Goal: Task Accomplishment & Management: Use online tool/utility

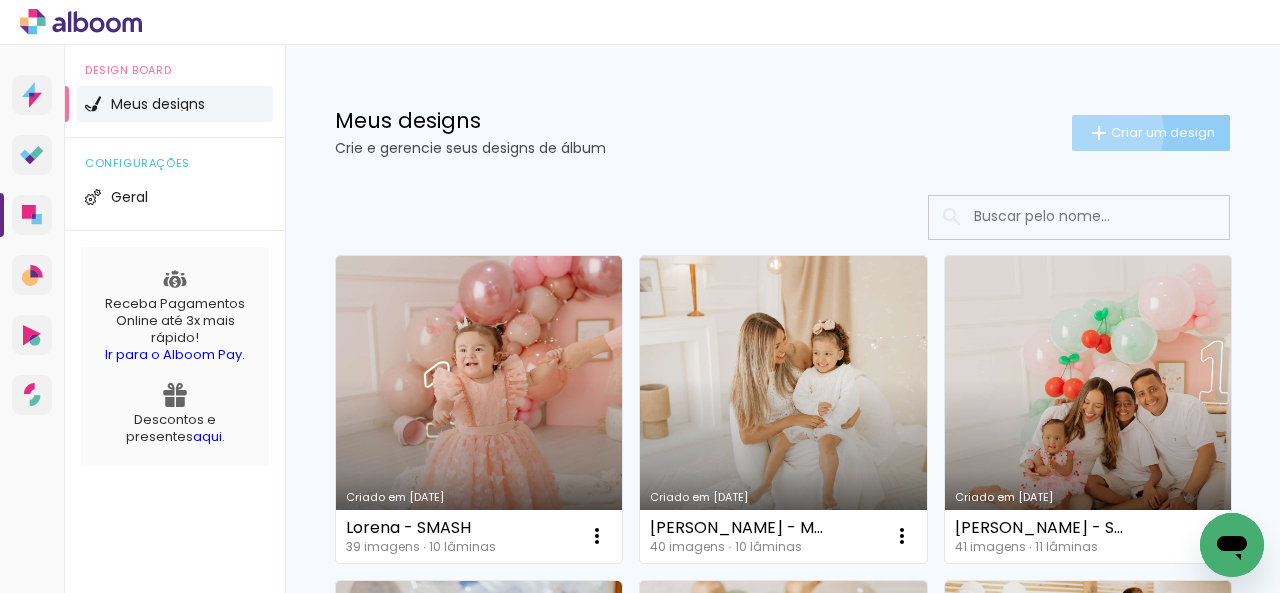
click at [1090, 132] on iron-icon at bounding box center [1099, 133] width 24 height 24
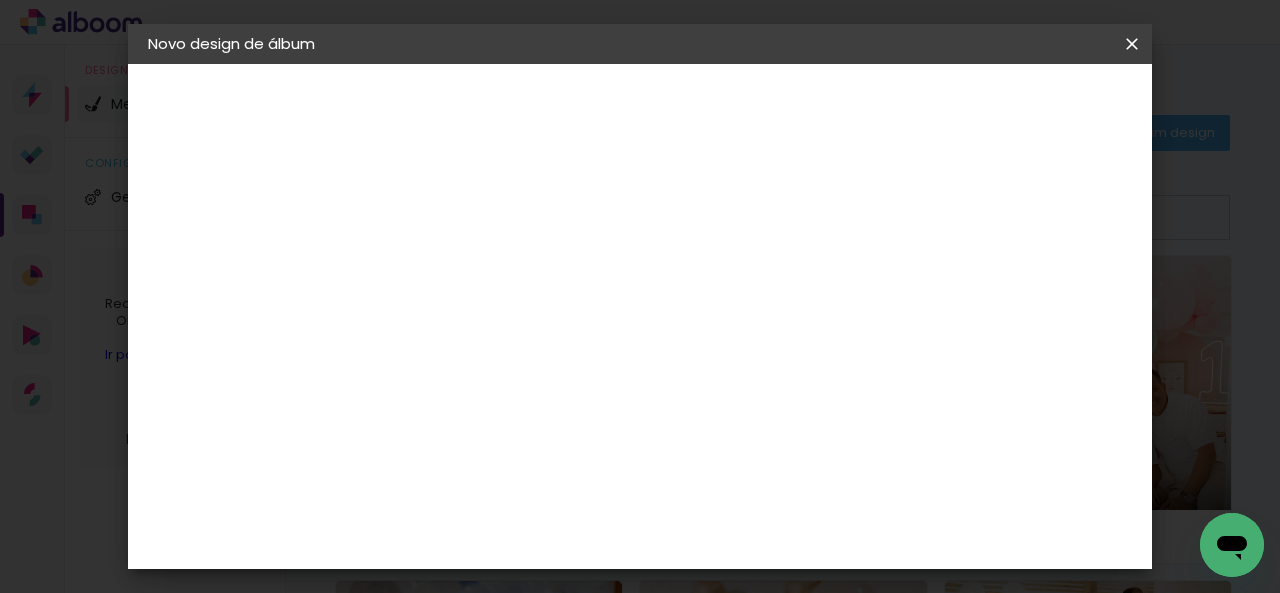
click at [475, 271] on input at bounding box center [475, 268] width 0 height 31
drag, startPoint x: 665, startPoint y: 278, endPoint x: 760, endPoint y: 271, distance: 95.2
click at [475, 271] on input "Pedro - SMASH" at bounding box center [475, 268] width 0 height 31
type input "[PERSON_NAME] - 1 ANO"
type paper-input "[PERSON_NAME] - 1 ANO"
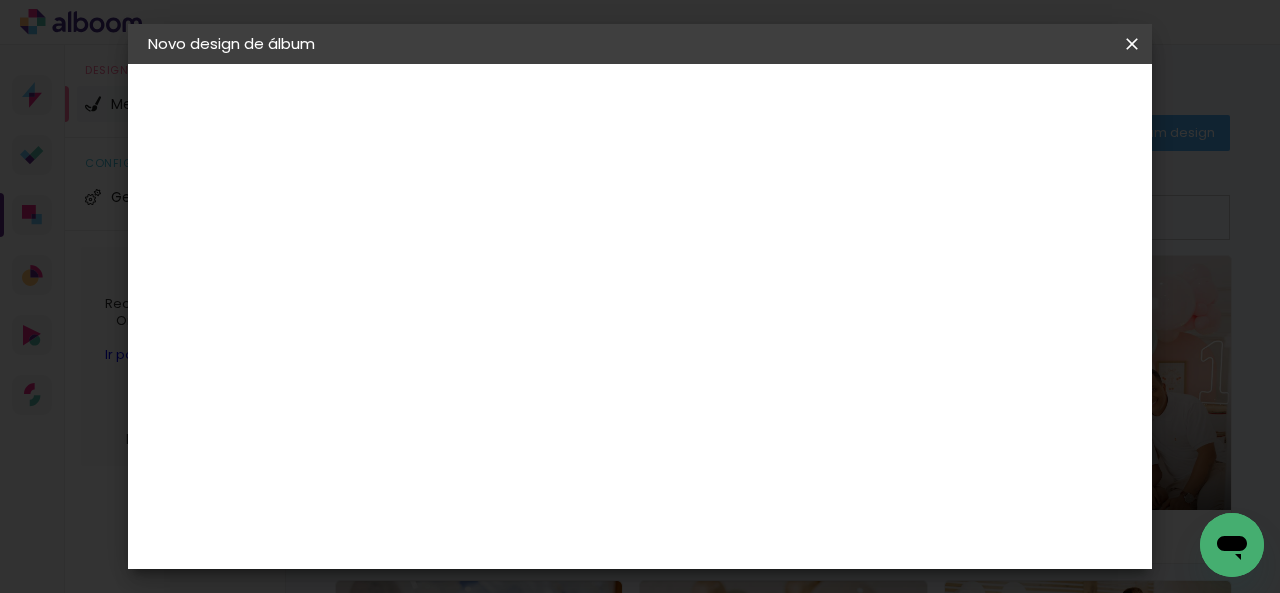
click at [0, 0] on header "Informações Dê um título ao seu álbum. Avançar" at bounding box center [0, 0] width 0 height 0
click at [0, 0] on slot "Avançar" at bounding box center [0, 0] width 0 height 0
click at [581, 384] on input at bounding box center [526, 380] width 202 height 25
type input "GO"
type paper-input "GO"
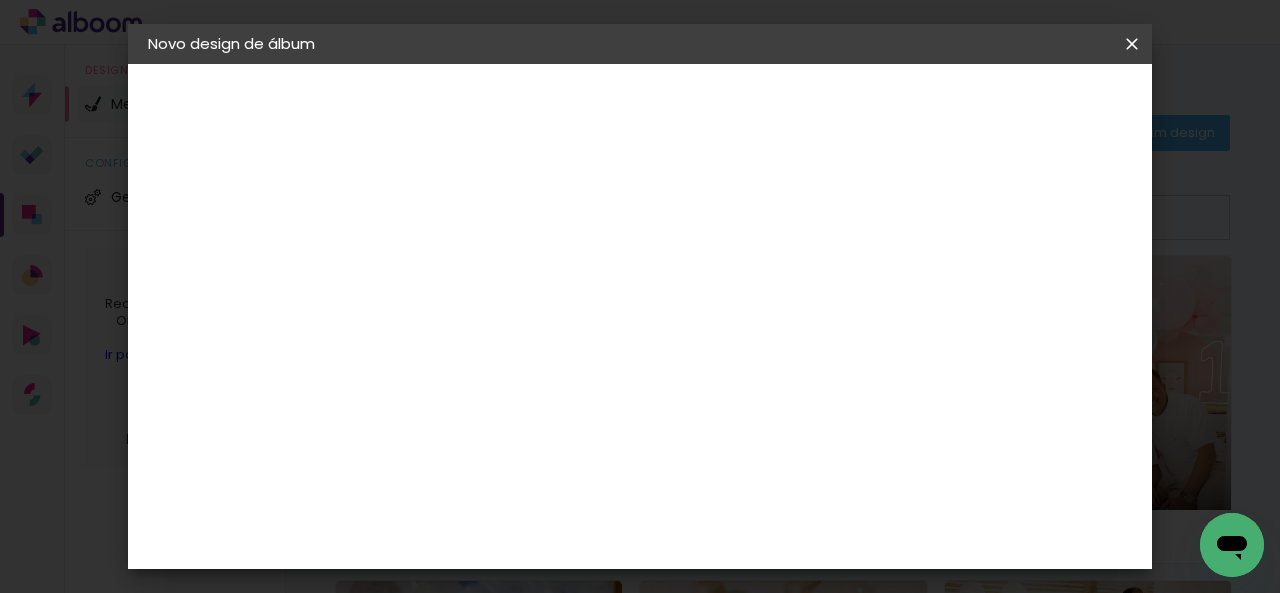
click at [566, 433] on paper-item "Go image" at bounding box center [506, 456] width 176 height 52
click at [796, 115] on paper-button "Avançar" at bounding box center [747, 106] width 98 height 34
click at [553, 333] on input "text" at bounding box center [514, 348] width 78 height 31
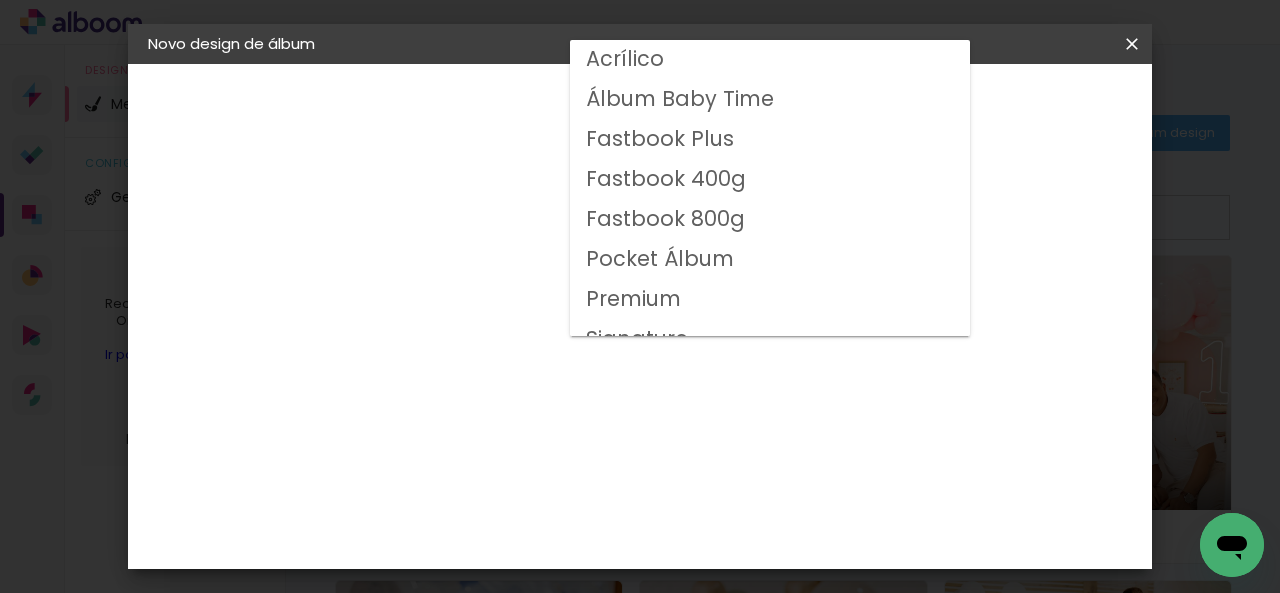
click at [0, 0] on slot "Fastbook 800g" at bounding box center [0, 0] width 0 height 0
type input "Fastbook 800g"
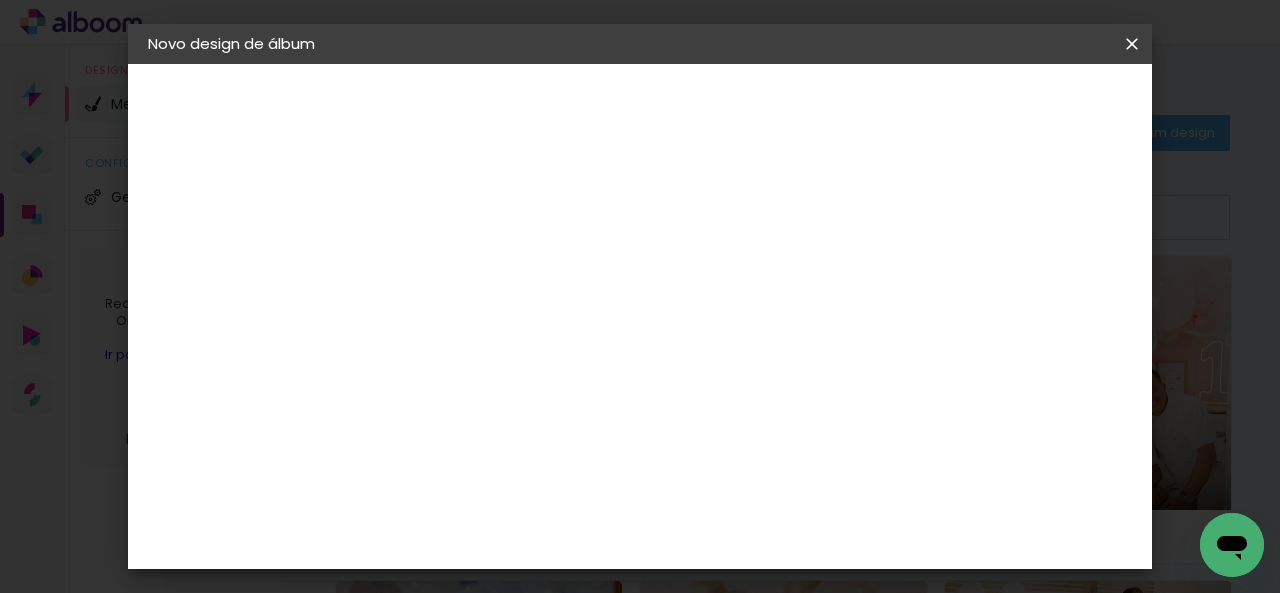
scroll to position [400, 0]
click at [610, 416] on span "15 × 15" at bounding box center [563, 442] width 93 height 53
click at [0, 0] on slot "Avançar" at bounding box center [0, 0] width 0 height 0
click at [748, 103] on span "Iniciar design" at bounding box center [725, 113] width 46 height 28
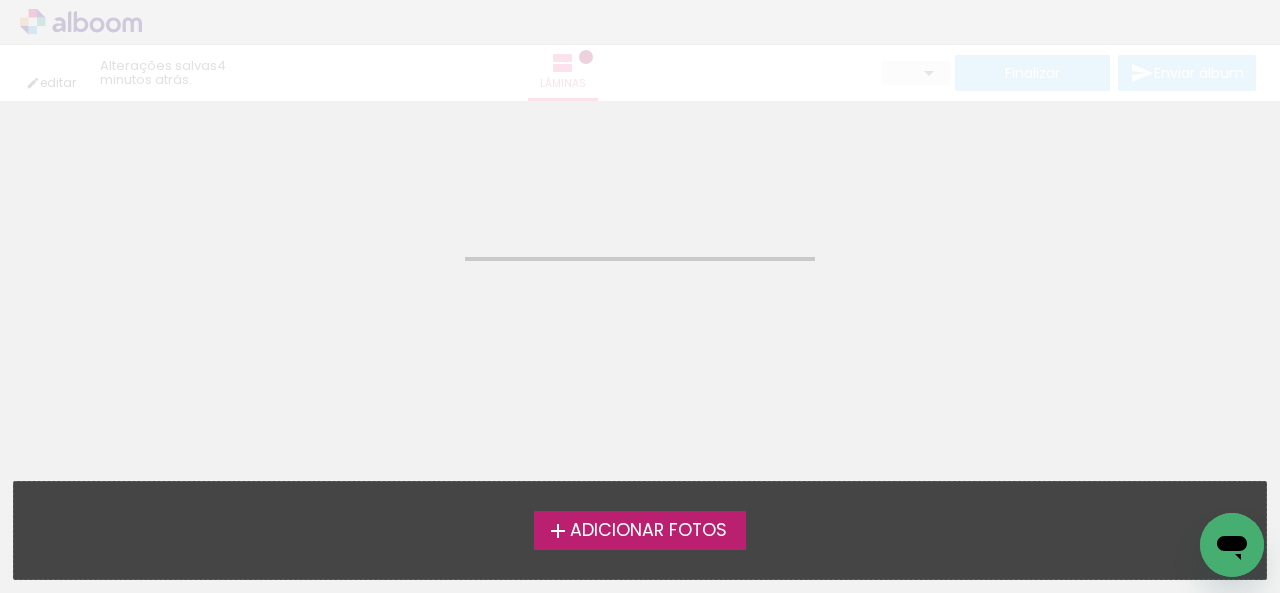
click at [631, 529] on span "Adicionar Fotos" at bounding box center [648, 531] width 157 height 18
click at [0, 0] on input "file" at bounding box center [0, 0] width 0 height 0
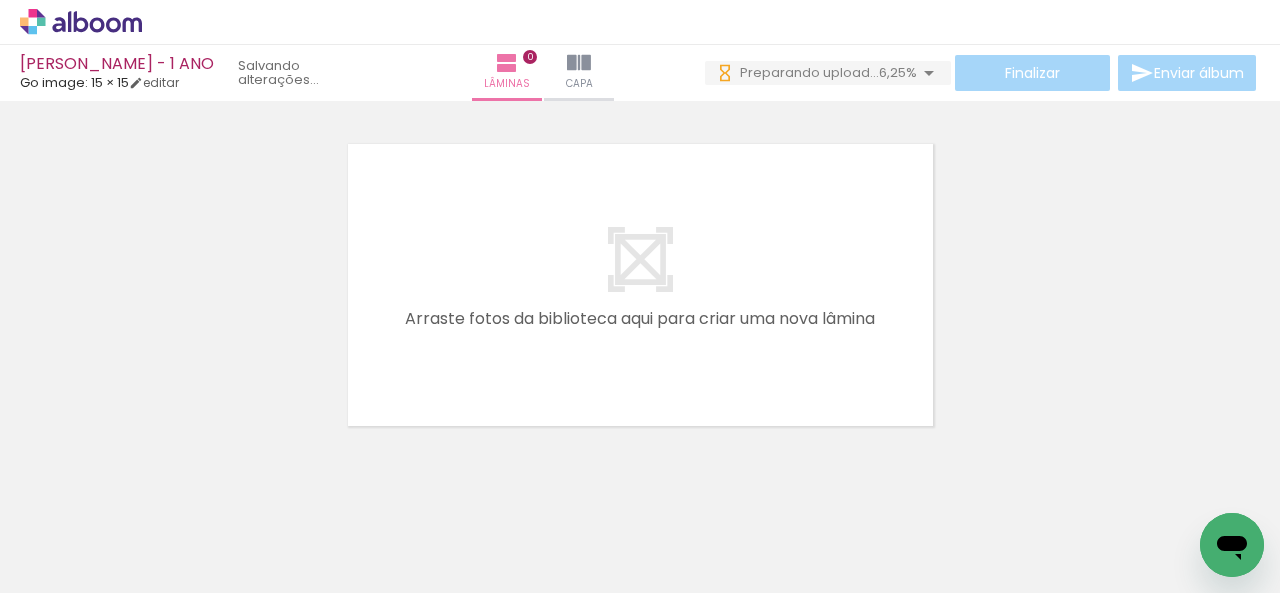
scroll to position [0, 1380]
click at [321, 539] on div at bounding box center [276, 526] width 90 height 60
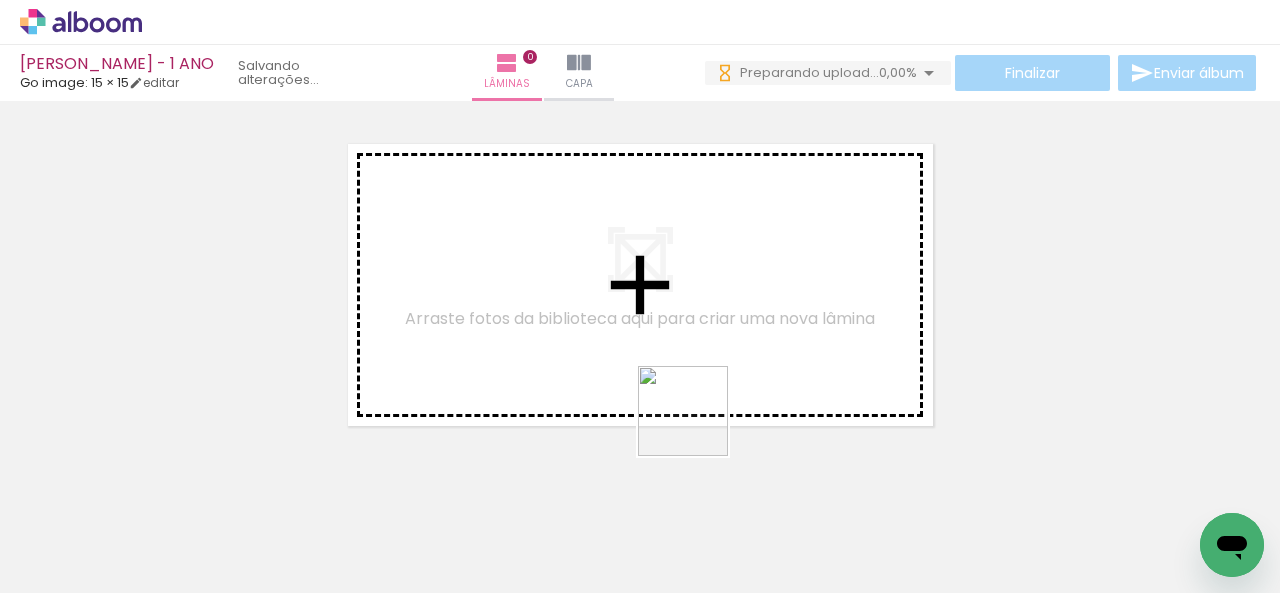
drag, startPoint x: 739, startPoint y: 525, endPoint x: 672, endPoint y: 374, distance: 165.2
click at [672, 374] on quentale-workspace at bounding box center [640, 296] width 1280 height 593
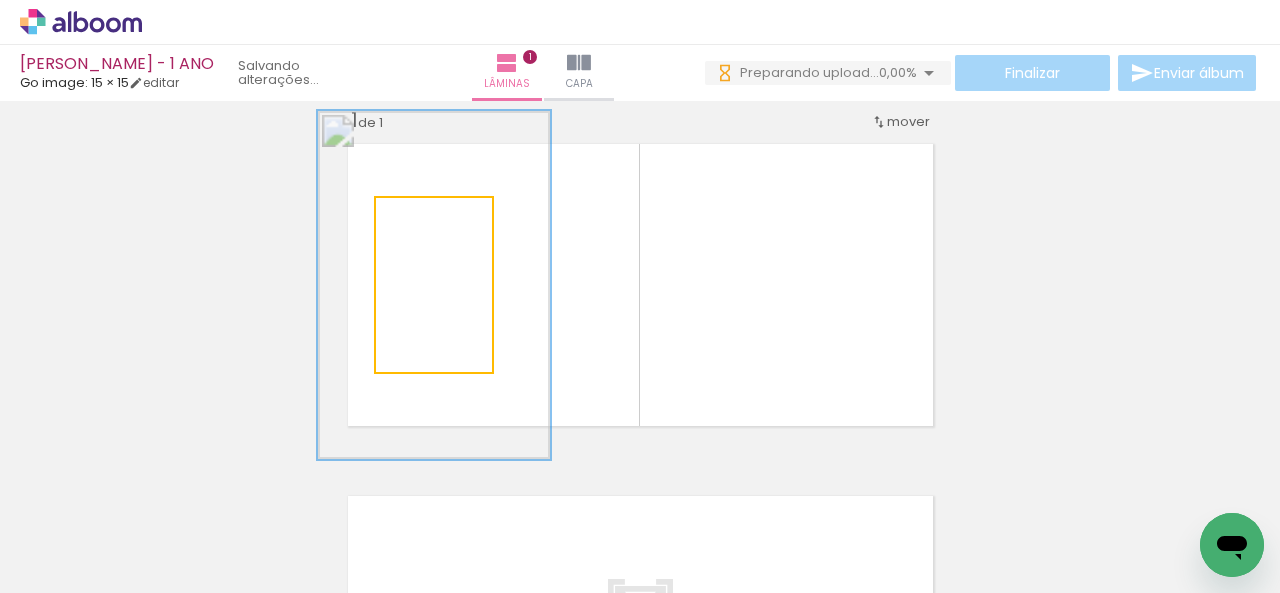
drag, startPoint x: 452, startPoint y: 216, endPoint x: 499, endPoint y: 225, distance: 47.8
type paper-slider "200"
click at [492, 225] on quentale-photo at bounding box center [434, 285] width 116 height 174
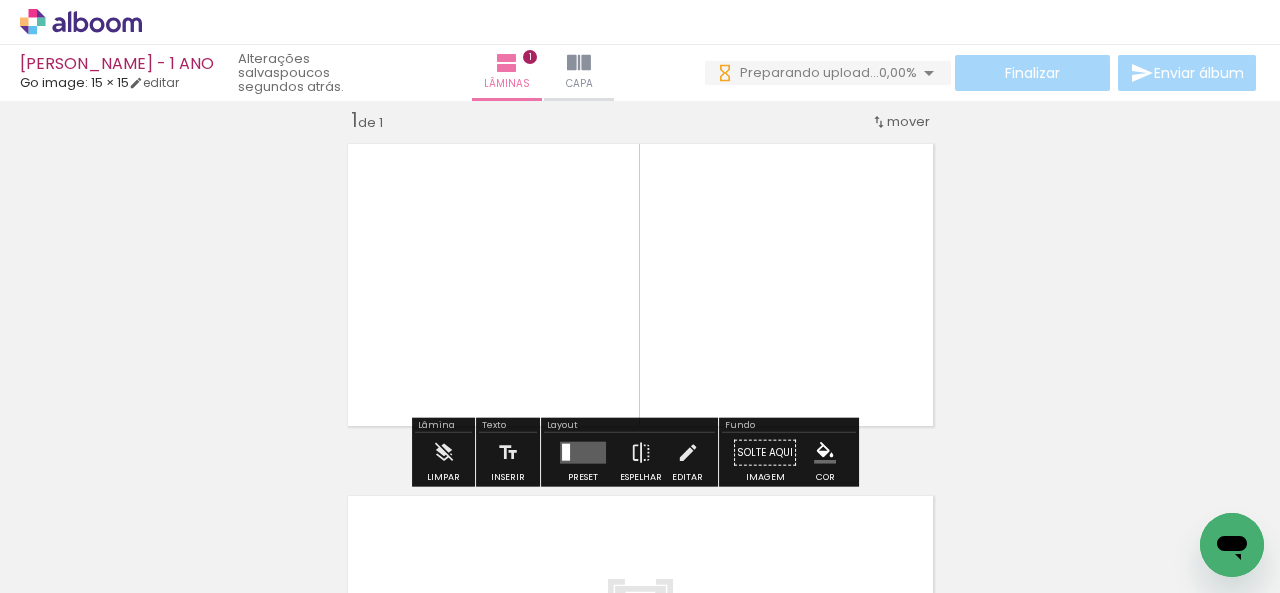
click at [754, 489] on span "Excluir" at bounding box center [745, 485] width 33 height 15
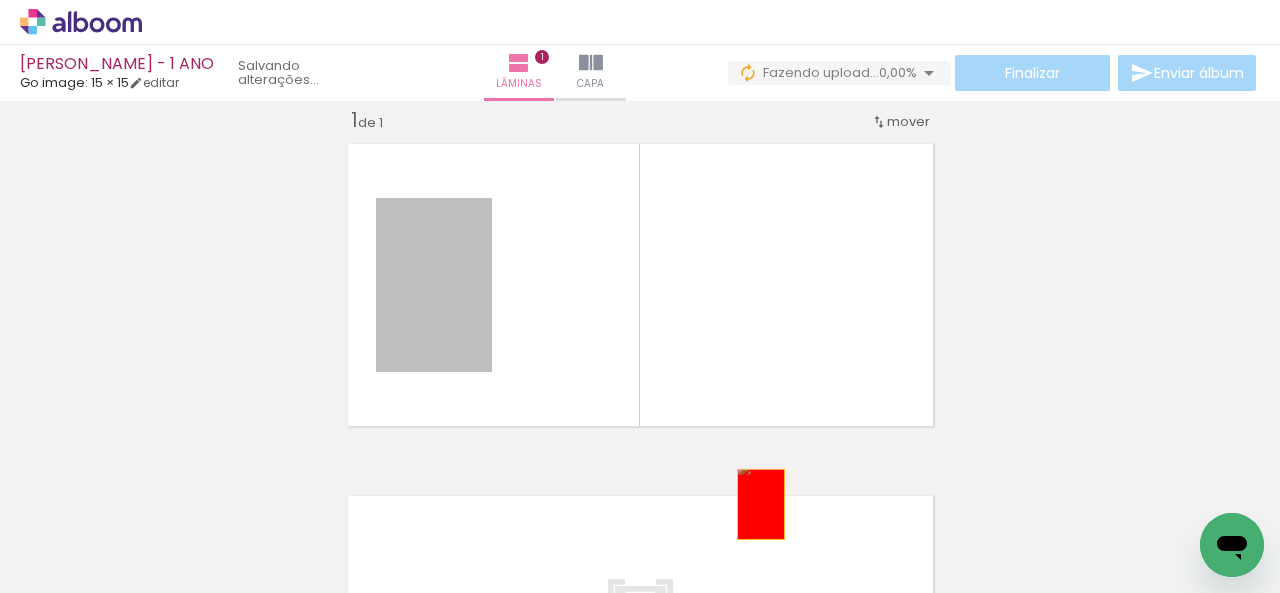
drag, startPoint x: 388, startPoint y: 269, endPoint x: 753, endPoint y: 504, distance: 434.0
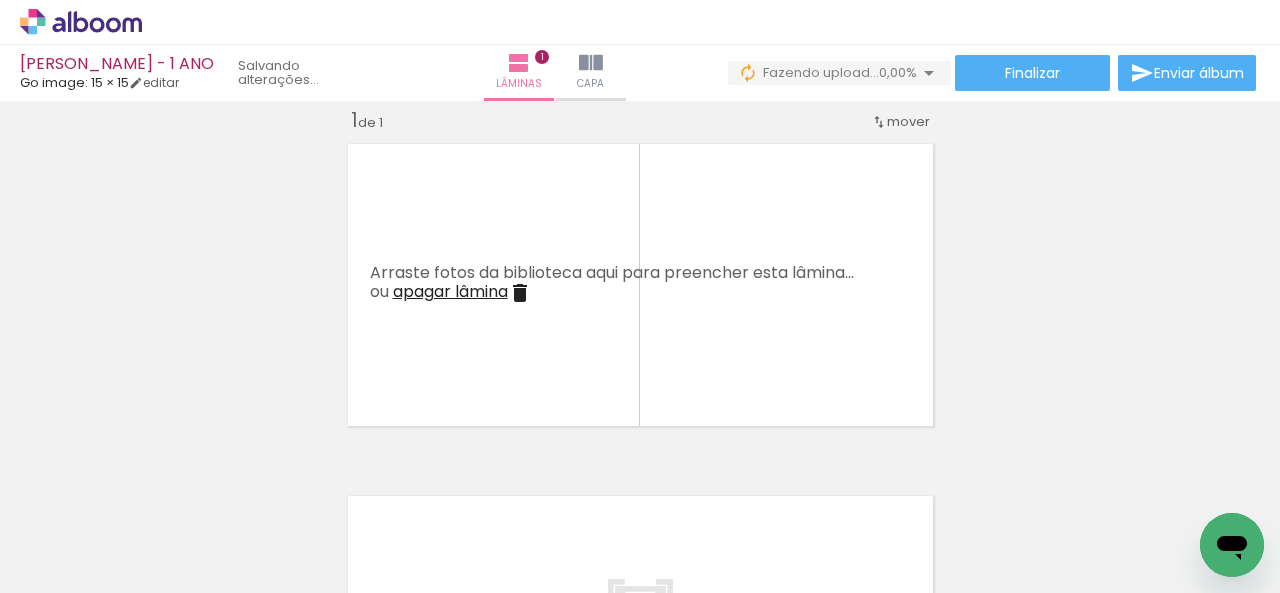
click at [60, 554] on paper-button "Adicionar Fotos" at bounding box center [61, 566] width 97 height 32
click at [0, 0] on input "file" at bounding box center [0, 0] width 0 height 0
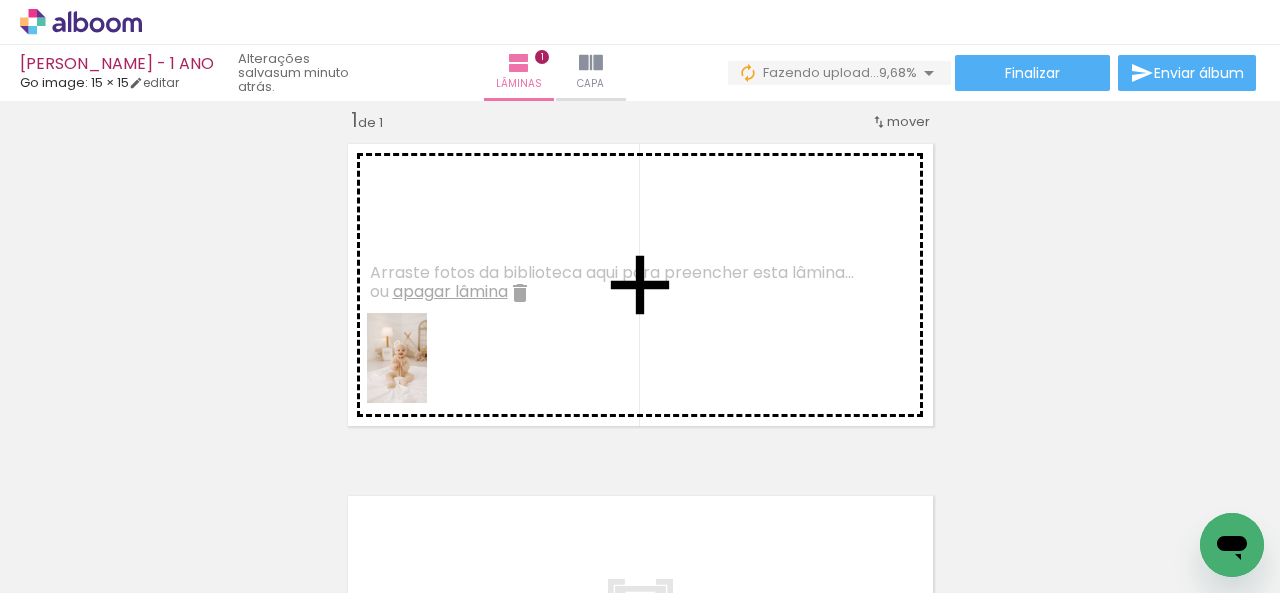
drag, startPoint x: 184, startPoint y: 546, endPoint x: 429, endPoint y: 371, distance: 301.0
click at [429, 371] on quentale-workspace at bounding box center [640, 296] width 1280 height 593
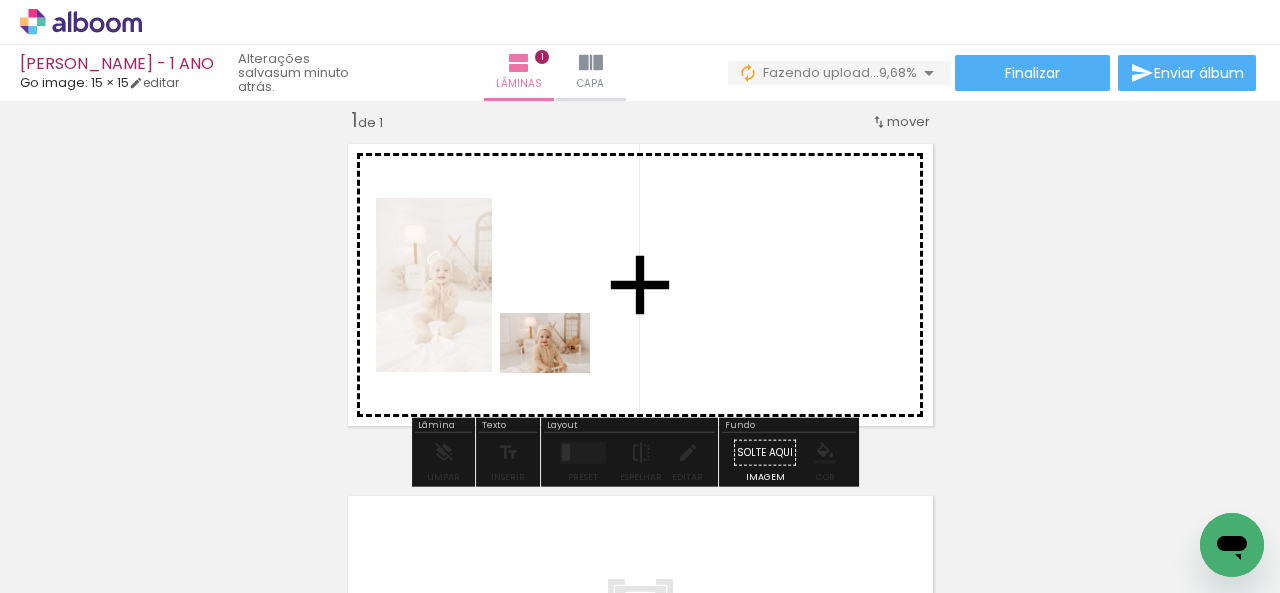
drag, startPoint x: 310, startPoint y: 527, endPoint x: 567, endPoint y: 367, distance: 302.7
click at [567, 367] on quentale-workspace at bounding box center [640, 296] width 1280 height 593
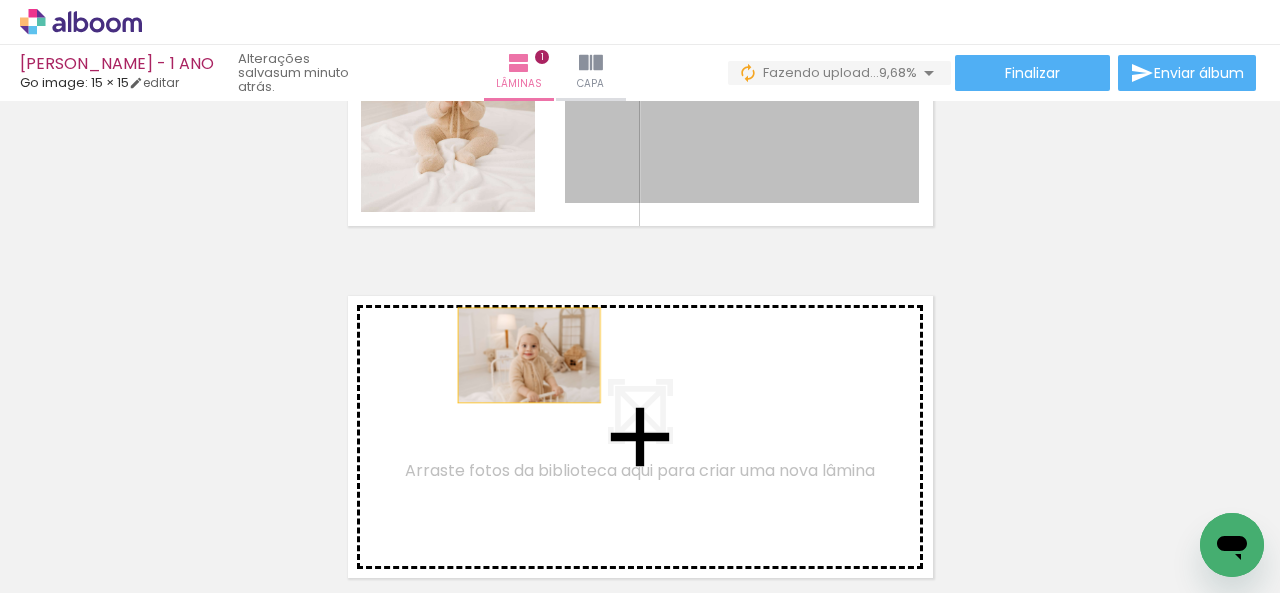
drag, startPoint x: 760, startPoint y: 168, endPoint x: 521, endPoint y: 355, distance: 303.4
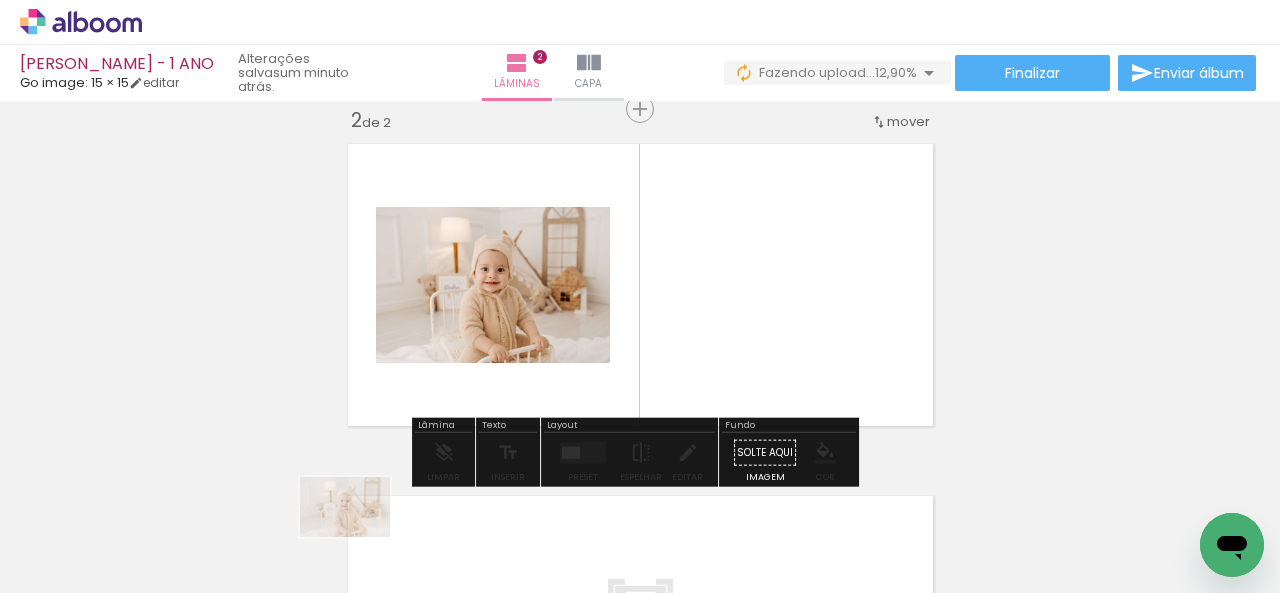
click at [353, 541] on div at bounding box center [312, 526] width 99 height 66
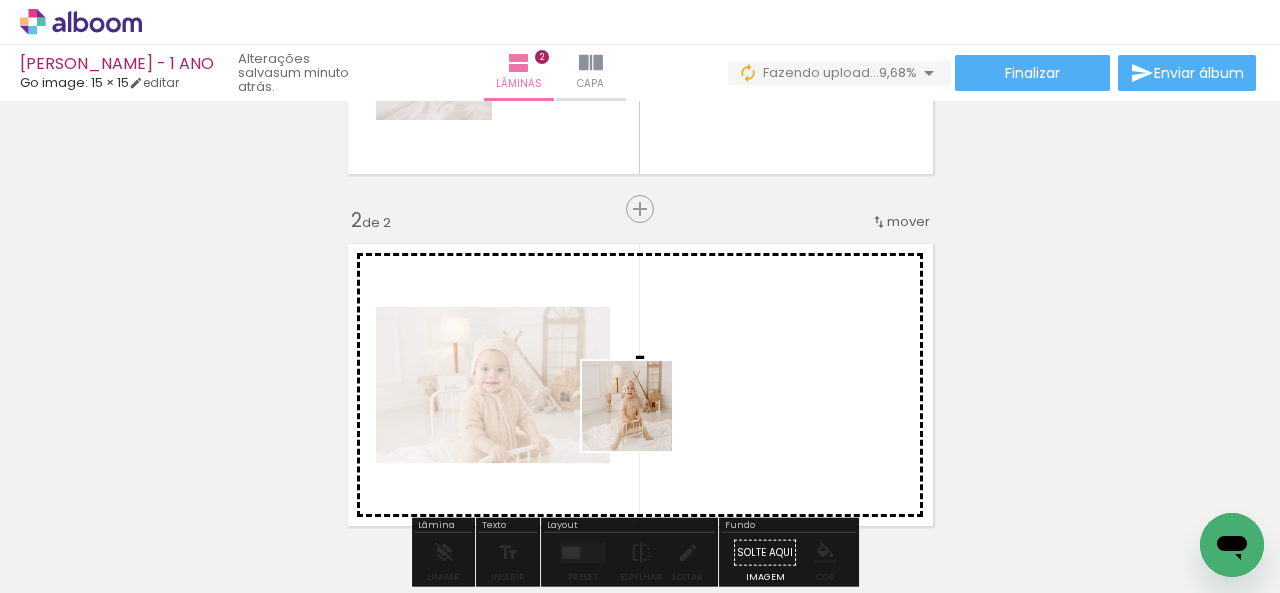
drag, startPoint x: 454, startPoint y: 536, endPoint x: 652, endPoint y: 416, distance: 231.5
click at [652, 416] on quentale-workspace at bounding box center [640, 296] width 1280 height 593
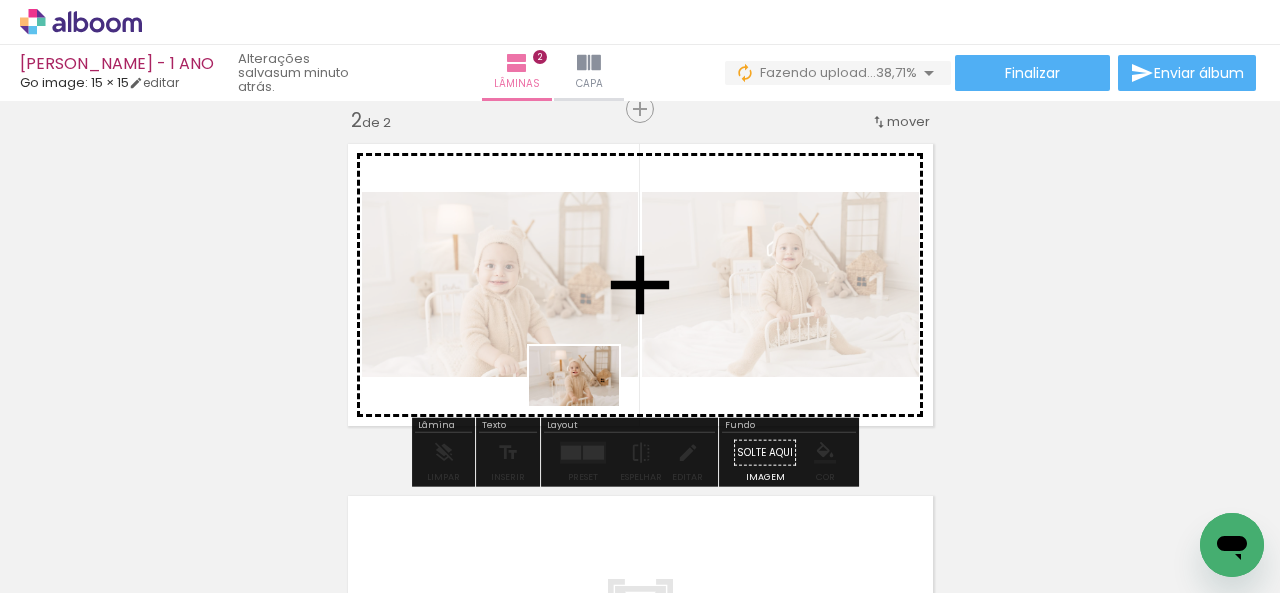
drag, startPoint x: 668, startPoint y: 538, endPoint x: 589, endPoint y: 406, distance: 153.8
click at [589, 406] on quentale-workspace at bounding box center [640, 296] width 1280 height 593
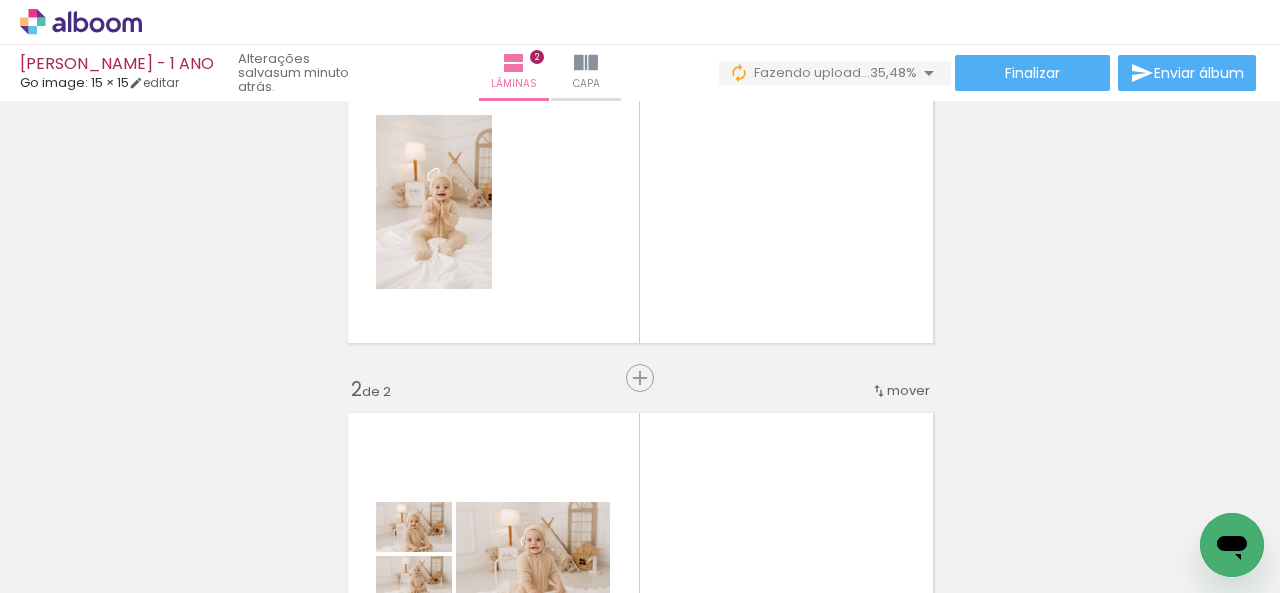
scroll to position [77, 0]
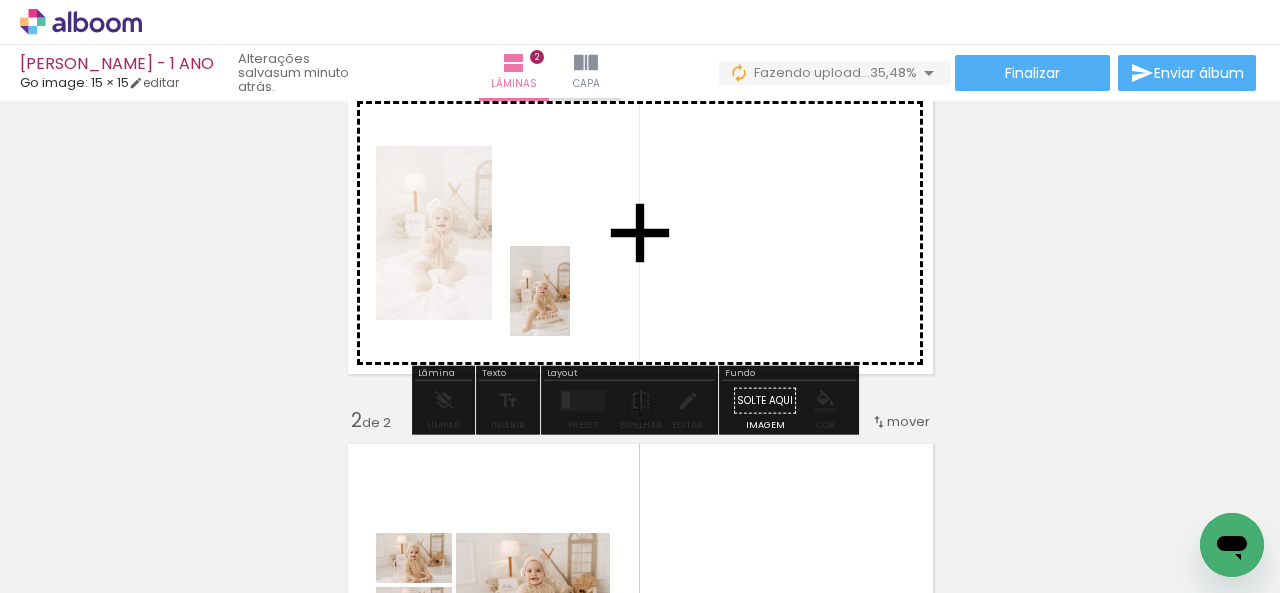
drag, startPoint x: 542, startPoint y: 539, endPoint x: 570, endPoint y: 305, distance: 235.6
click at [570, 305] on quentale-workspace at bounding box center [640, 296] width 1280 height 593
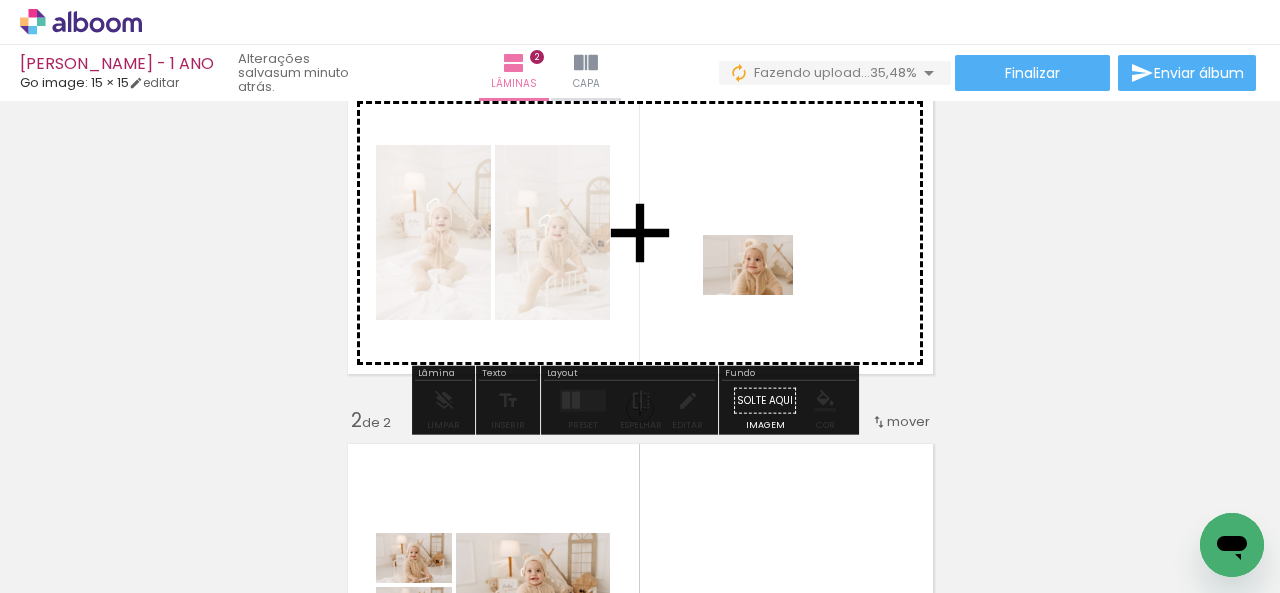
drag, startPoint x: 768, startPoint y: 543, endPoint x: 763, endPoint y: 243, distance: 300.0
click at [763, 243] on quentale-workspace at bounding box center [640, 296] width 1280 height 593
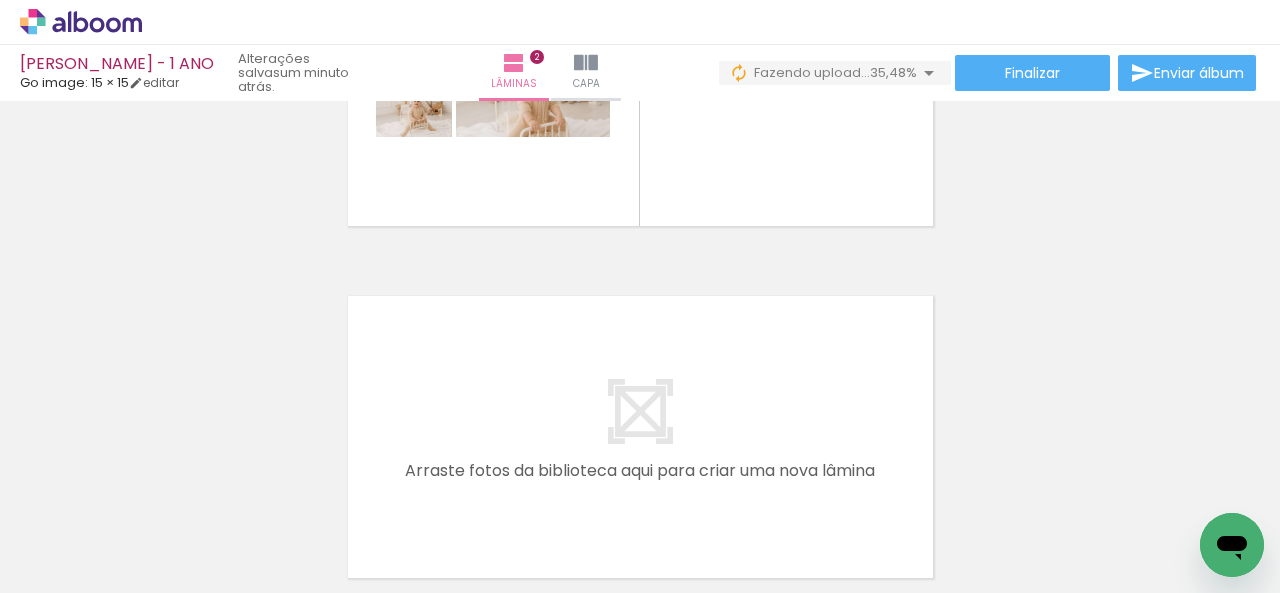
scroll to position [0, 346]
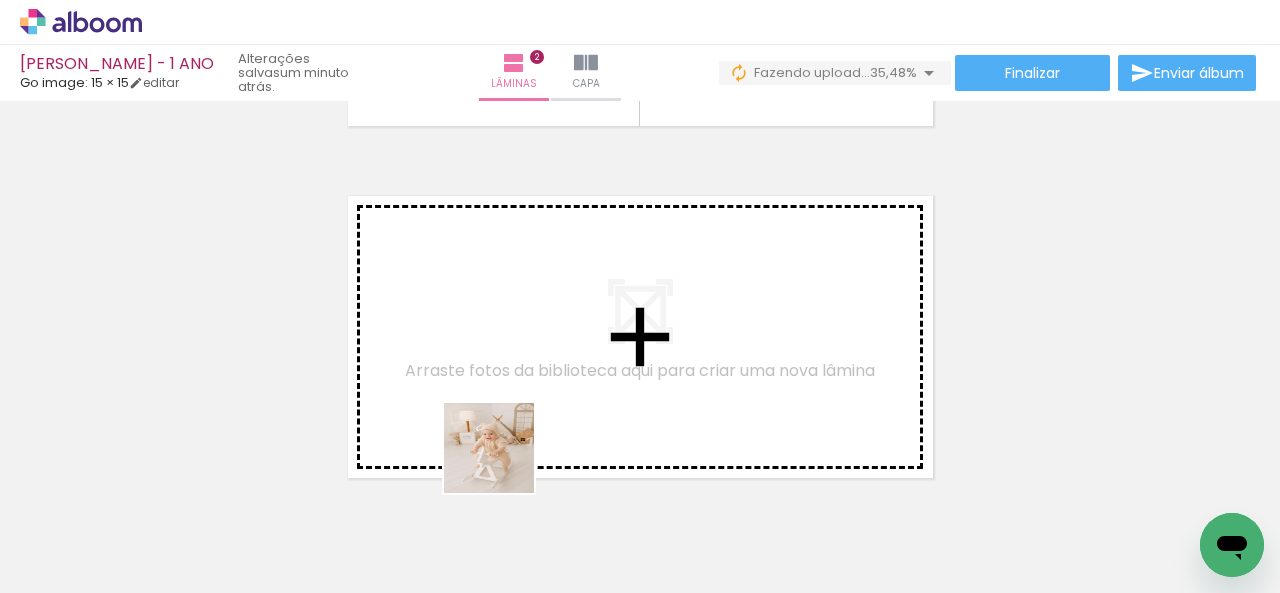
drag, startPoint x: 506, startPoint y: 533, endPoint x: 659, endPoint y: 506, distance: 155.3
click at [479, 363] on quentale-workspace at bounding box center [640, 296] width 1280 height 593
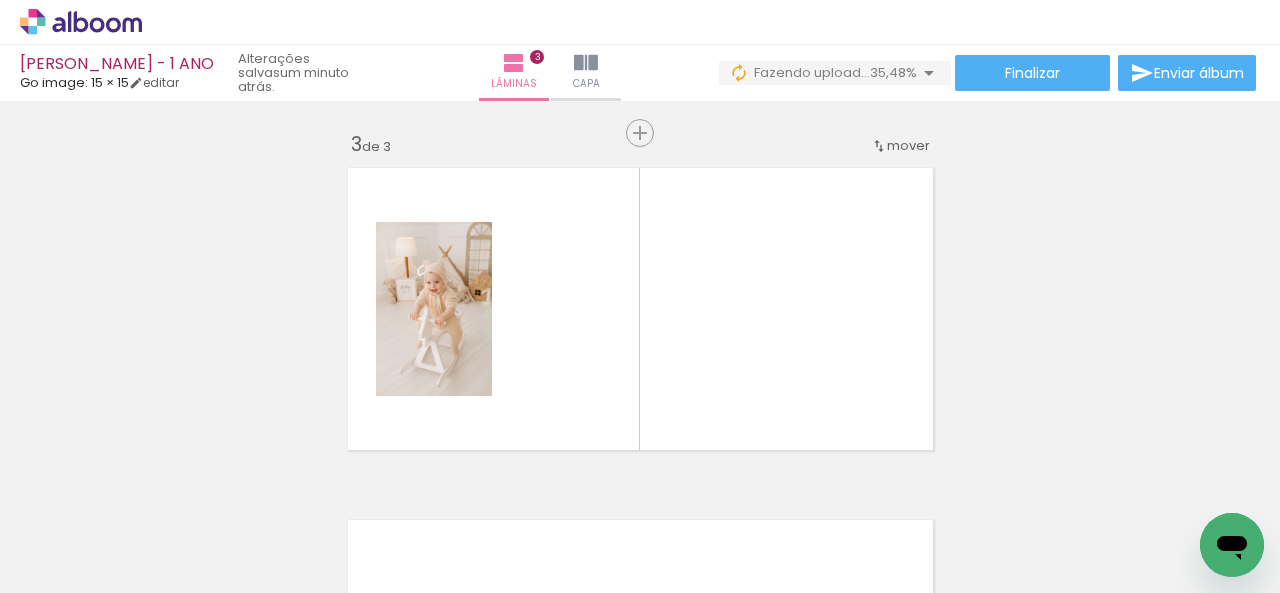
scroll to position [729, 0]
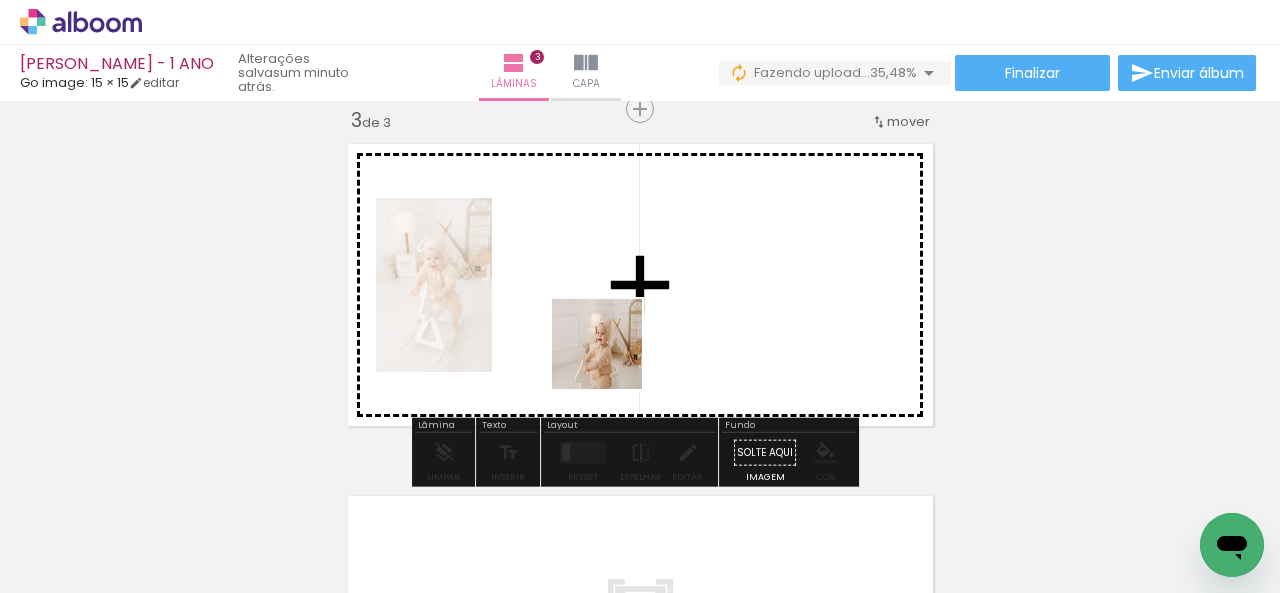
drag, startPoint x: 667, startPoint y: 537, endPoint x: 698, endPoint y: 419, distance: 122.0
click at [612, 354] on quentale-workspace at bounding box center [640, 296] width 1280 height 593
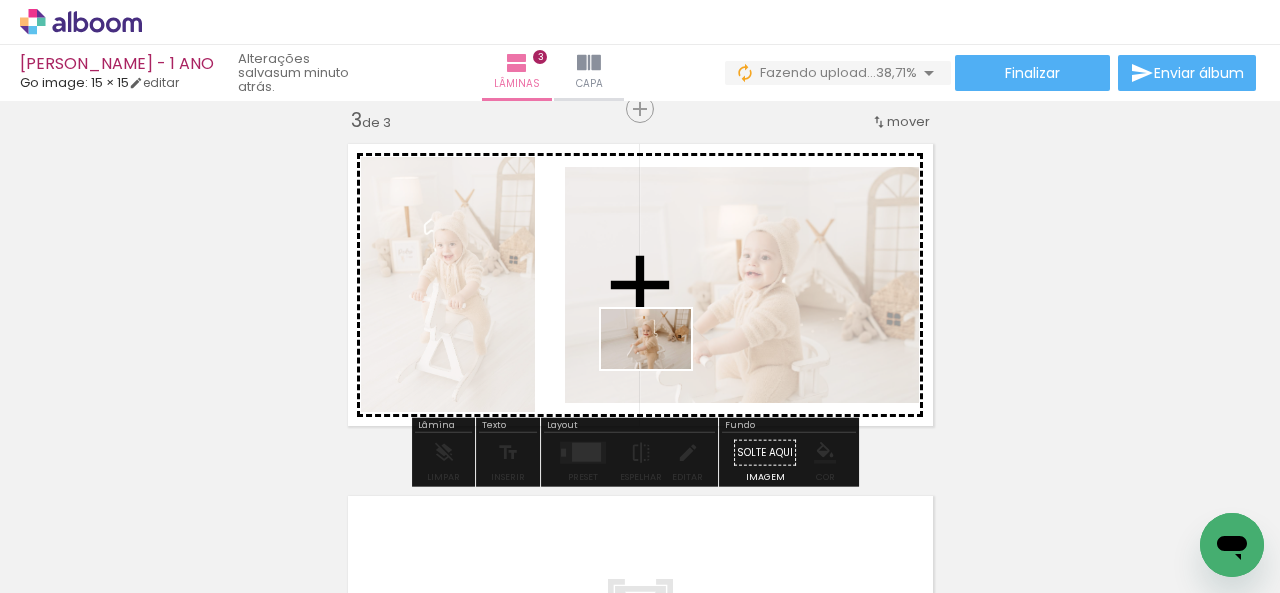
drag, startPoint x: 744, startPoint y: 559, endPoint x: 661, endPoint y: 369, distance: 207.3
click at [661, 369] on quentale-workspace at bounding box center [640, 296] width 1280 height 593
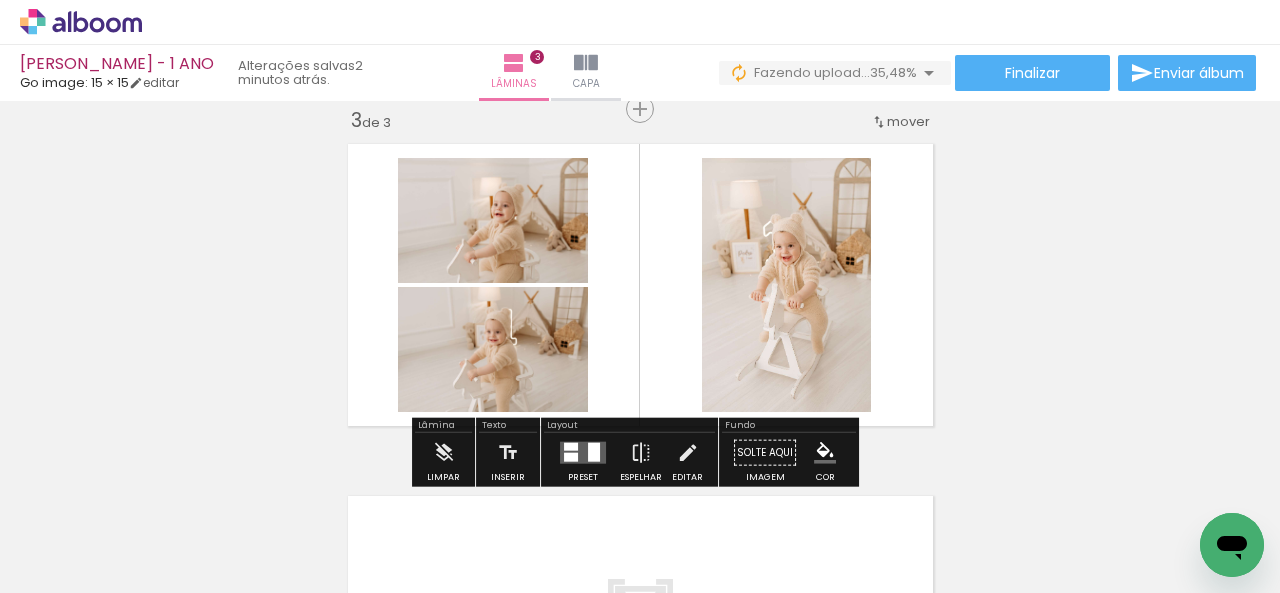
click at [347, 556] on div at bounding box center [302, 526] width 90 height 60
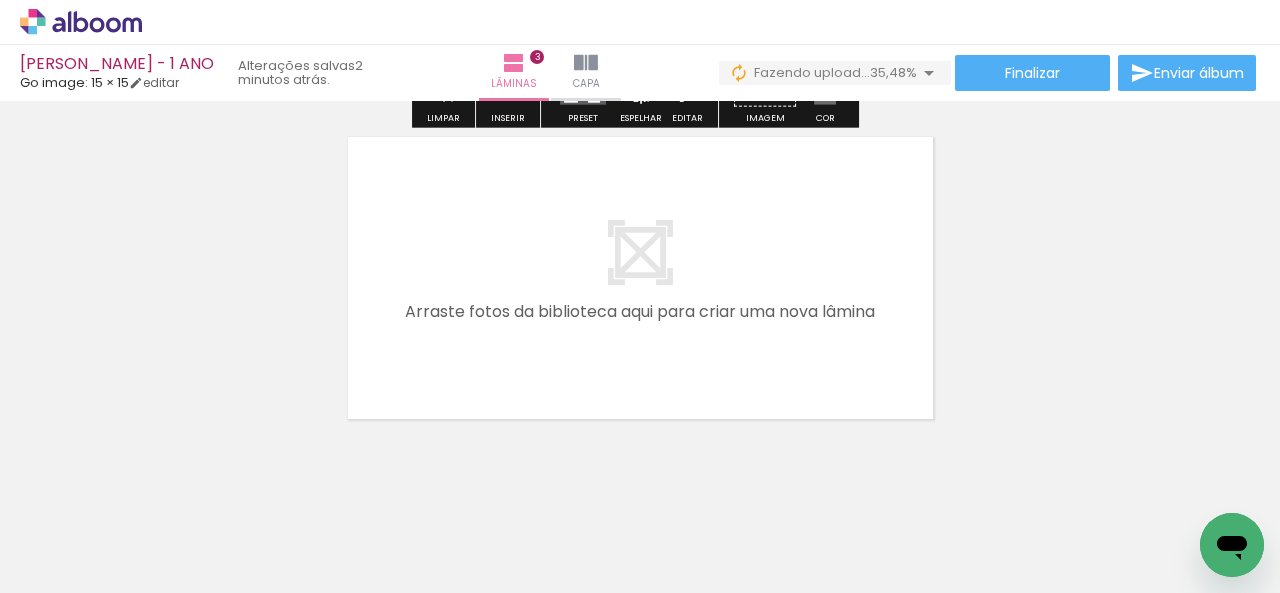
scroll to position [1118, 0]
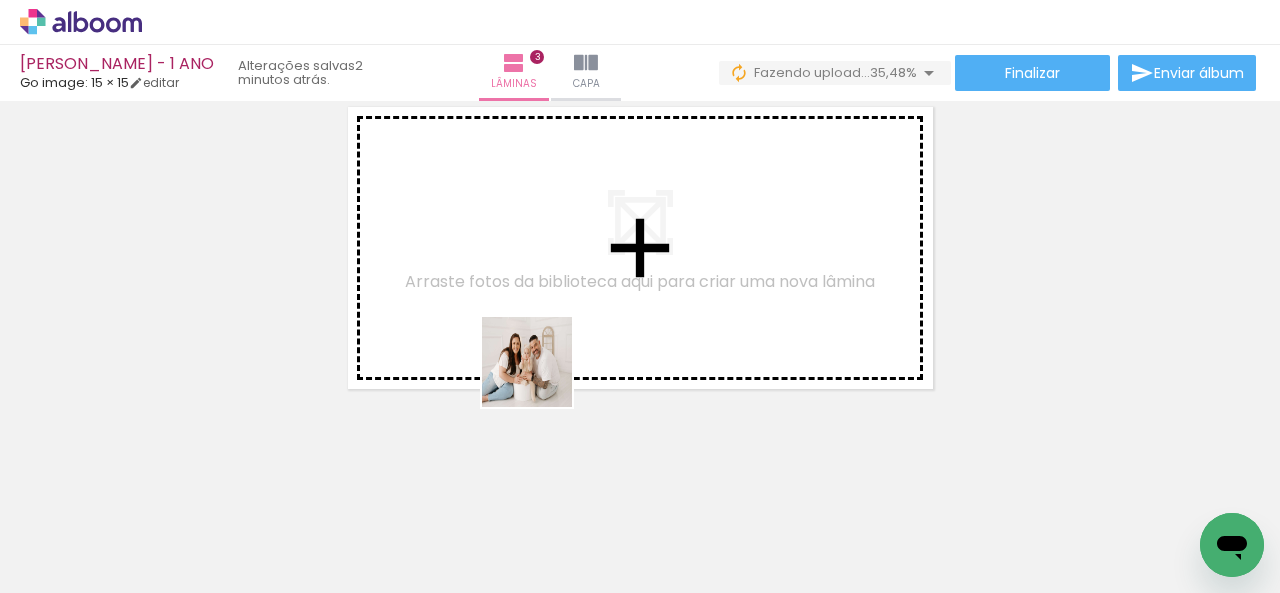
drag, startPoint x: 574, startPoint y: 515, endPoint x: 692, endPoint y: 514, distance: 118.0
click at [532, 342] on quentale-workspace at bounding box center [640, 296] width 1280 height 593
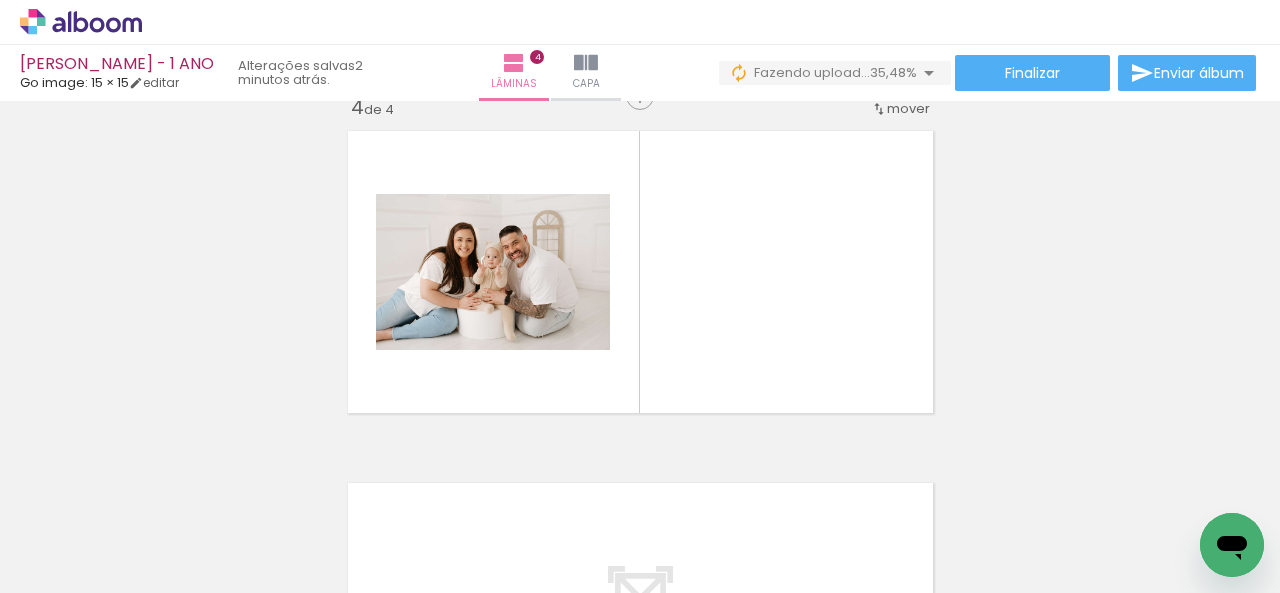
scroll to position [1081, 0]
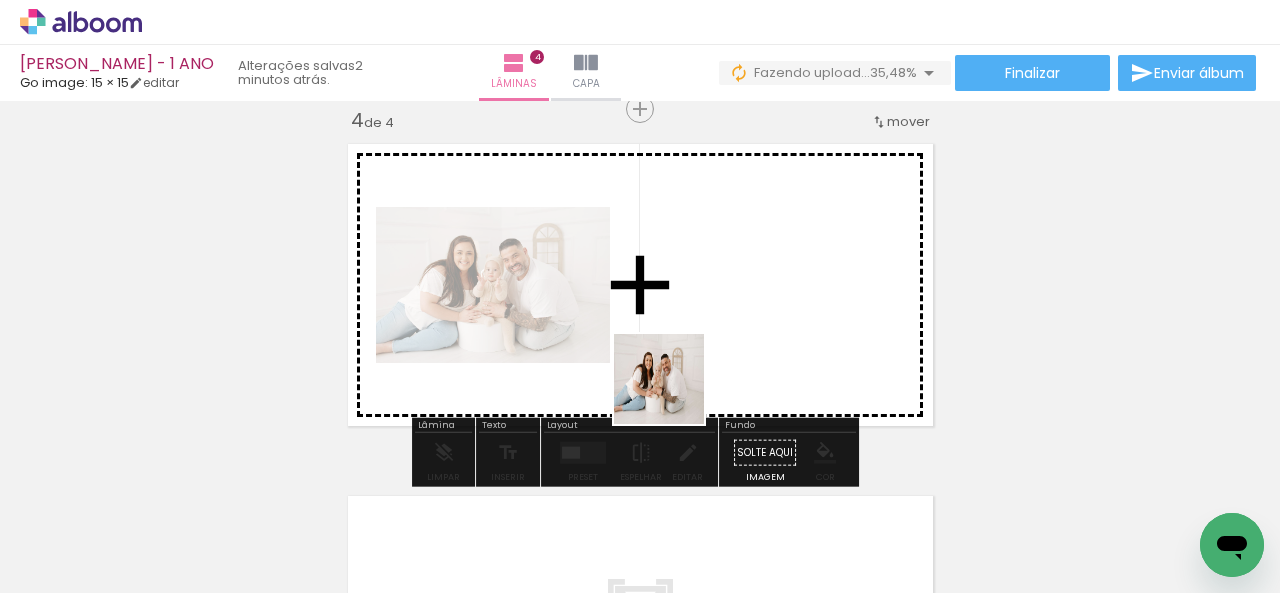
drag, startPoint x: 685, startPoint y: 475, endPoint x: 773, endPoint y: 482, distance: 88.3
click at [674, 373] on quentale-workspace at bounding box center [640, 296] width 1280 height 593
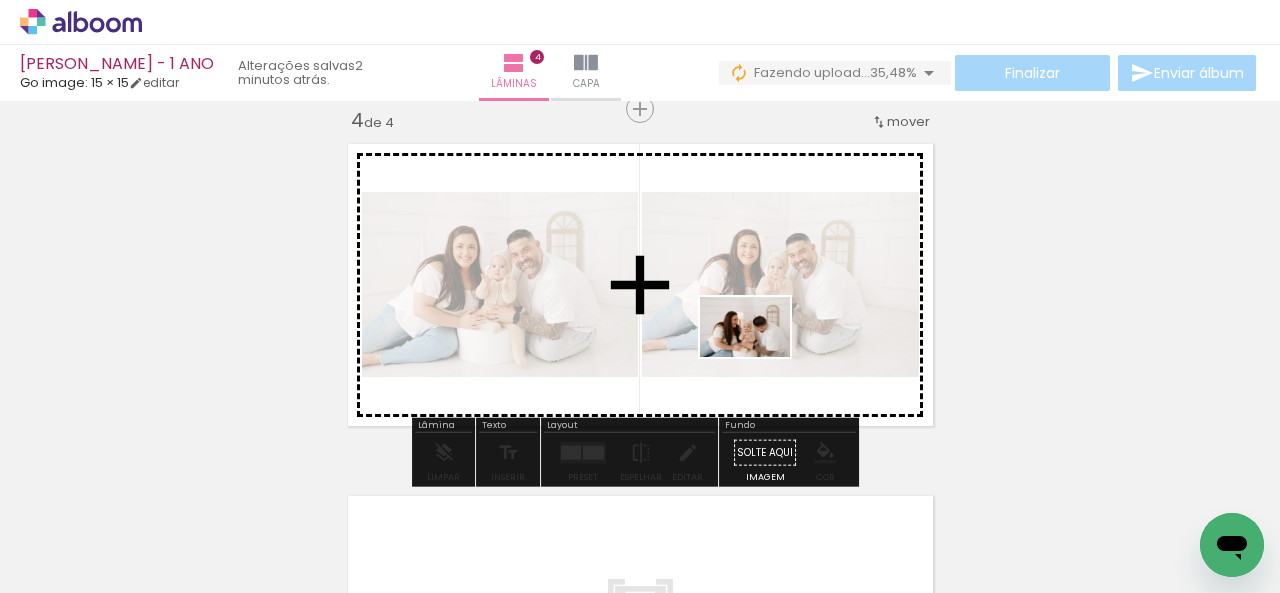
drag, startPoint x: 802, startPoint y: 547, endPoint x: 760, endPoint y: 357, distance: 194.5
click at [760, 357] on quentale-workspace at bounding box center [640, 296] width 1280 height 593
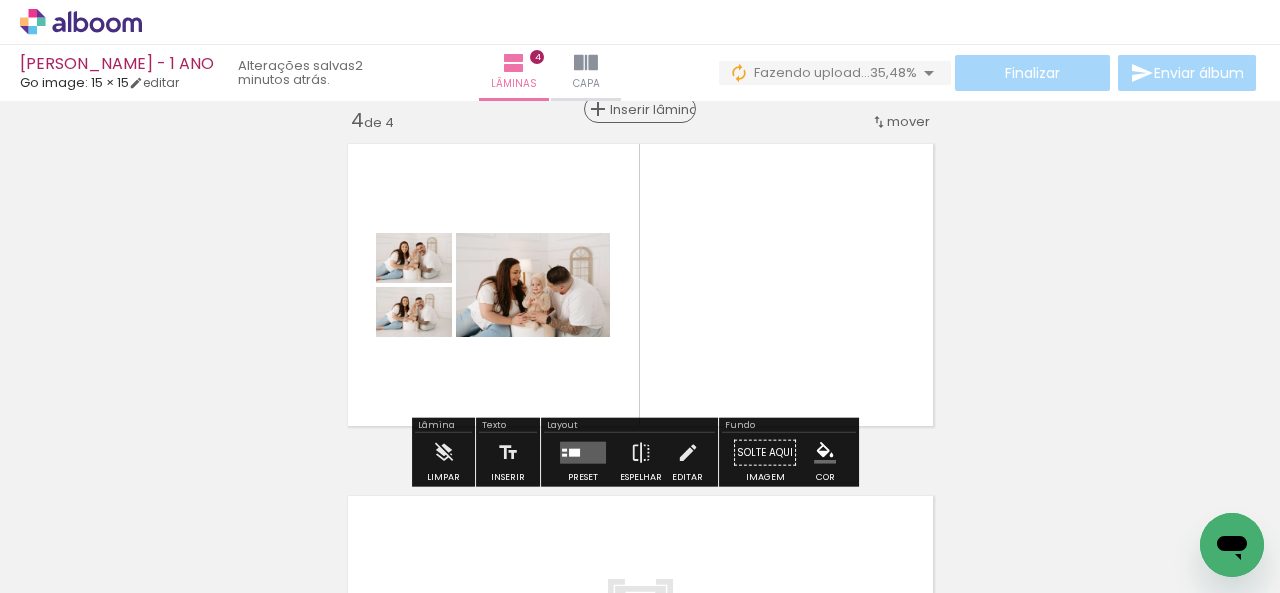
click at [626, 114] on span "Inserir lâmina" at bounding box center [649, 109] width 78 height 13
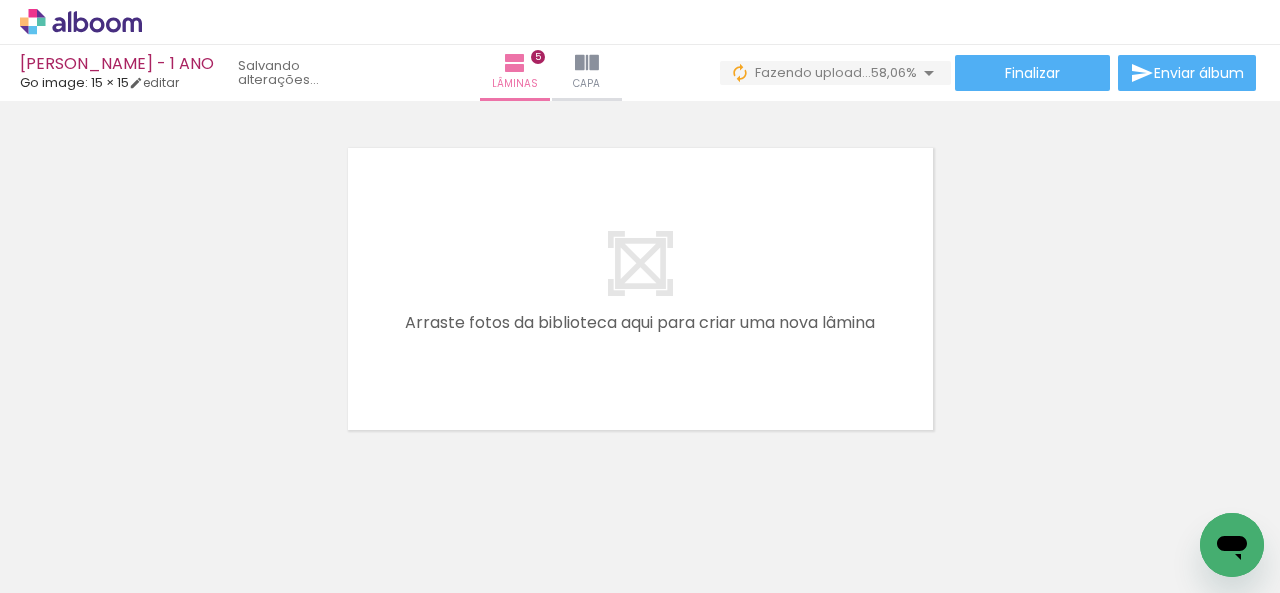
scroll to position [0, 1233]
drag, startPoint x: 547, startPoint y: 543, endPoint x: 473, endPoint y: 380, distance: 179.0
click at [473, 380] on quentale-workspace at bounding box center [640, 296] width 1280 height 593
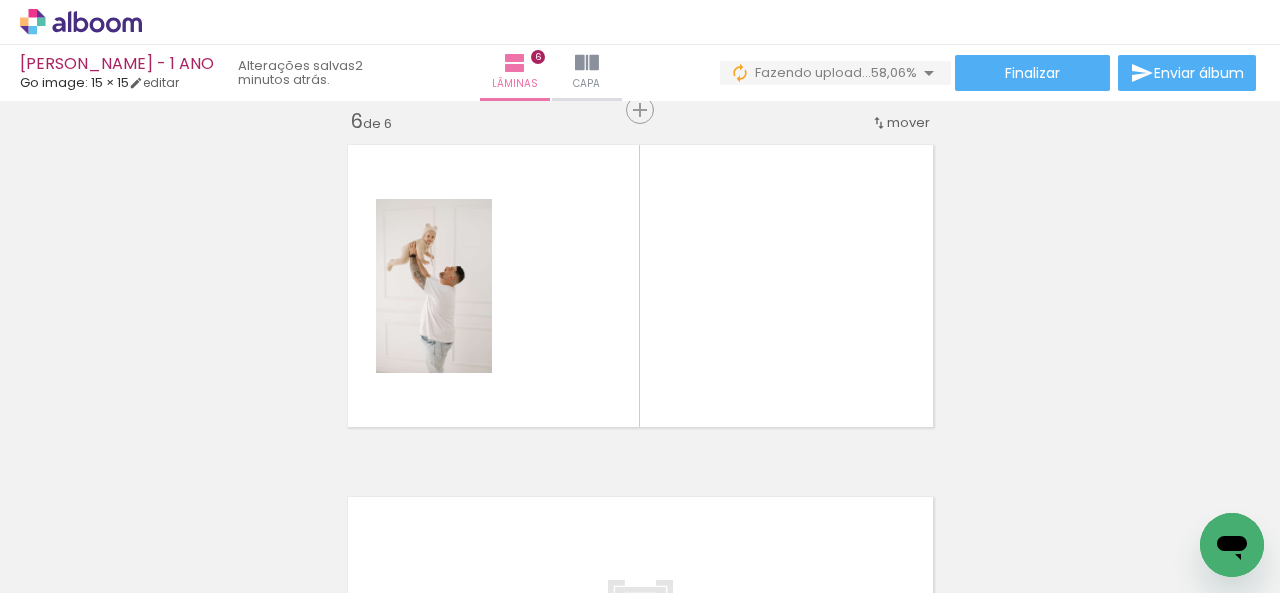
scroll to position [1785, 0]
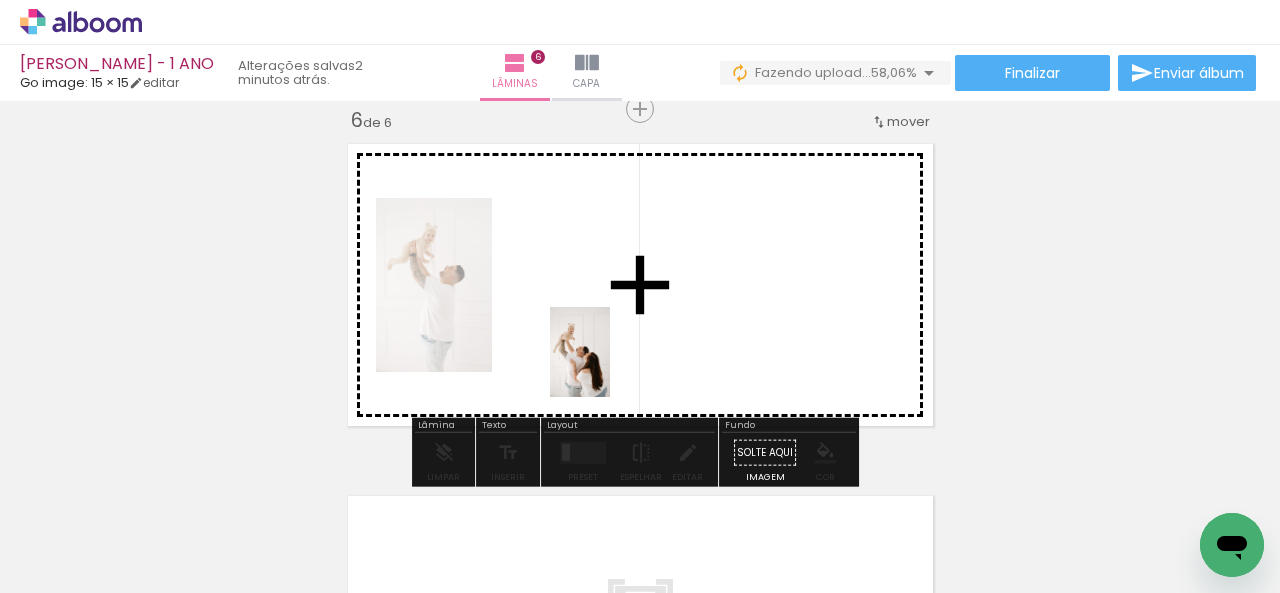
drag, startPoint x: 654, startPoint y: 531, endPoint x: 610, endPoint y: 365, distance: 171.7
click at [610, 365] on quentale-workspace at bounding box center [640, 296] width 1280 height 593
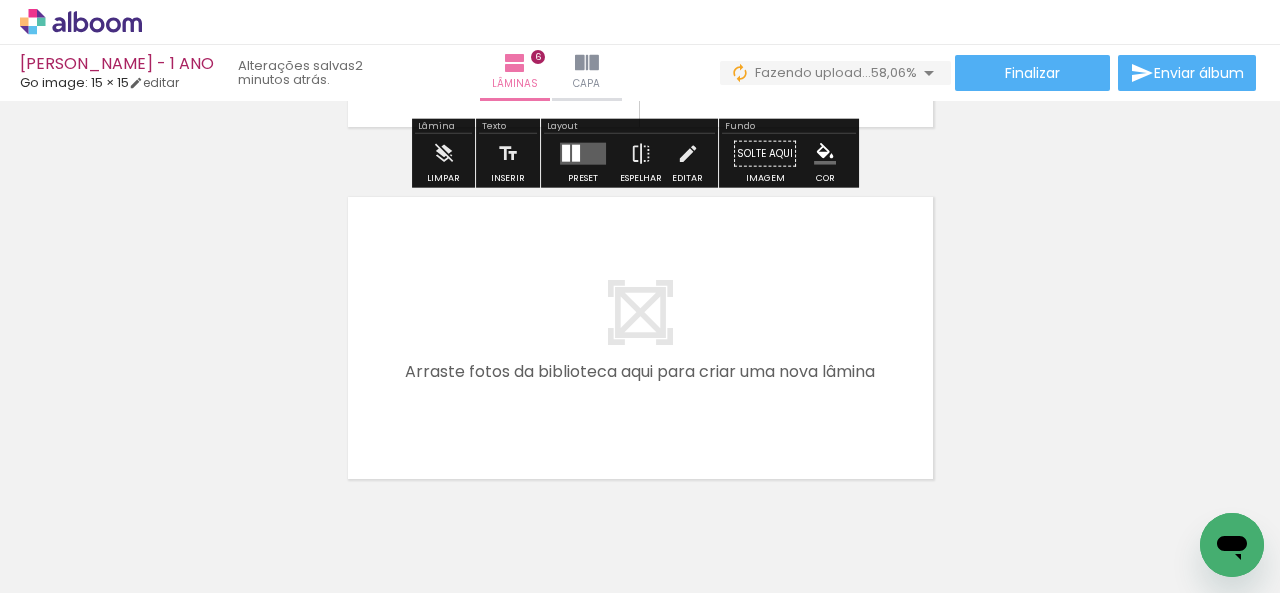
scroll to position [2085, 0]
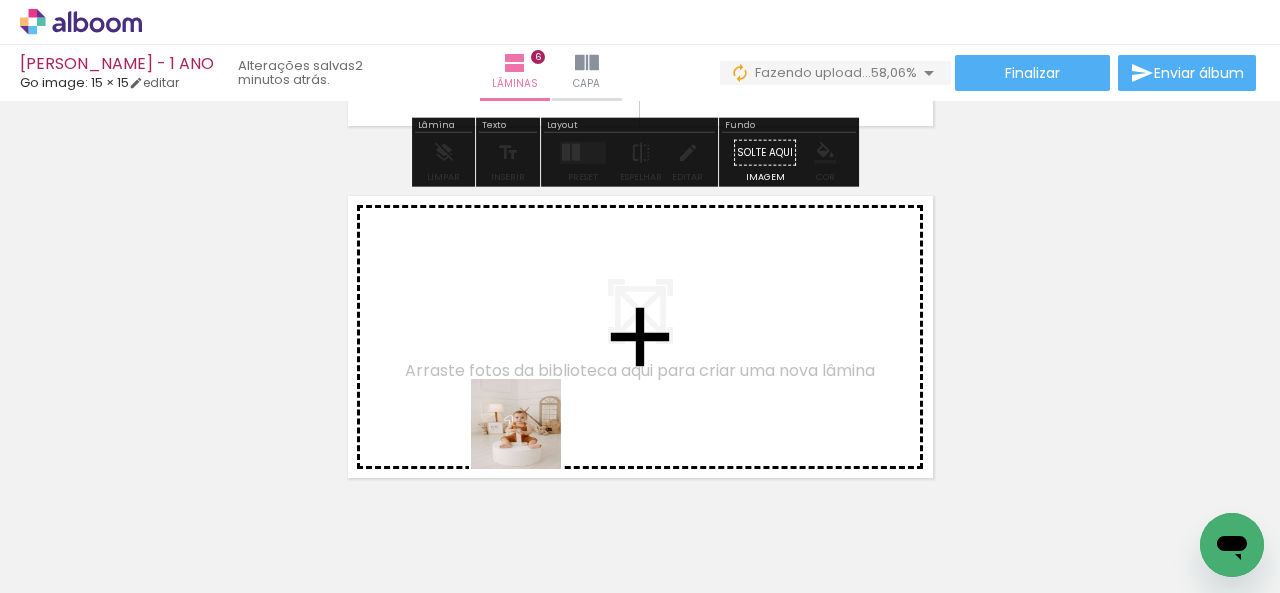
drag, startPoint x: 558, startPoint y: 520, endPoint x: 508, endPoint y: 389, distance: 140.2
click at [508, 389] on quentale-workspace at bounding box center [640, 296] width 1280 height 593
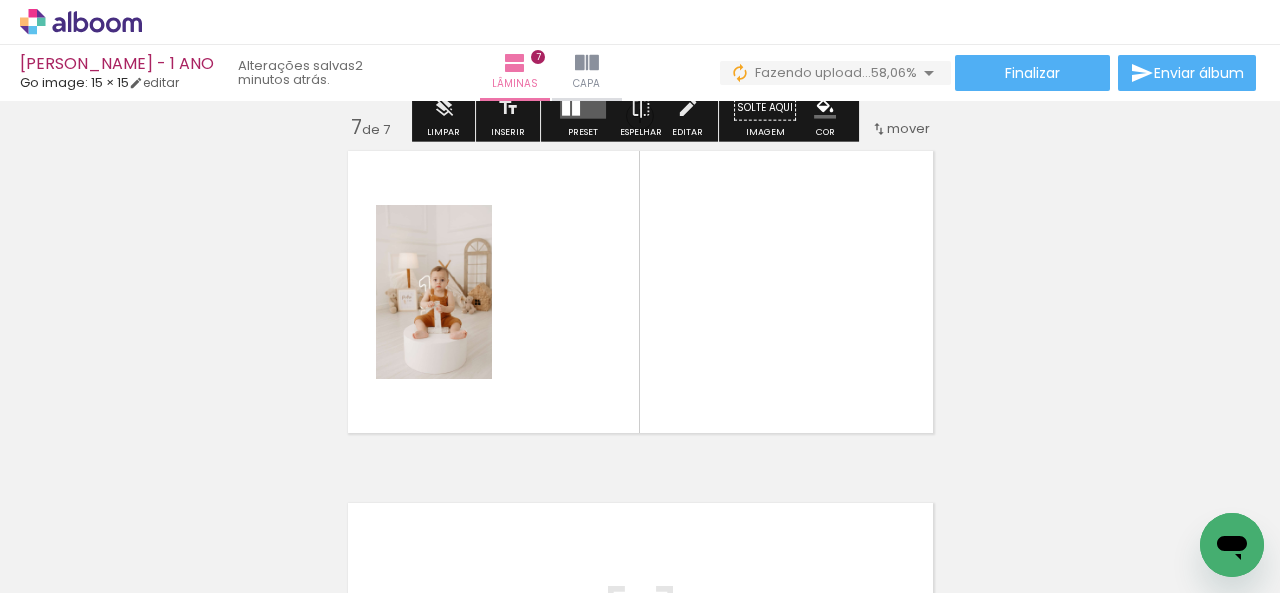
scroll to position [2137, 0]
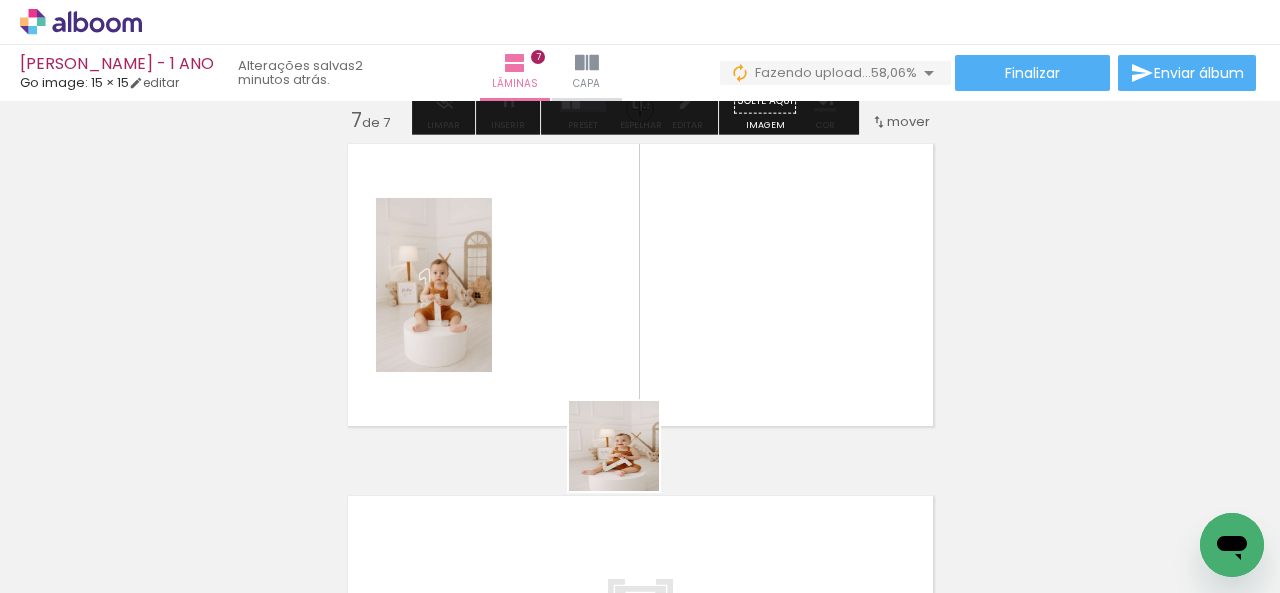
drag, startPoint x: 629, startPoint y: 461, endPoint x: 592, endPoint y: 359, distance: 108.5
click at [592, 359] on quentale-workspace at bounding box center [640, 296] width 1280 height 593
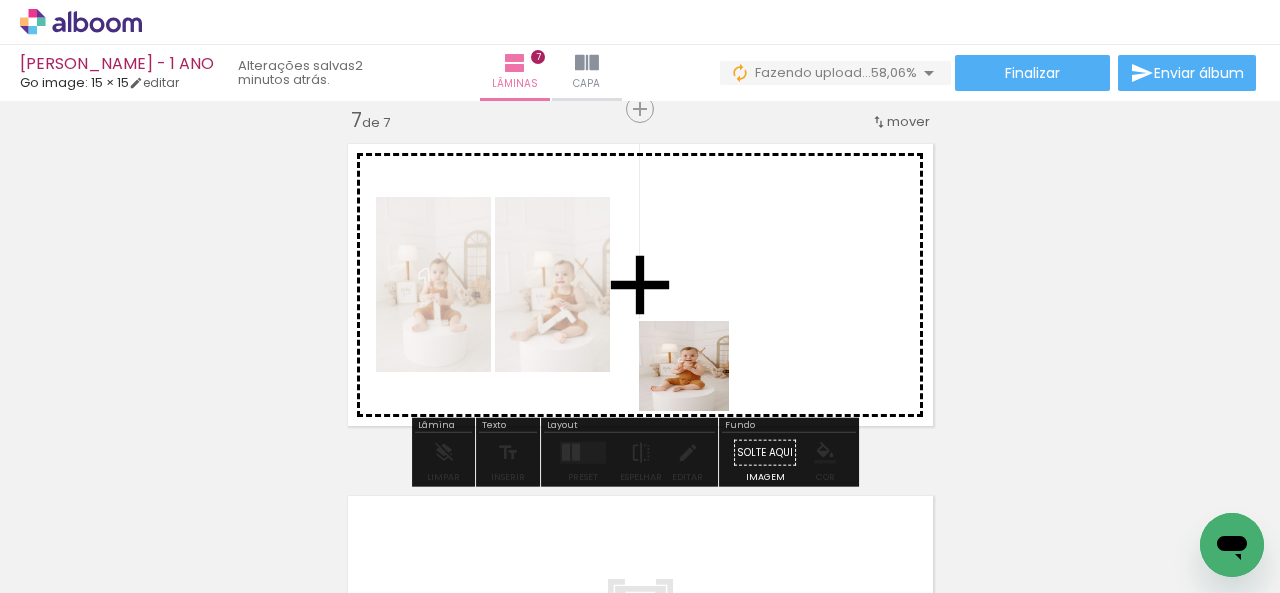
drag, startPoint x: 750, startPoint y: 544, endPoint x: 896, endPoint y: 526, distance: 147.1
click at [697, 375] on quentale-workspace at bounding box center [640, 296] width 1280 height 593
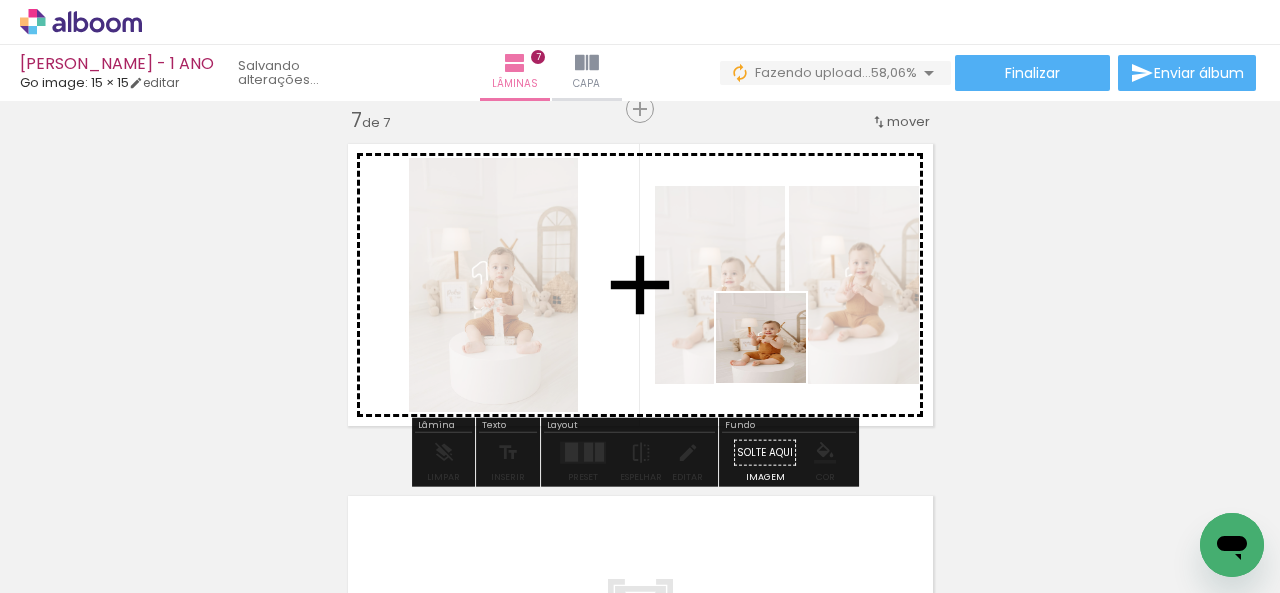
drag, startPoint x: 898, startPoint y: 527, endPoint x: 776, endPoint y: 352, distance: 213.3
click at [776, 352] on quentale-workspace at bounding box center [640, 296] width 1280 height 593
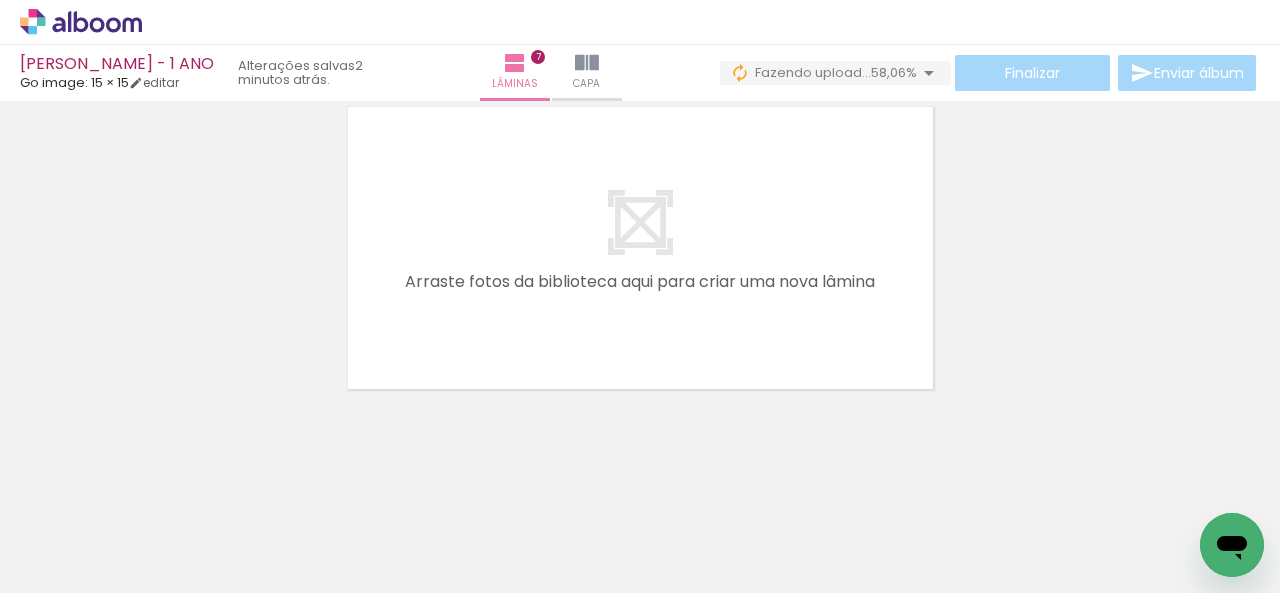
scroll to position [0, 1944]
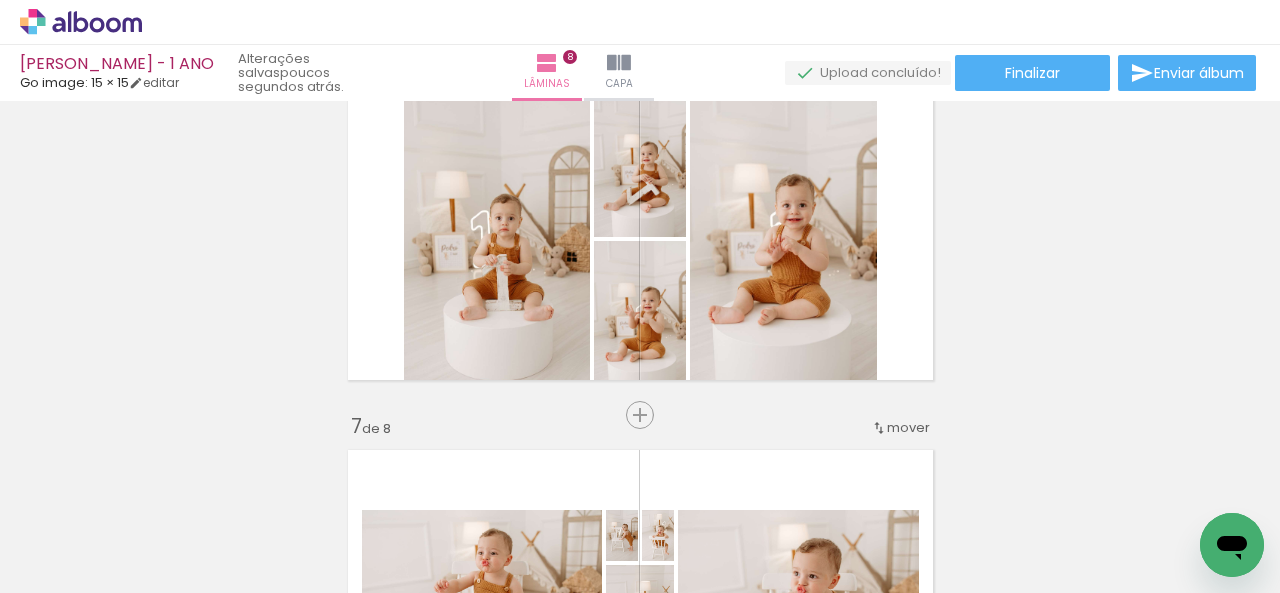
scroll to position [1800, 0]
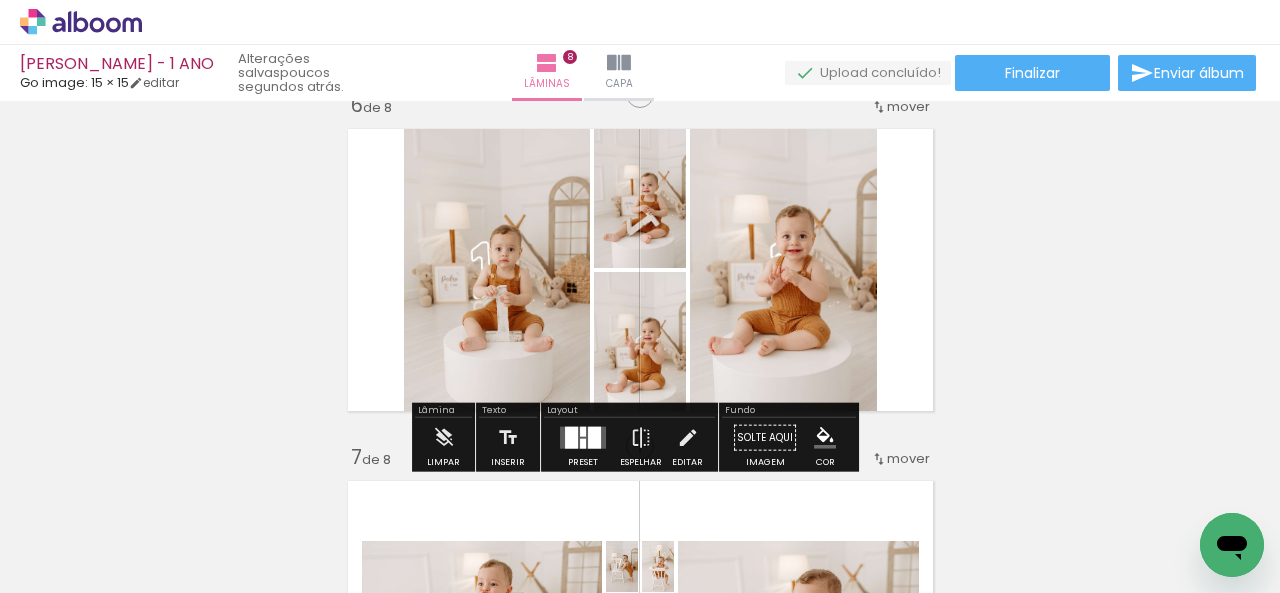
click at [568, 437] on div at bounding box center [571, 438] width 13 height 22
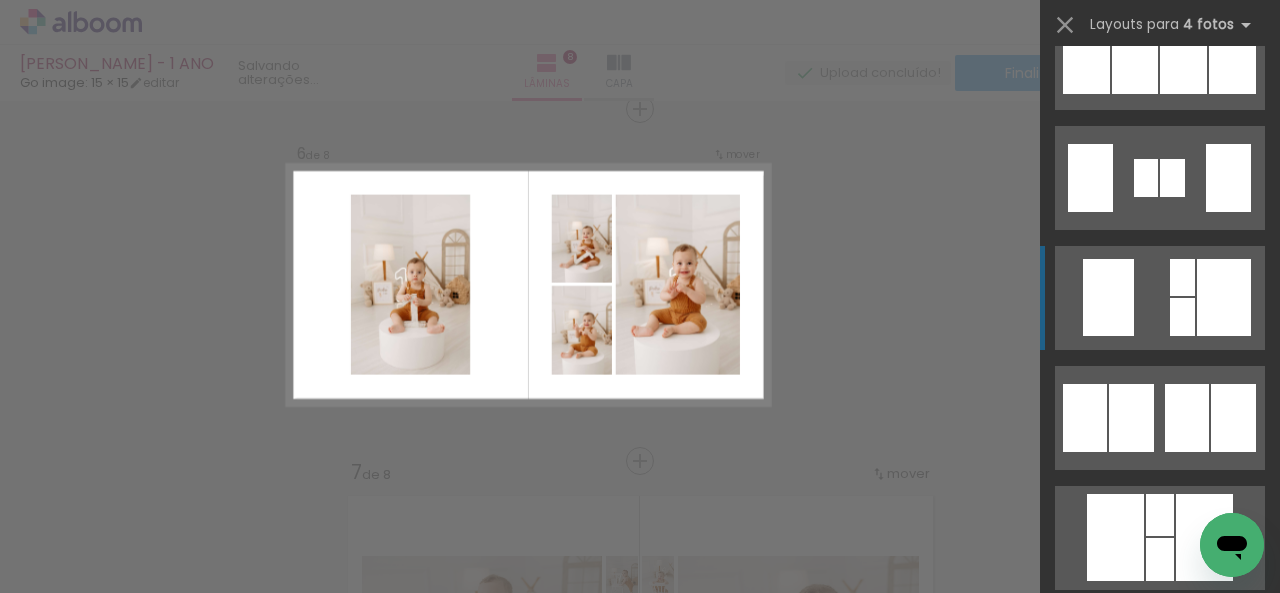
scroll to position [1500, 0]
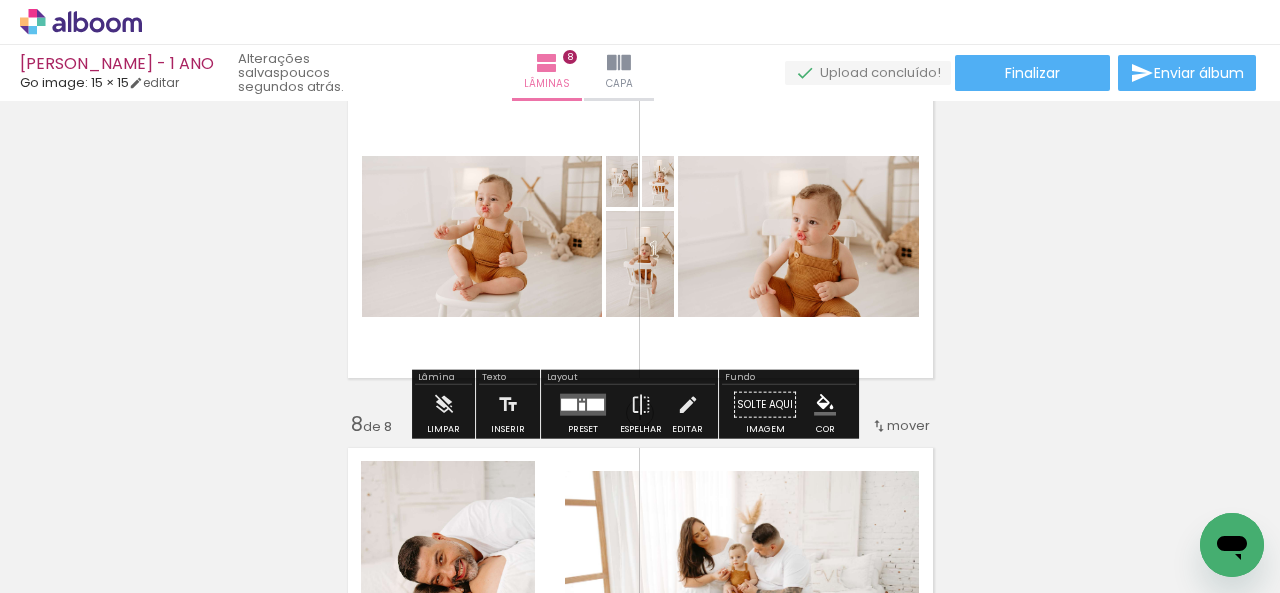
scroll to position [2284, 0]
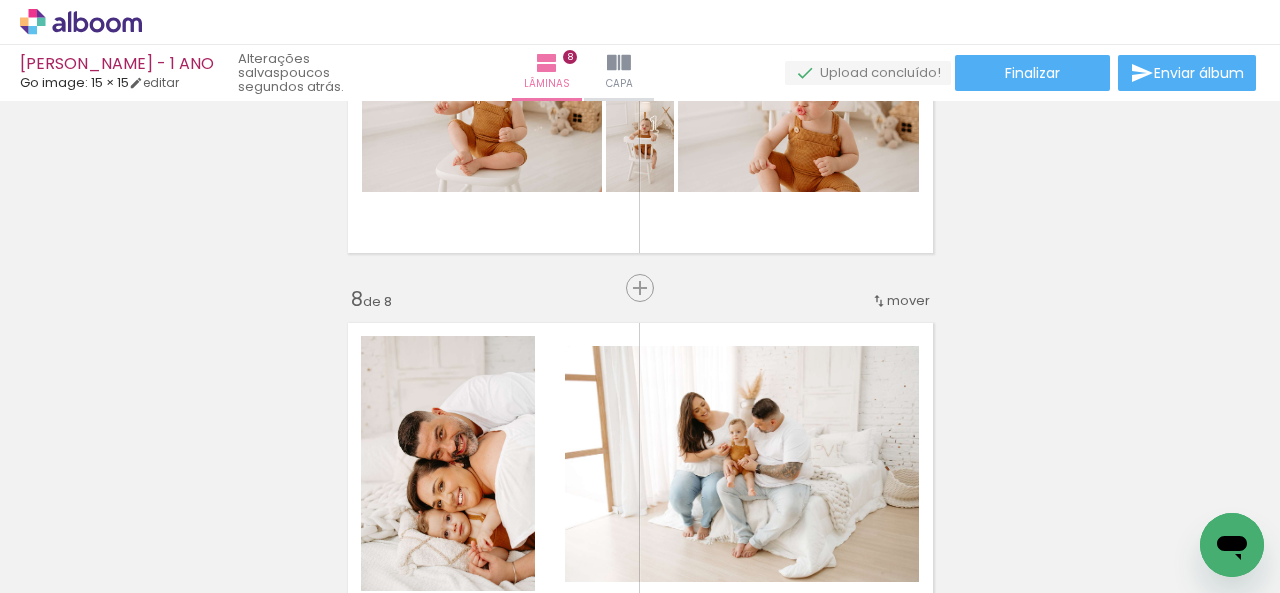
scroll to position [2277, 0]
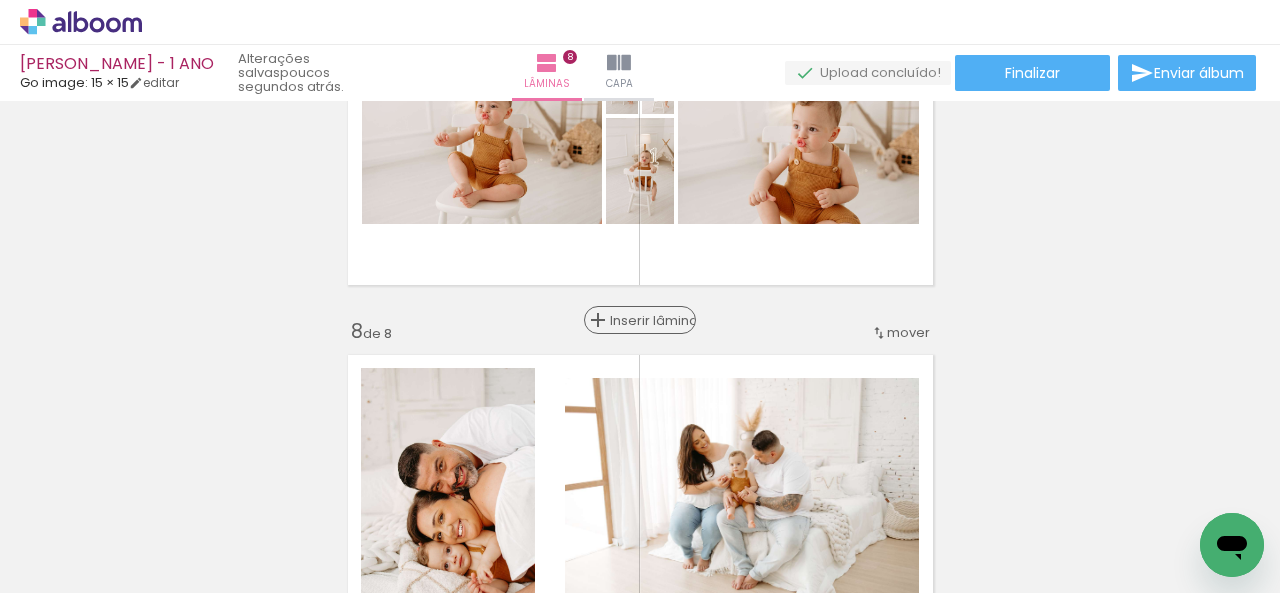
click at [635, 314] on span "Inserir lâmina" at bounding box center [649, 320] width 78 height 13
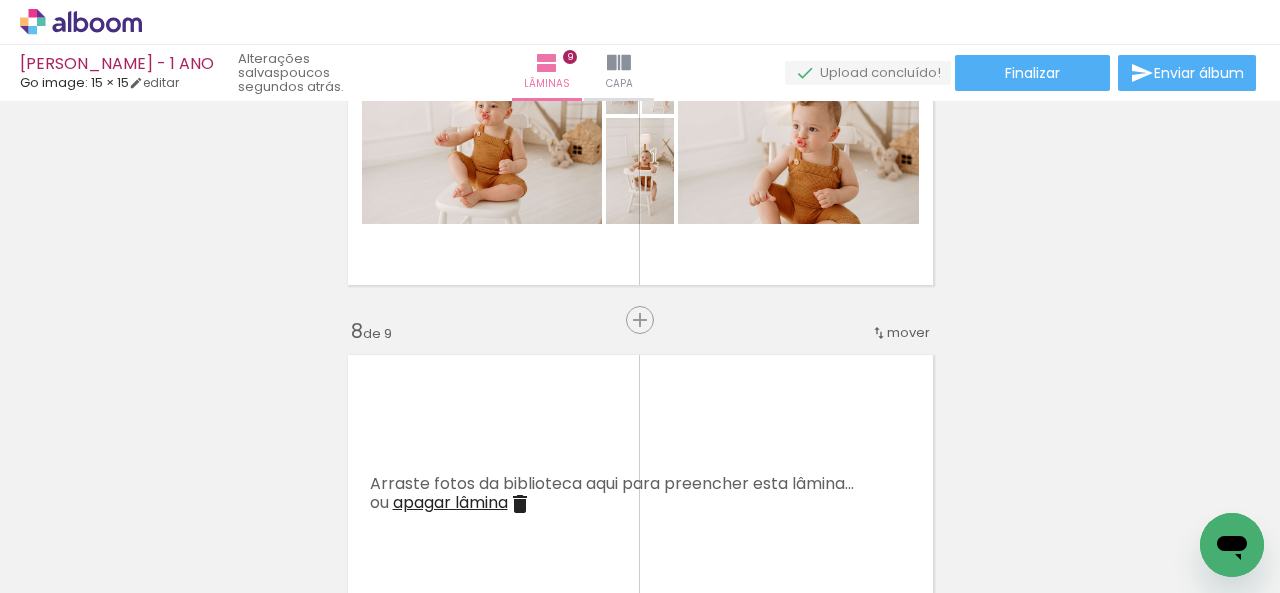
scroll to position [2177, 0]
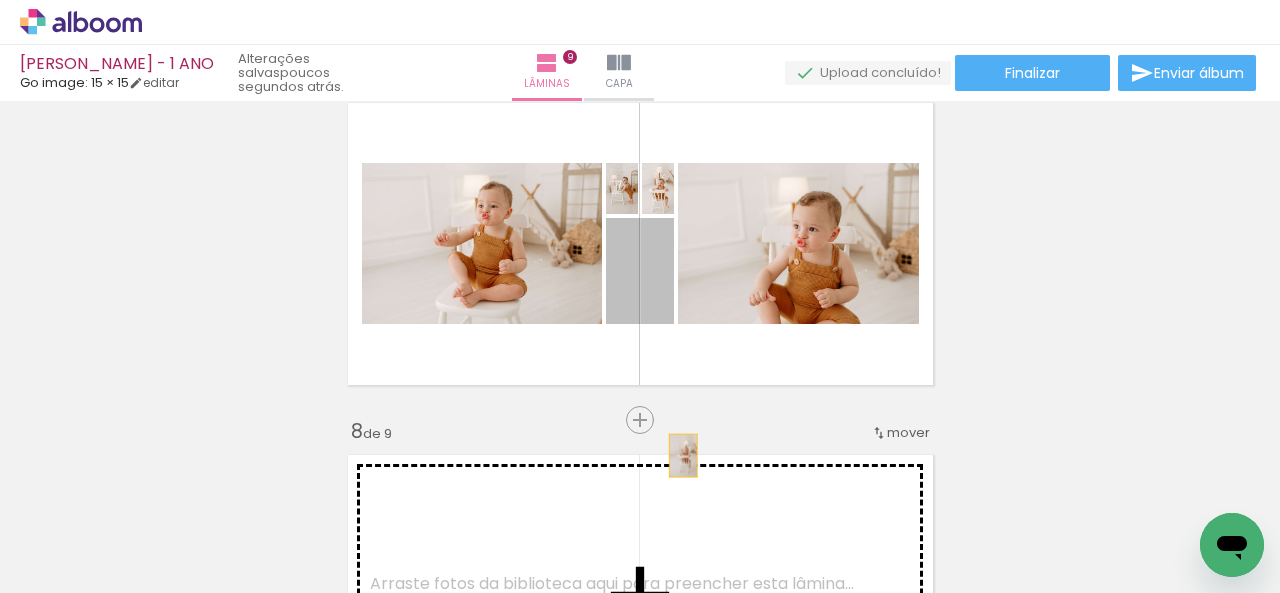
drag, startPoint x: 656, startPoint y: 281, endPoint x: 675, endPoint y: 455, distance: 175.0
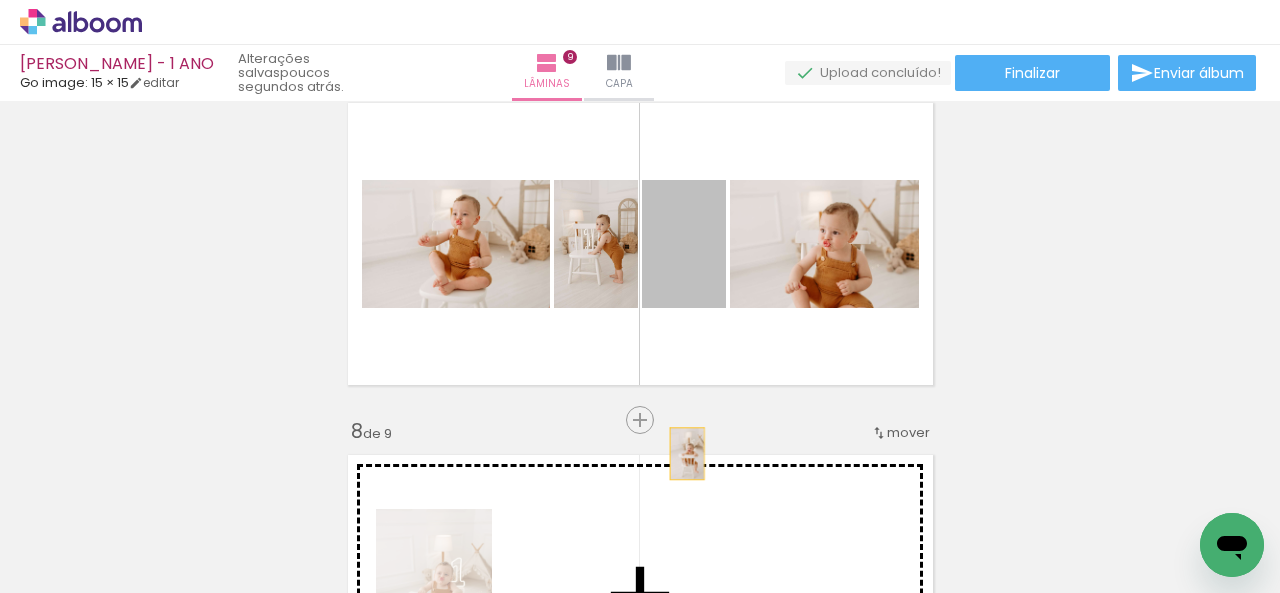
drag, startPoint x: 678, startPoint y: 283, endPoint x: 679, endPoint y: 454, distance: 171.0
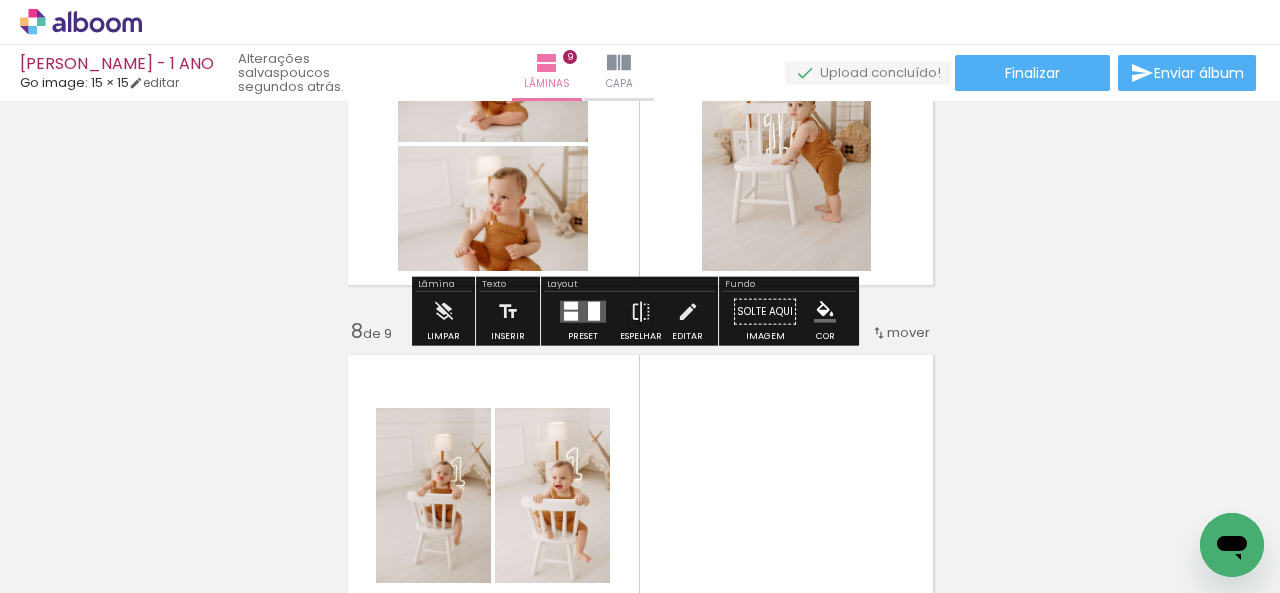
scroll to position [2377, 0]
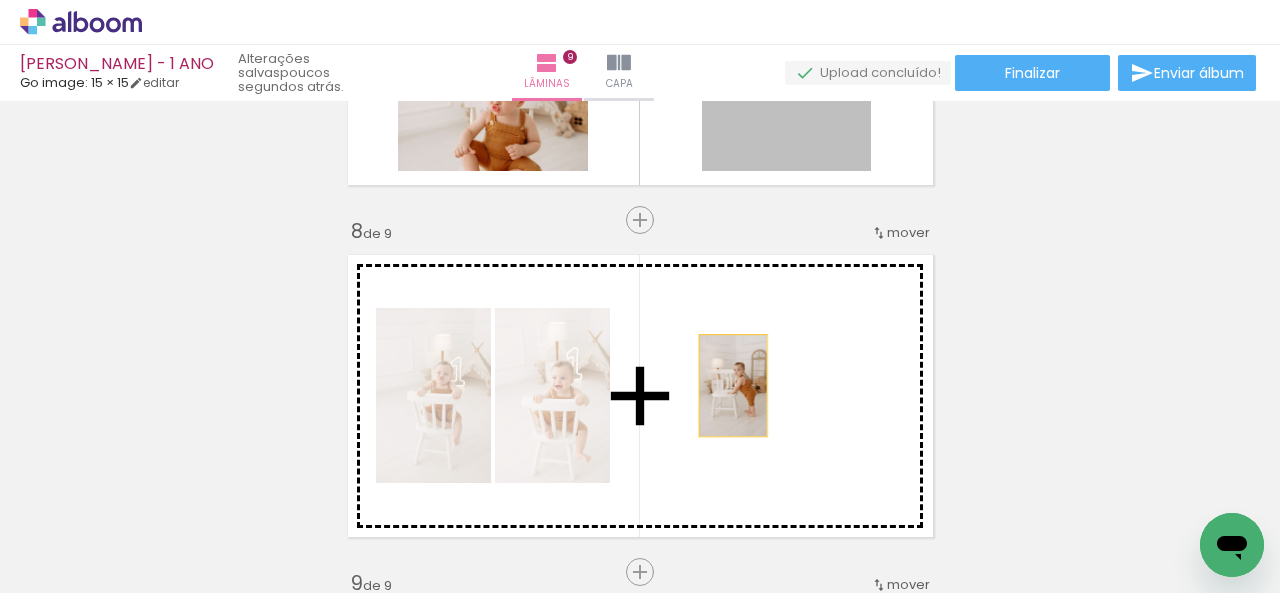
drag, startPoint x: 776, startPoint y: 145, endPoint x: 725, endPoint y: 385, distance: 245.3
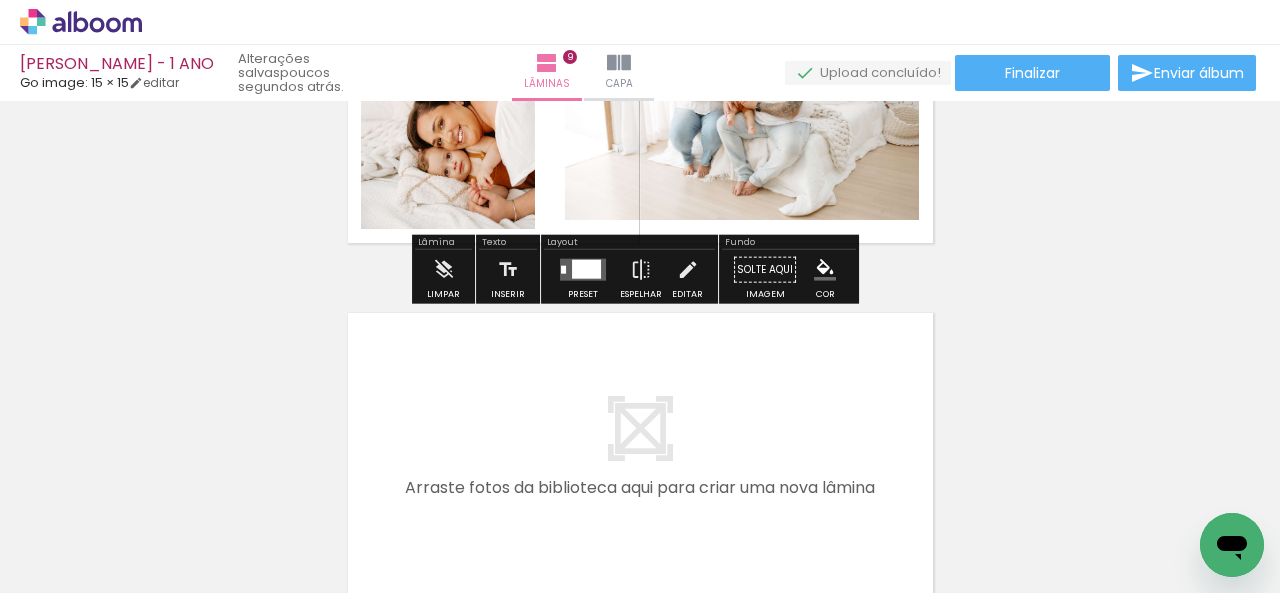
scroll to position [3229, 0]
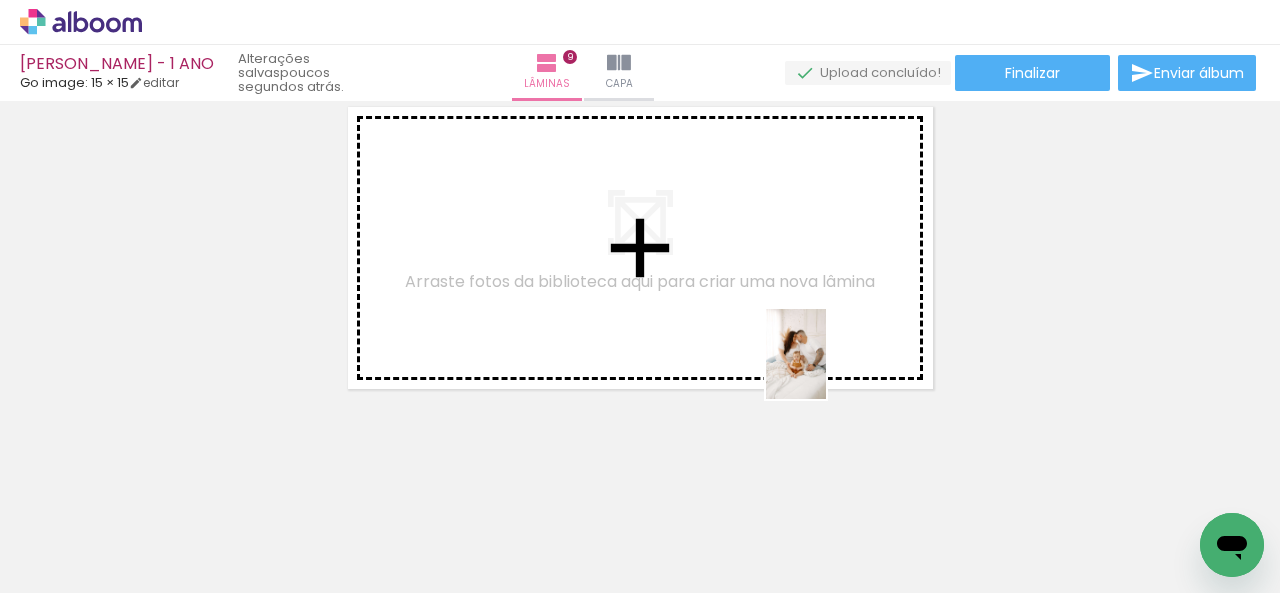
drag, startPoint x: 1087, startPoint y: 545, endPoint x: 826, endPoint y: 369, distance: 314.7
click at [826, 369] on quentale-workspace at bounding box center [640, 296] width 1280 height 593
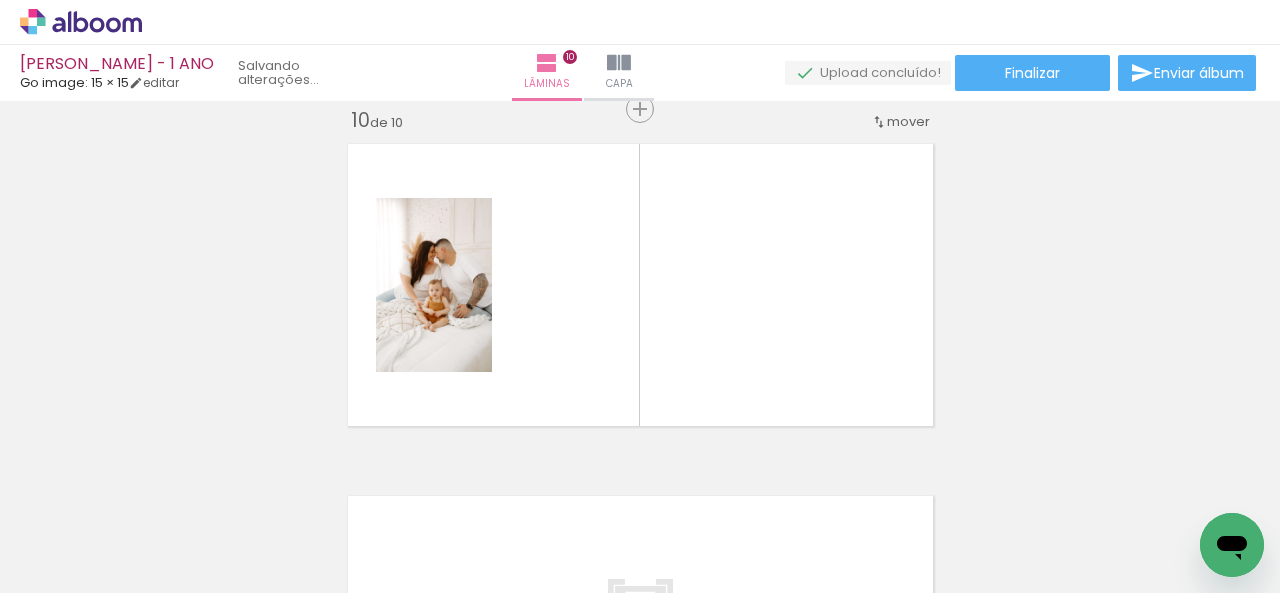
scroll to position [3192, 0]
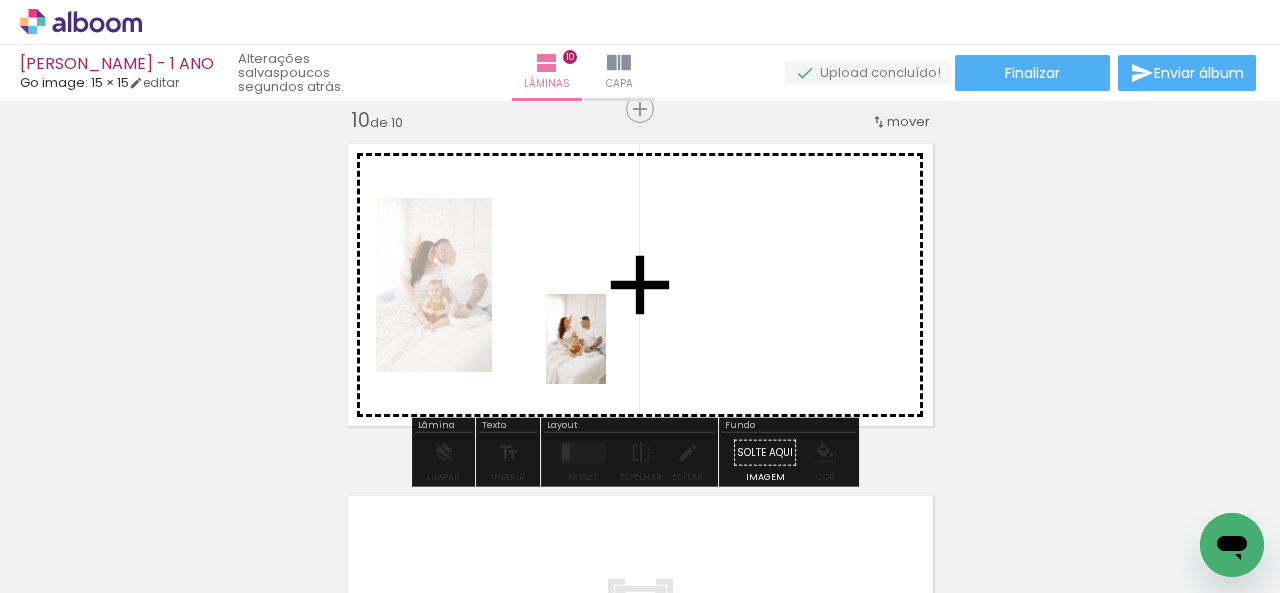
drag, startPoint x: 987, startPoint y: 523, endPoint x: 598, endPoint y: 351, distance: 425.2
click at [598, 351] on quentale-workspace at bounding box center [640, 296] width 1280 height 593
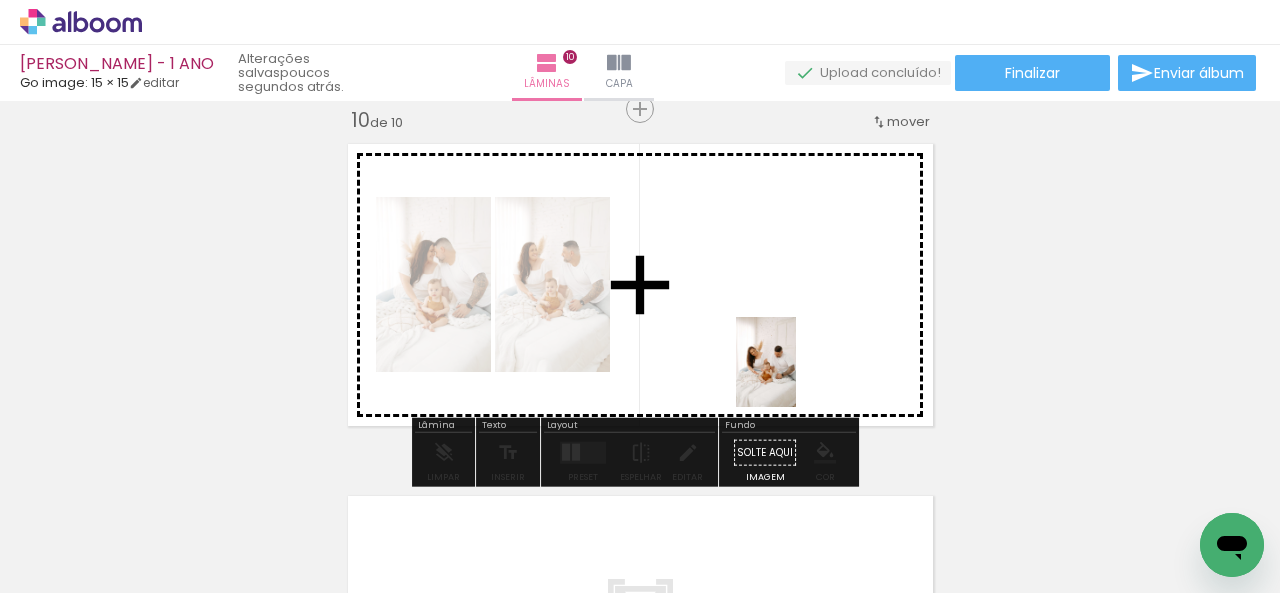
drag, startPoint x: 876, startPoint y: 539, endPoint x: 796, endPoint y: 377, distance: 180.6
click at [796, 377] on quentale-workspace at bounding box center [640, 296] width 1280 height 593
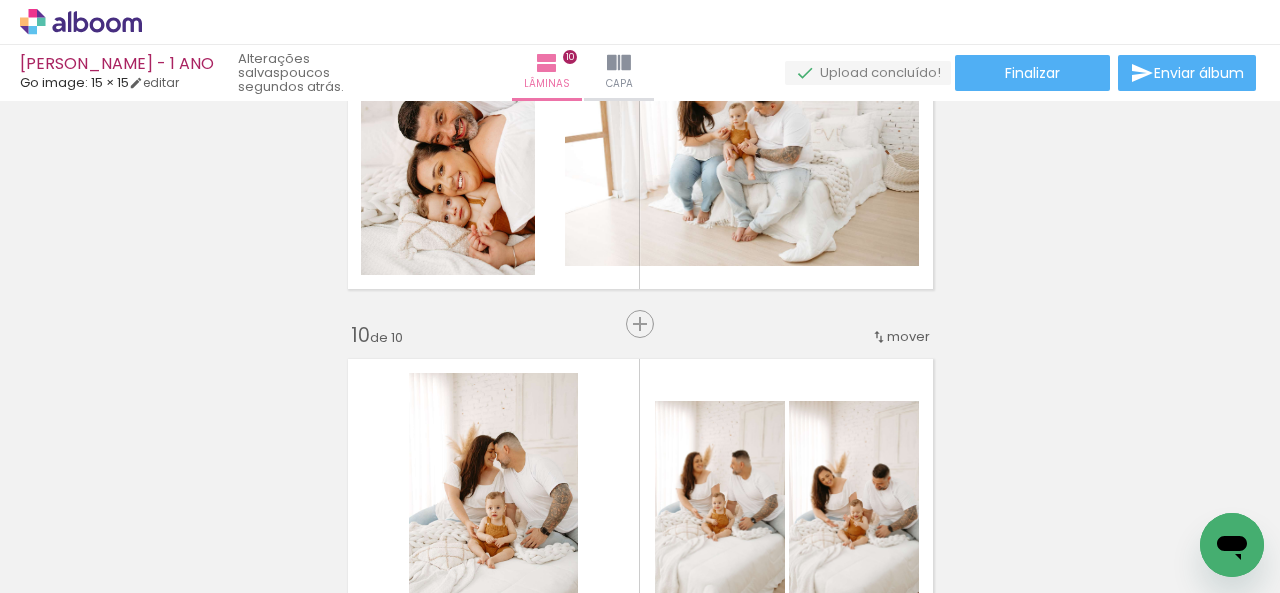
scroll to position [2892, 0]
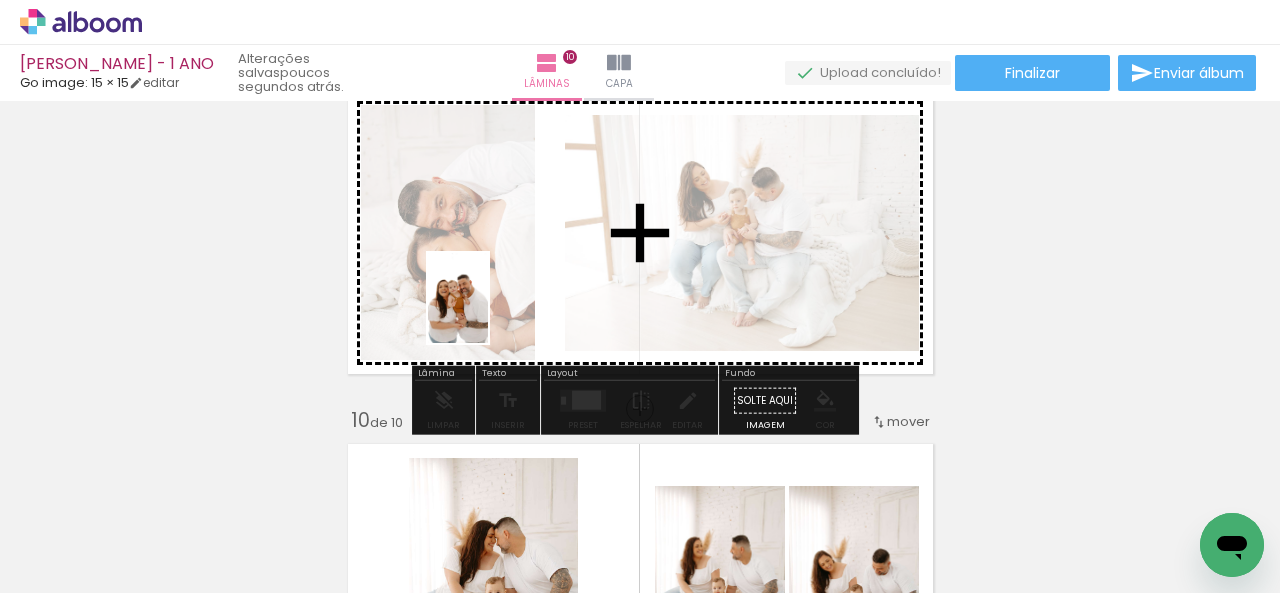
drag, startPoint x: 530, startPoint y: 543, endPoint x: 487, endPoint y: 311, distance: 235.9
click at [487, 311] on quentale-workspace at bounding box center [640, 296] width 1280 height 593
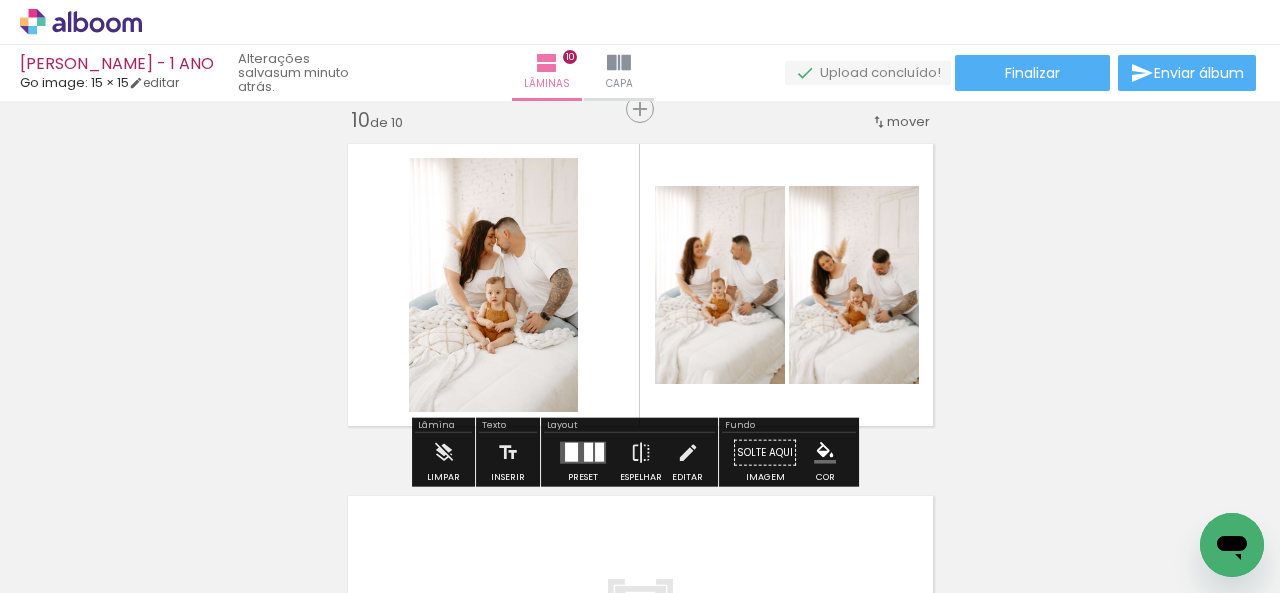
scroll to position [0, 0]
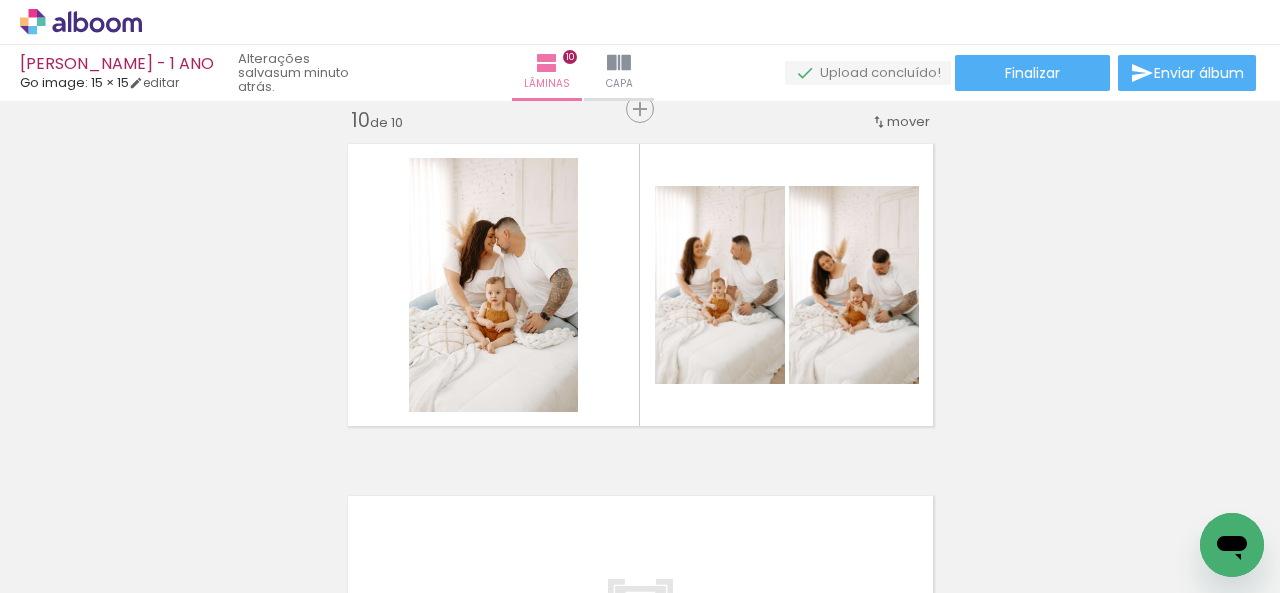
click at [91, 535] on input "Todas as fotos" at bounding box center [56, 532] width 76 height 17
click at [0, 0] on slot "Não utilizadas" at bounding box center [0, 0] width 0 height 0
type input "Não utilizadas"
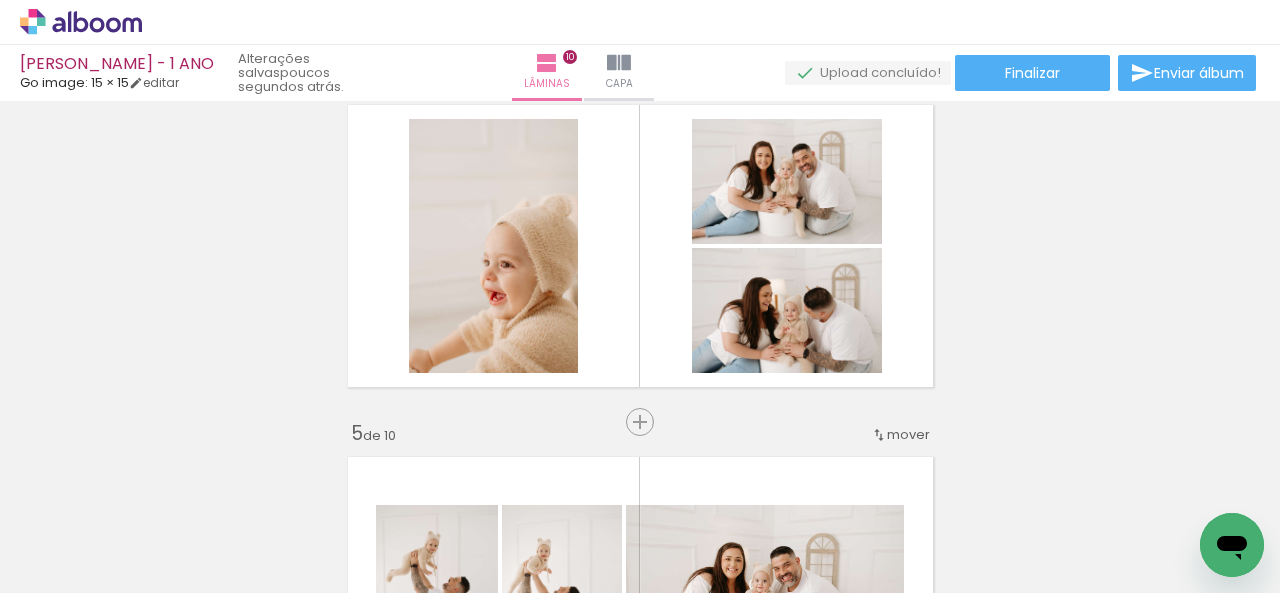
scroll to position [1093, 0]
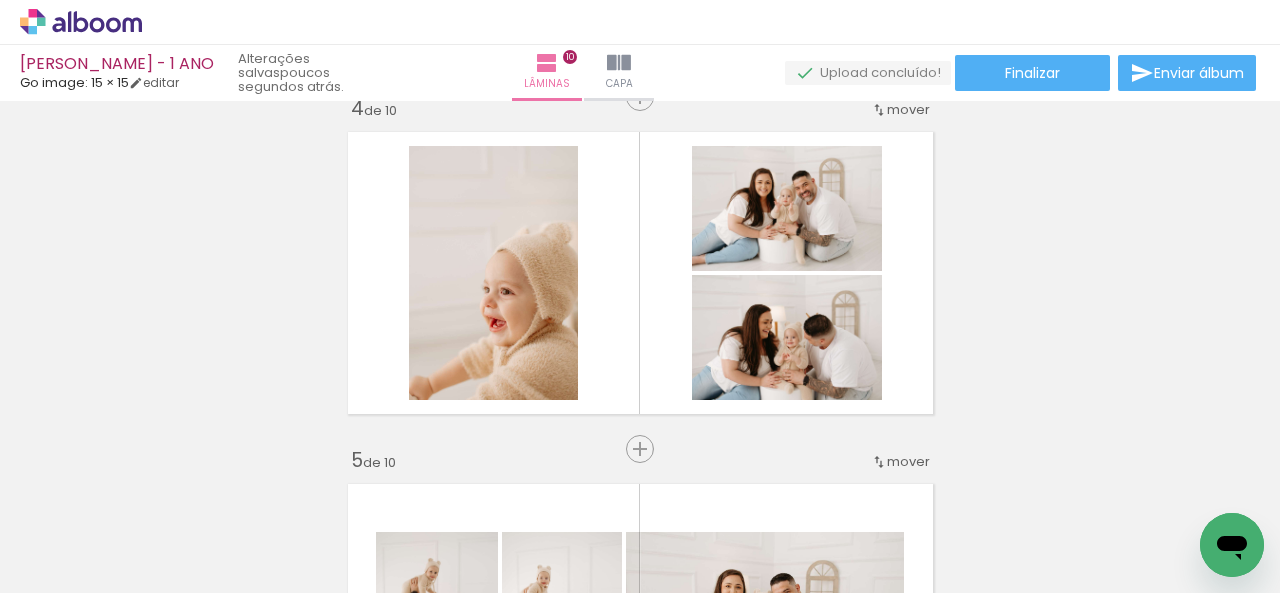
scroll to position [1500, 0]
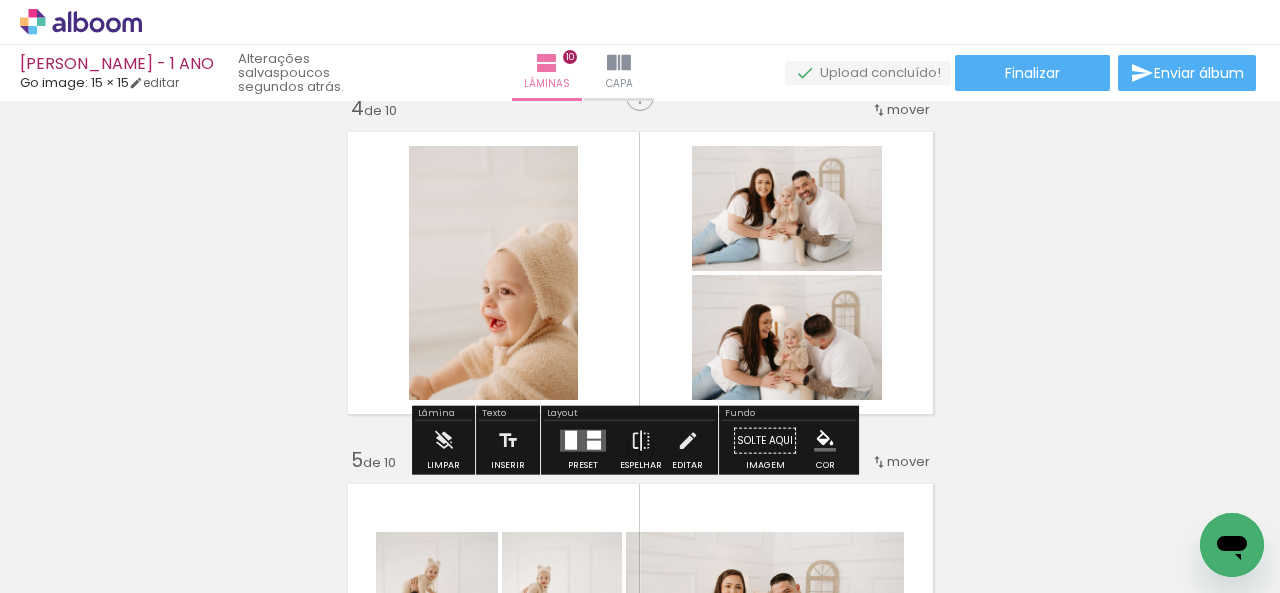
click at [94, 531] on input "Não utilizadas" at bounding box center [56, 532] width 76 height 17
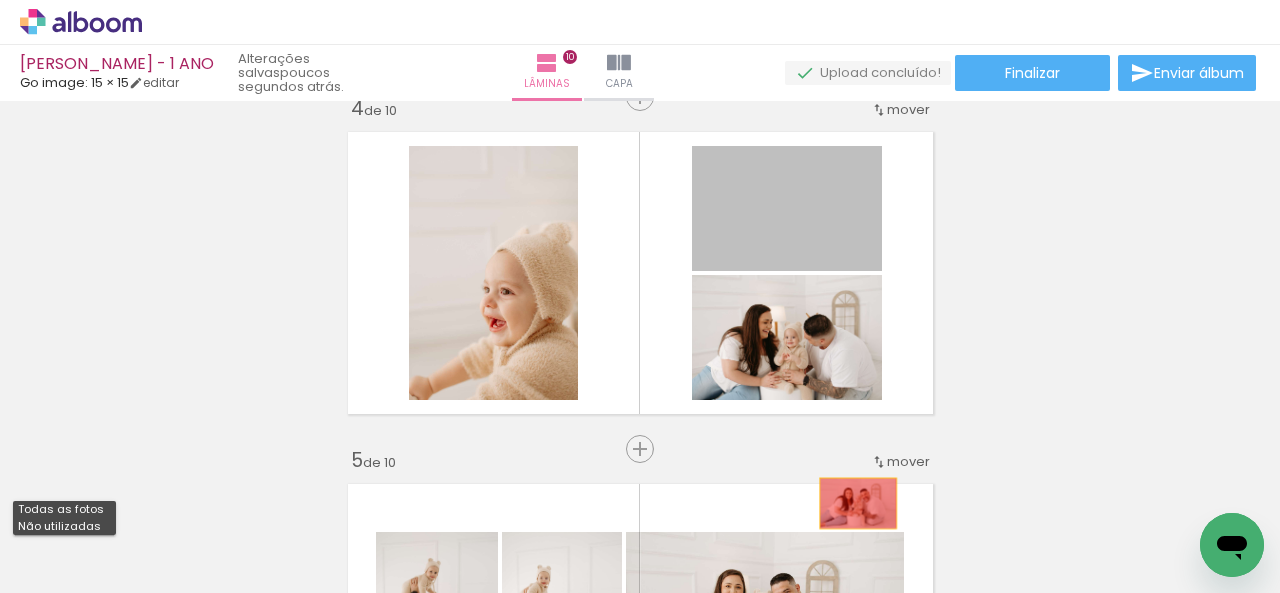
drag, startPoint x: 838, startPoint y: 233, endPoint x: 850, endPoint y: 505, distance: 272.2
click at [850, 505] on quentale-workspace at bounding box center [640, 296] width 1280 height 593
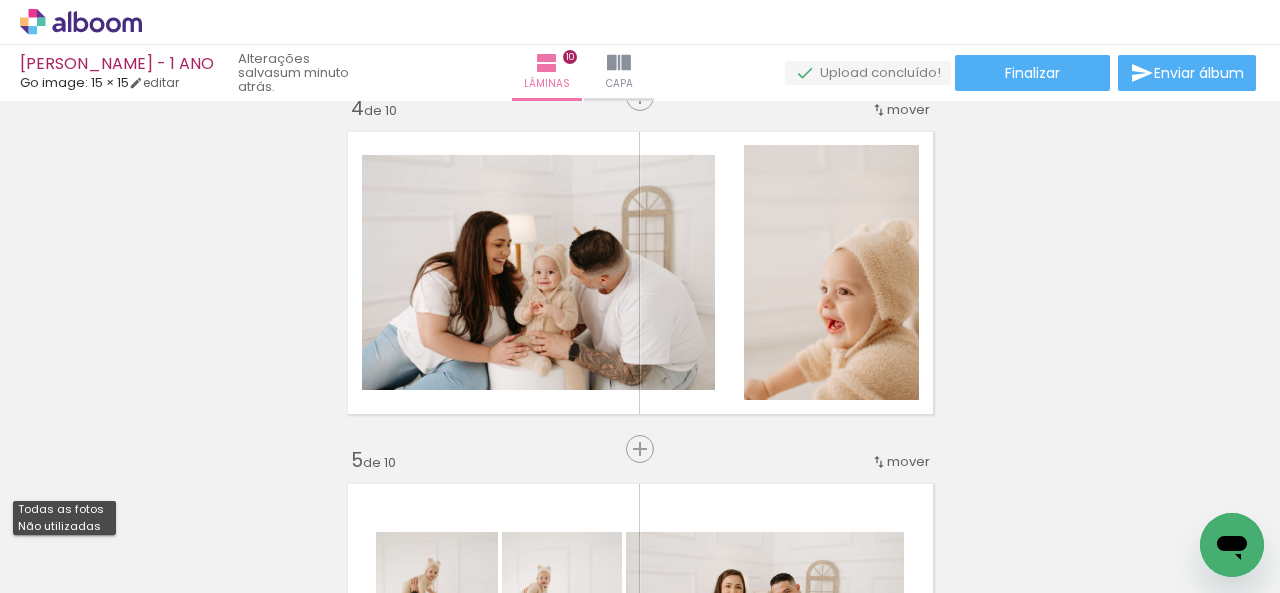
click at [182, 480] on quentale-thumb at bounding box center [200, 525] width 112 height 115
click at [0, 0] on iron-icon at bounding box center [0, 0] width 0 height 0
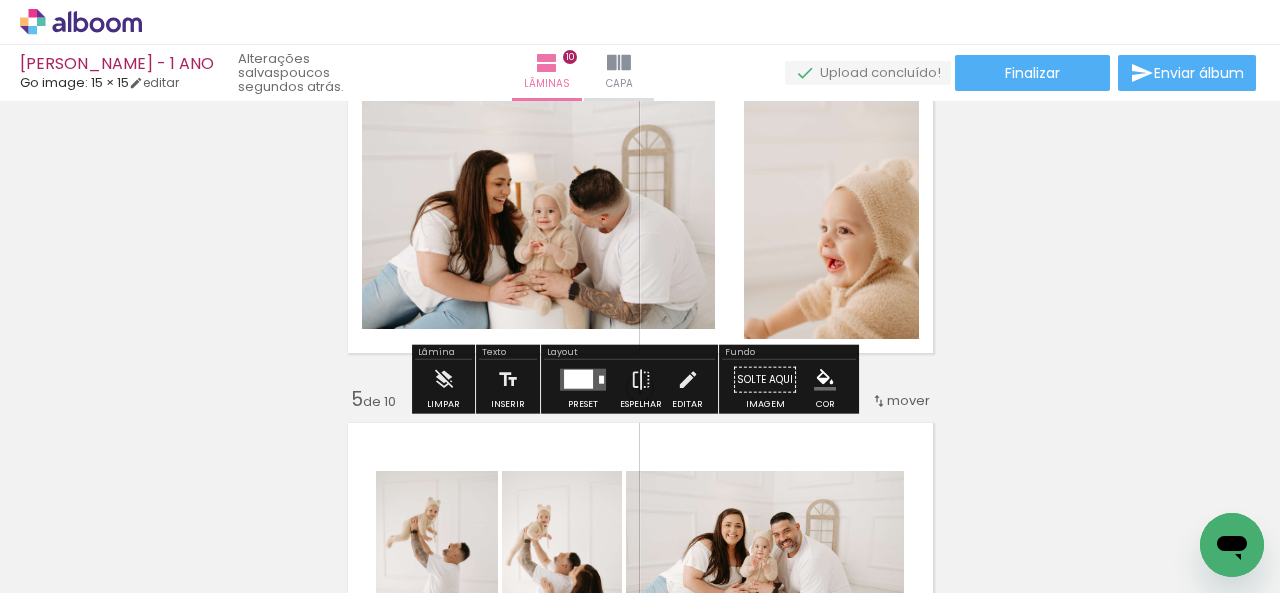
scroll to position [1293, 0]
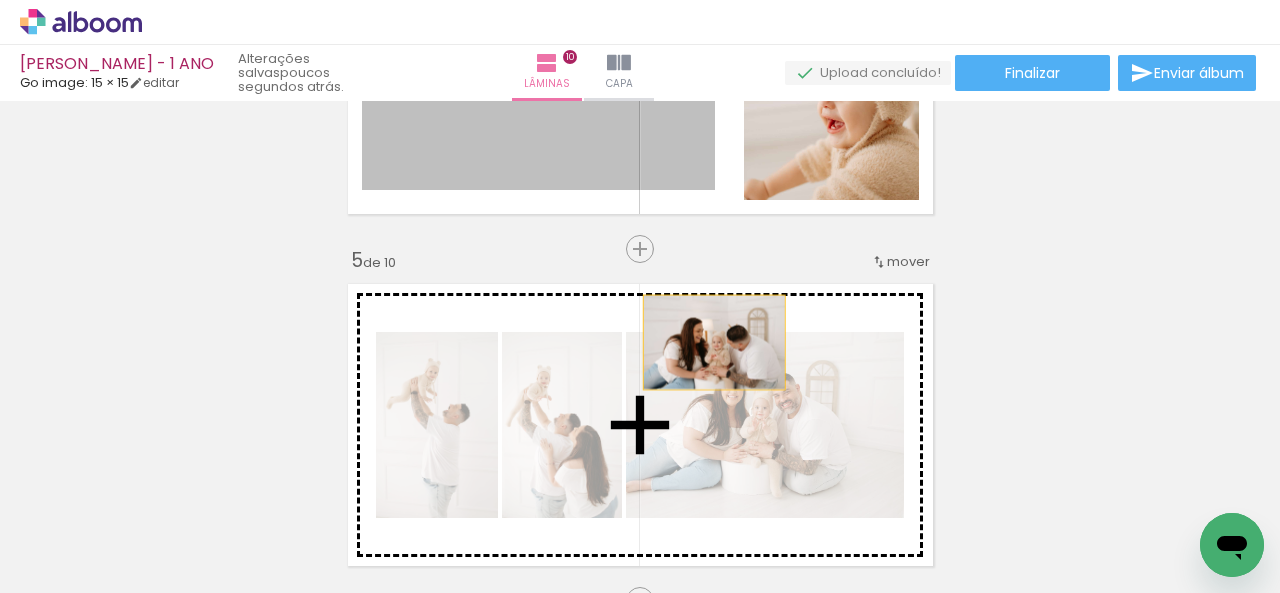
drag, startPoint x: 534, startPoint y: 146, endPoint x: 716, endPoint y: 367, distance: 286.2
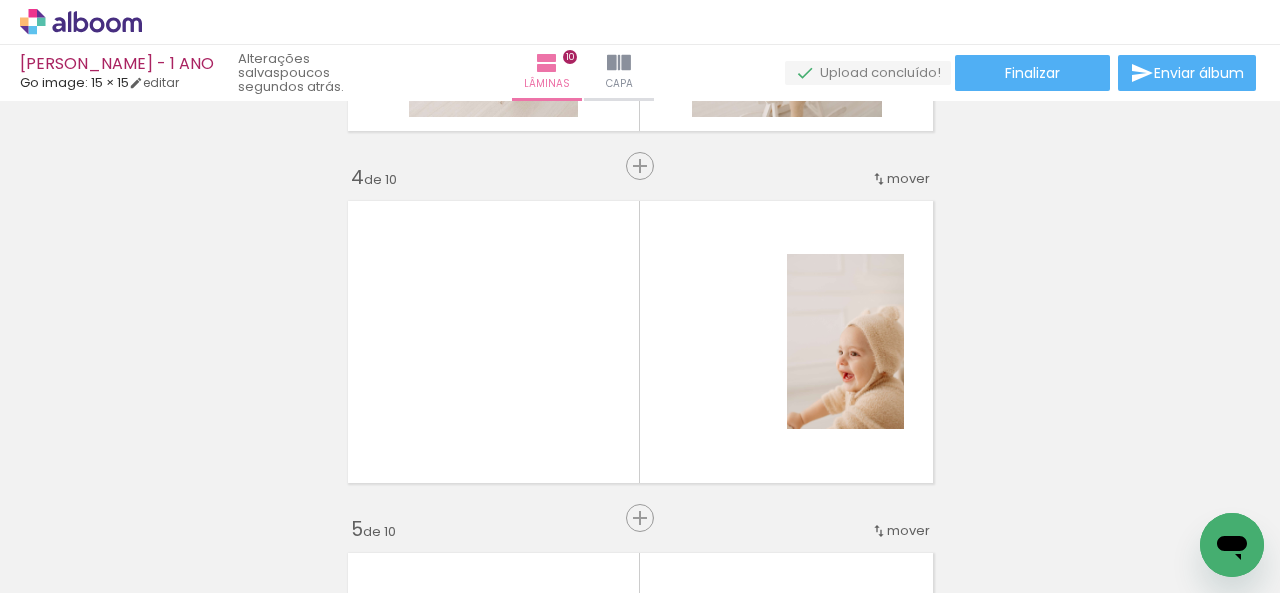
scroll to position [993, 0]
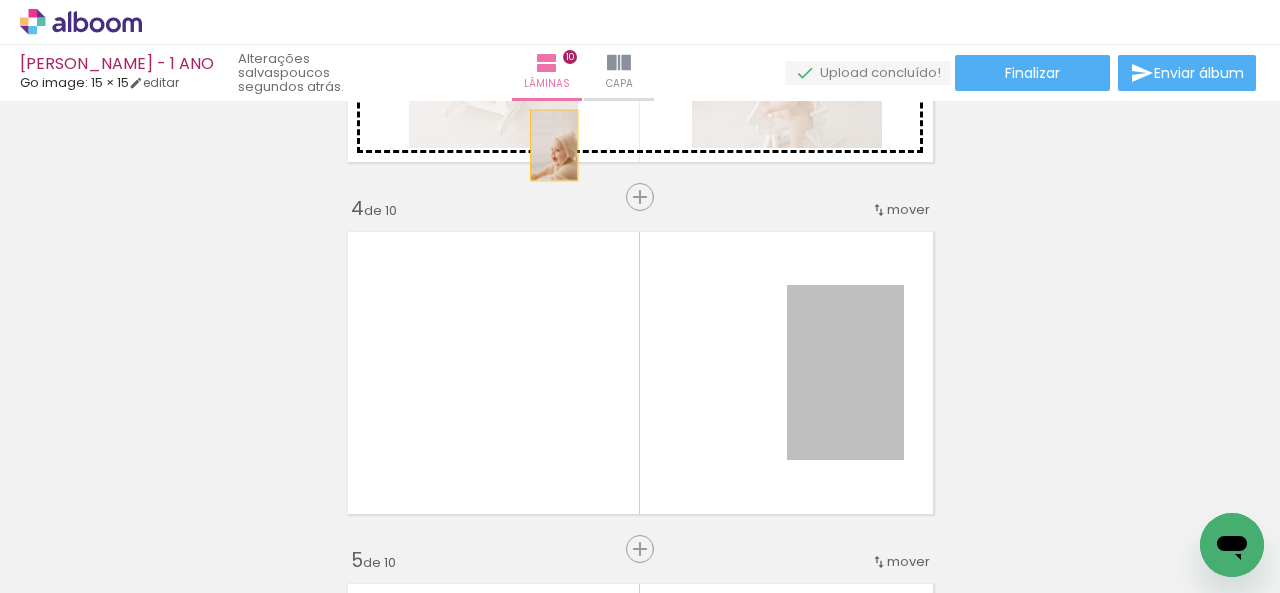
drag, startPoint x: 840, startPoint y: 403, endPoint x: 540, endPoint y: 136, distance: 401.5
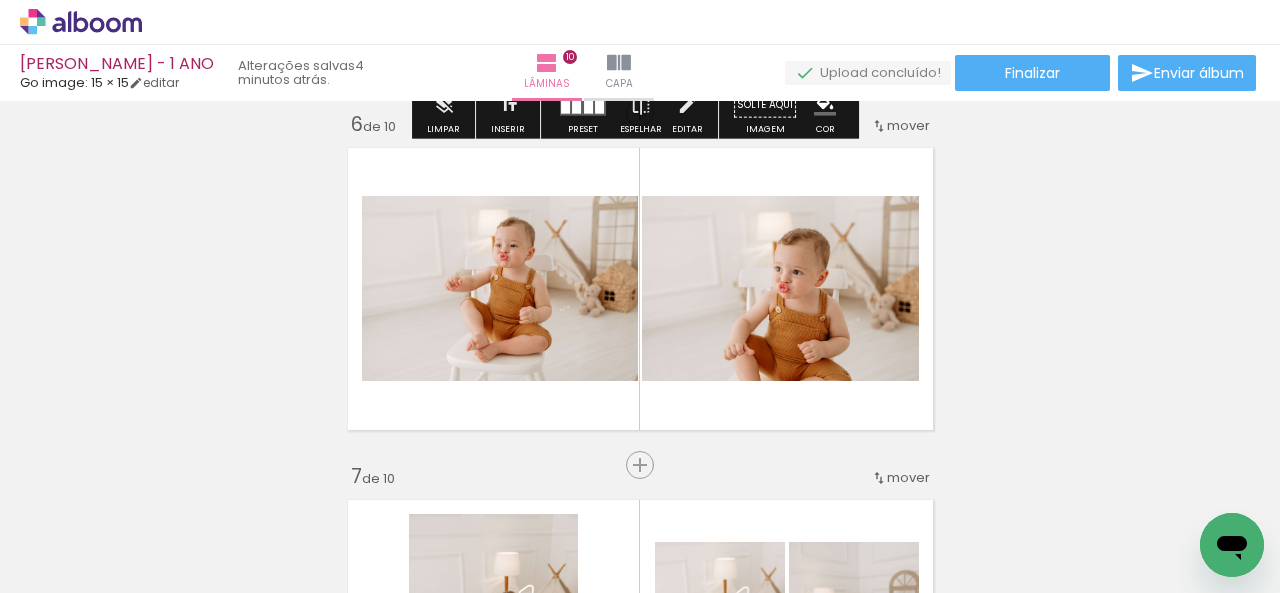
scroll to position [1881, 0]
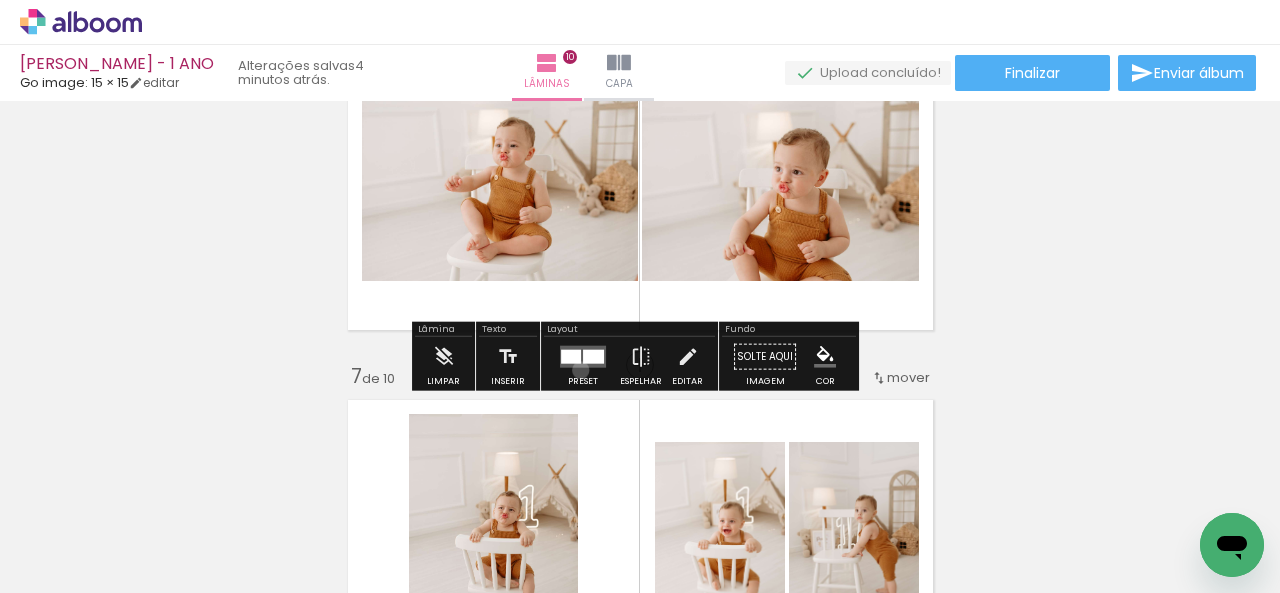
click at [576, 369] on div at bounding box center [583, 357] width 54 height 40
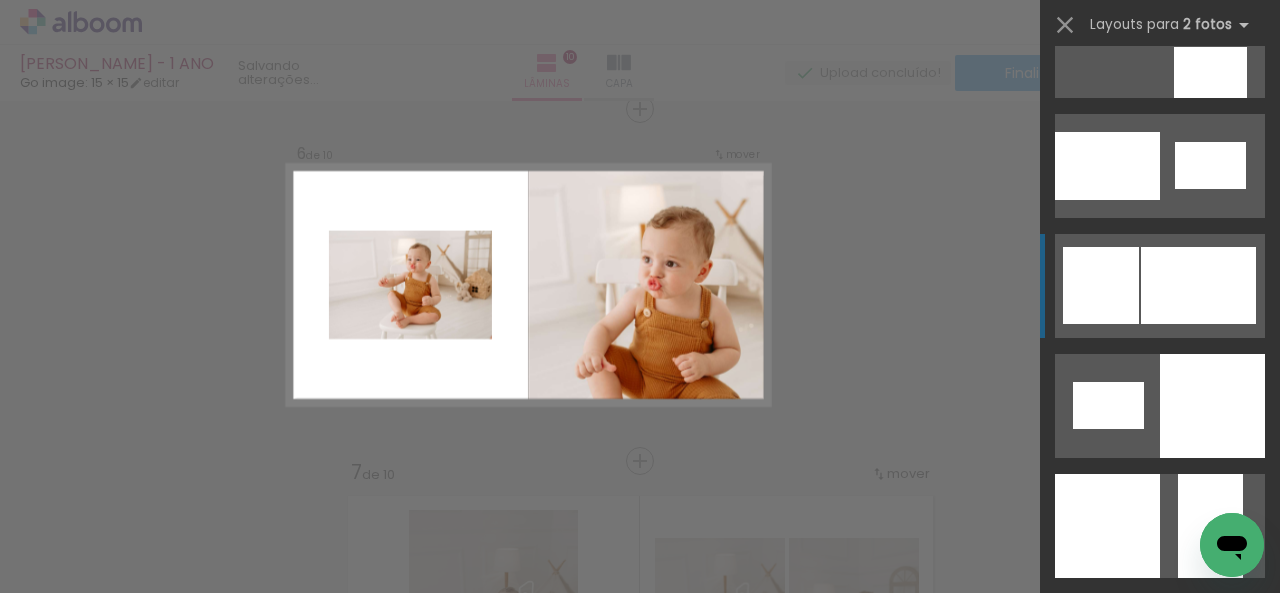
scroll to position [2499, 0]
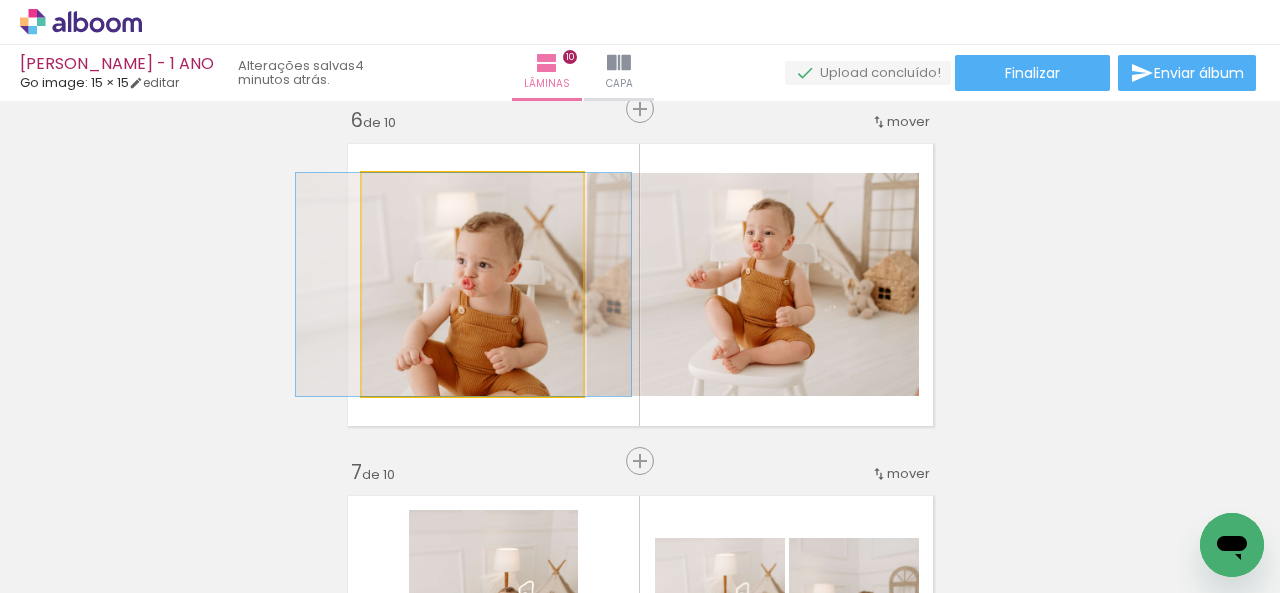
drag, startPoint x: 495, startPoint y: 335, endPoint x: 486, endPoint y: 322, distance: 15.8
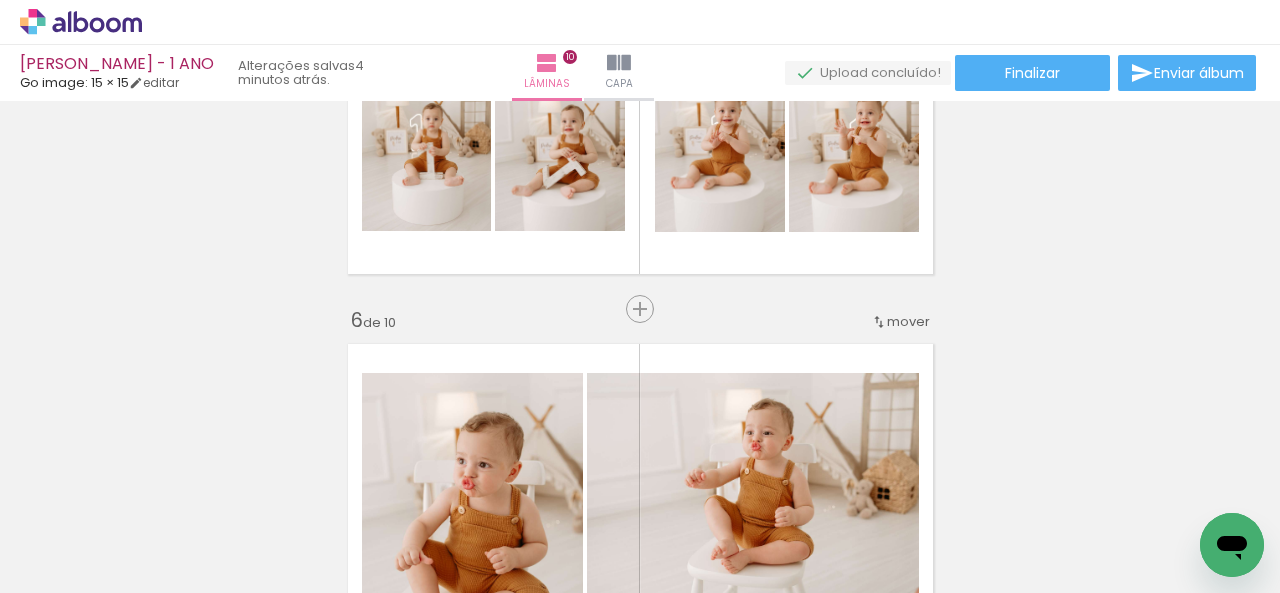
scroll to position [1485, 0]
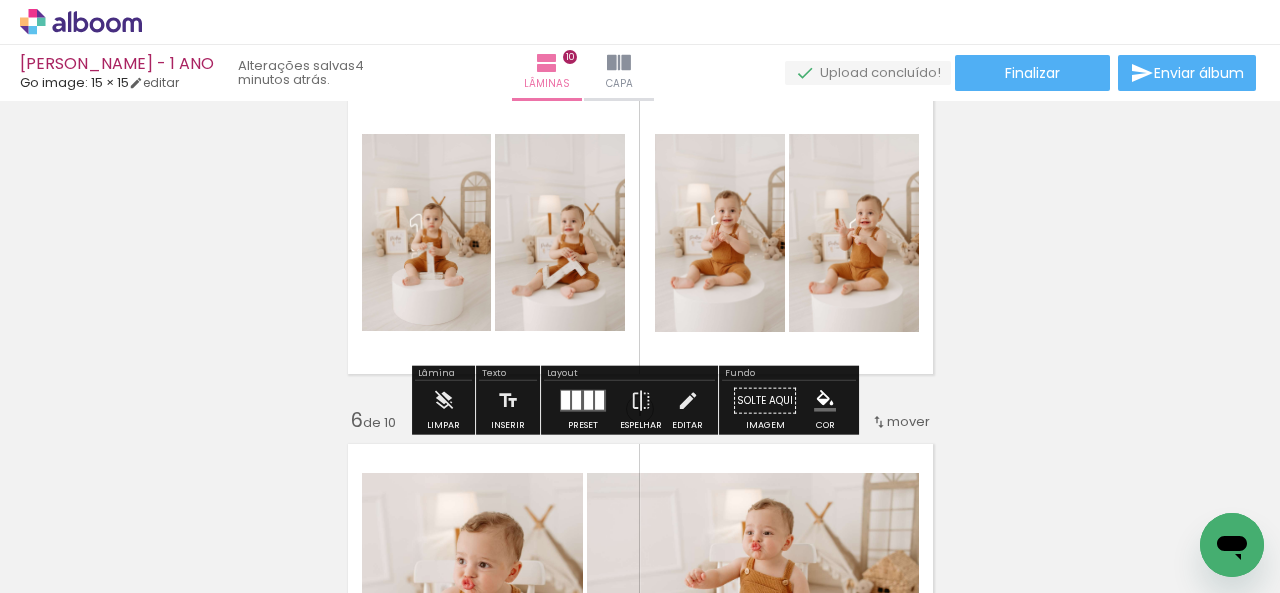
click at [566, 387] on div at bounding box center [583, 401] width 54 height 40
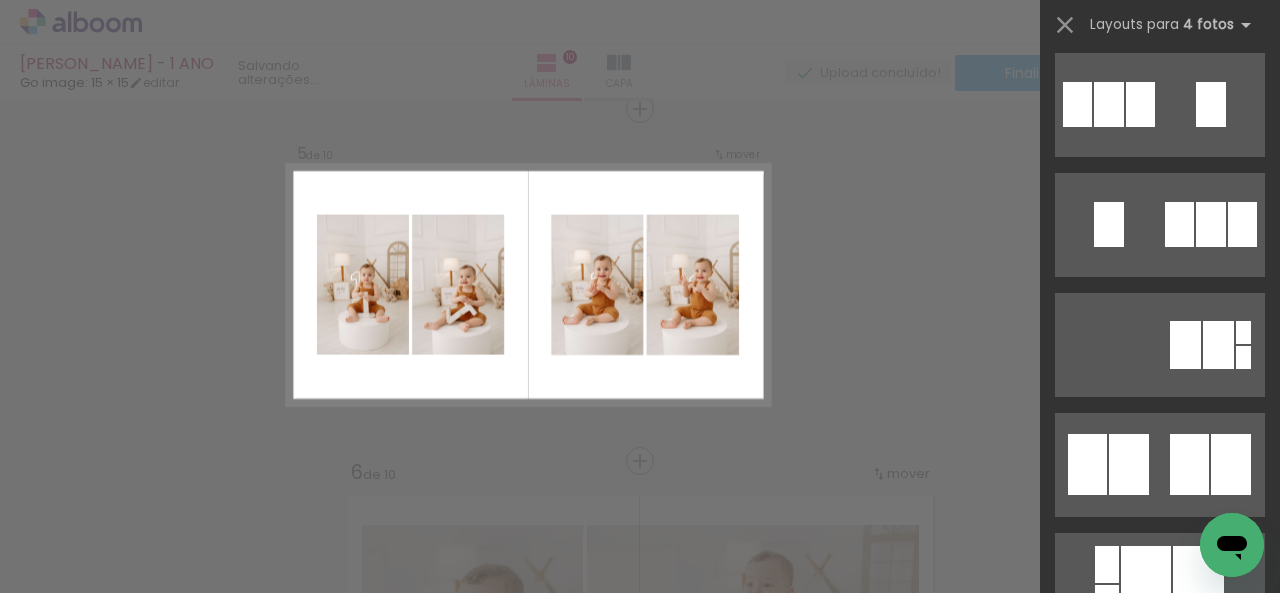
scroll to position [4099, 0]
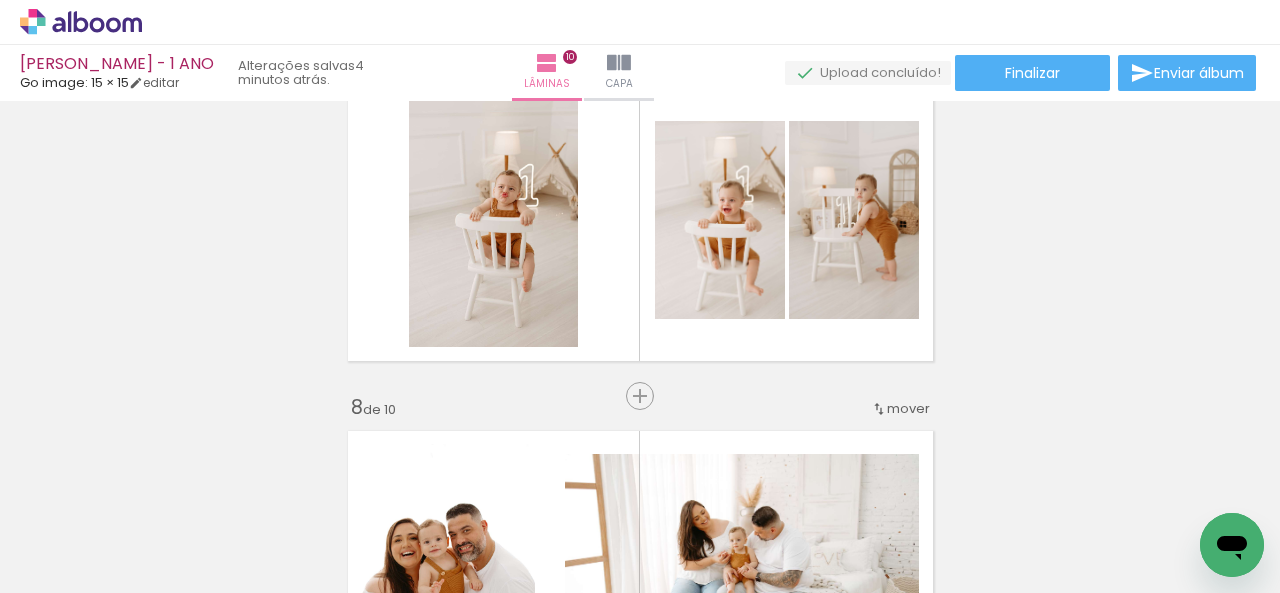
scroll to position [2232, 0]
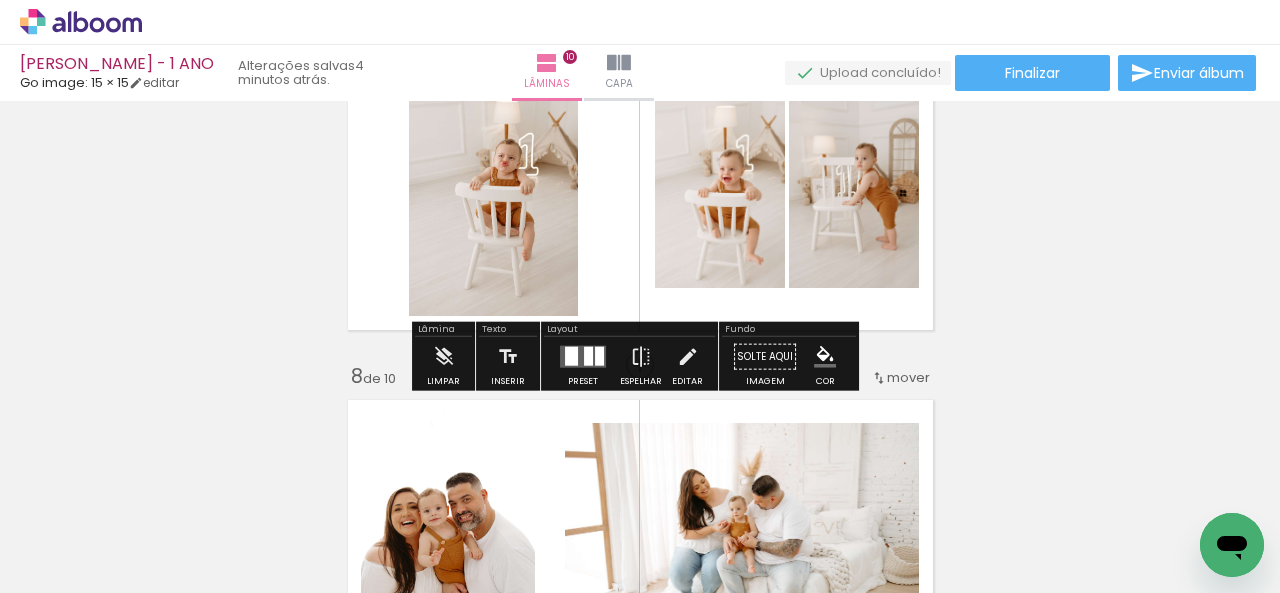
click at [586, 370] on div at bounding box center [583, 357] width 54 height 40
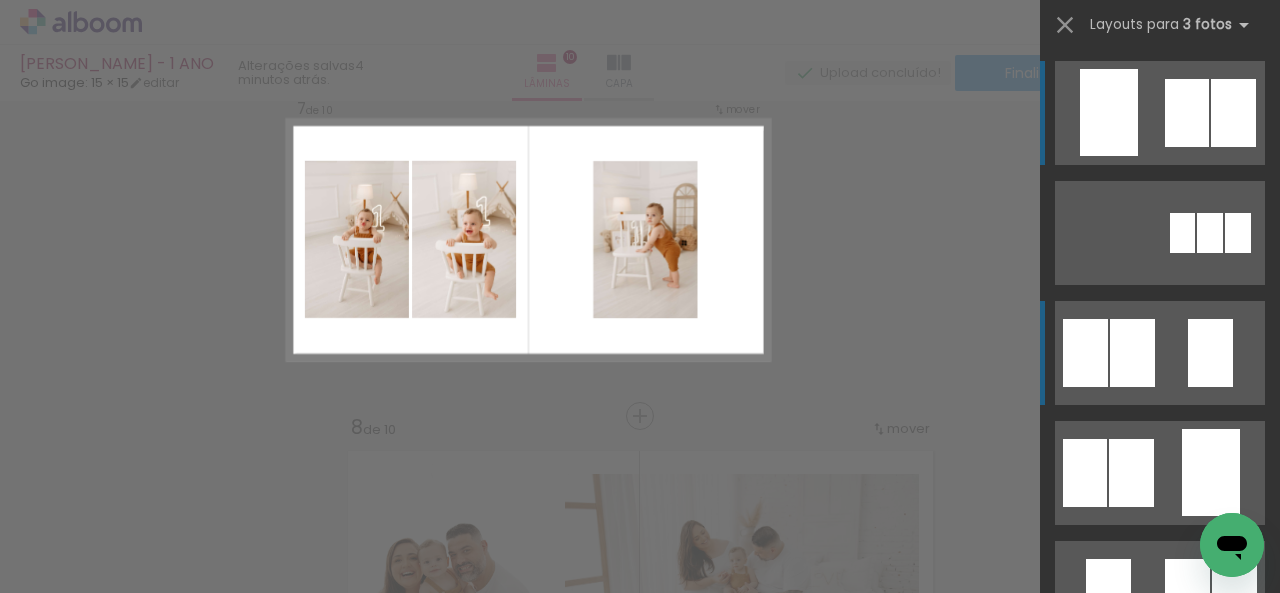
scroll to position [2137, 0]
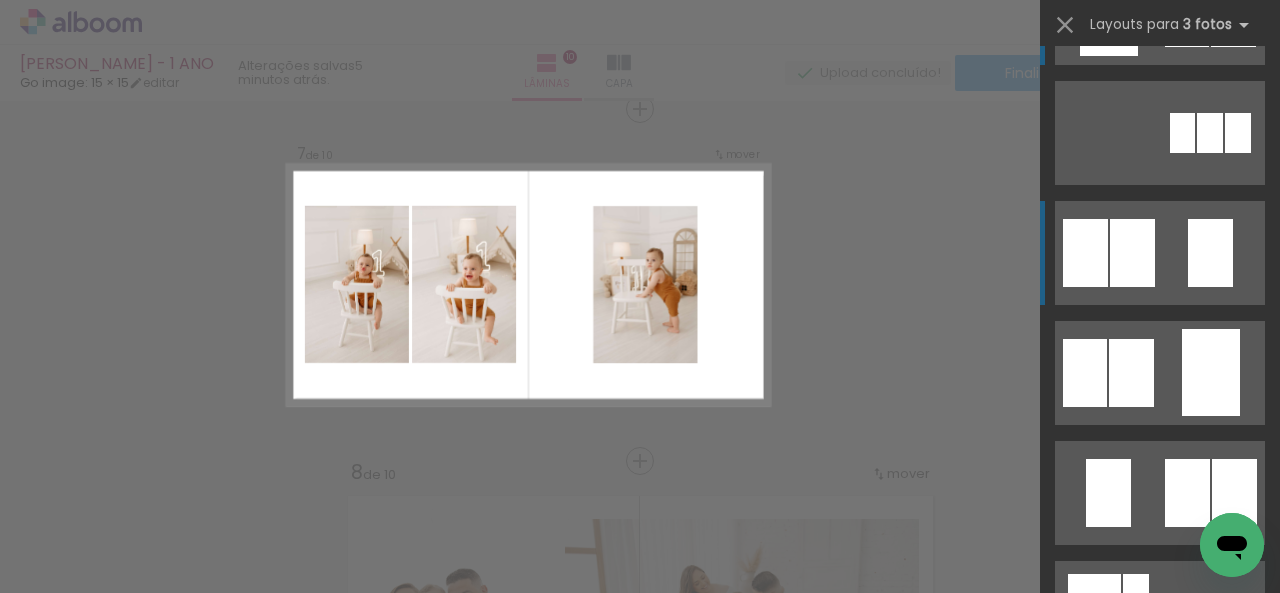
click at [1148, 286] on quentale-layouter at bounding box center [1160, 253] width 210 height 104
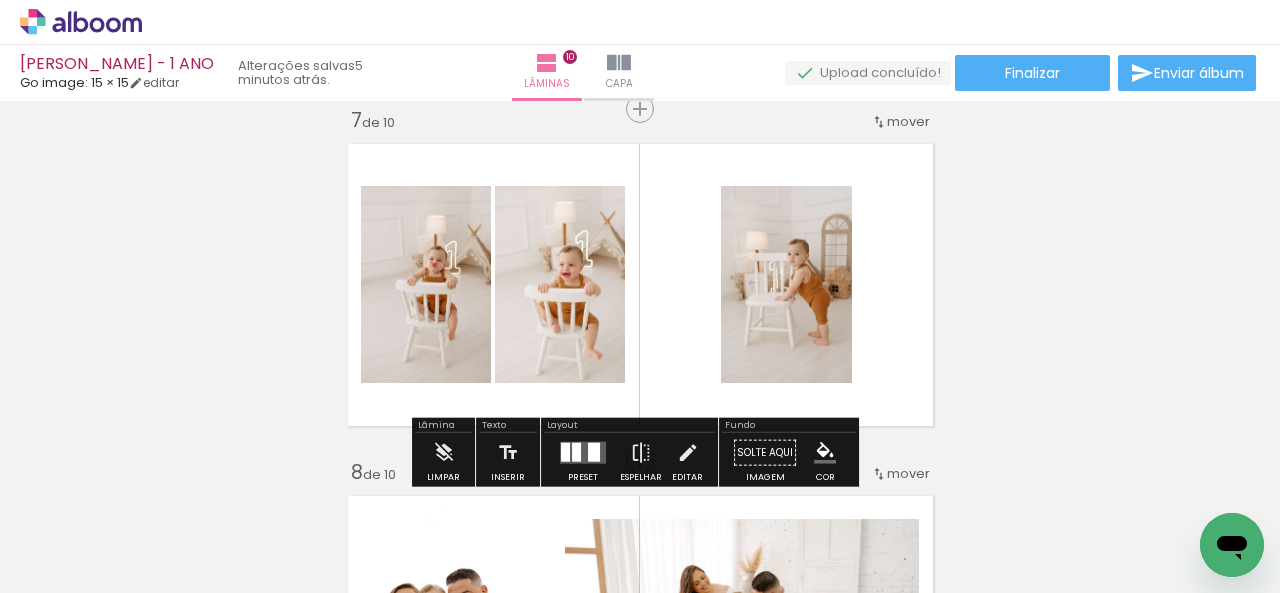
click at [780, 321] on quentale-photo at bounding box center [786, 284] width 131 height 197
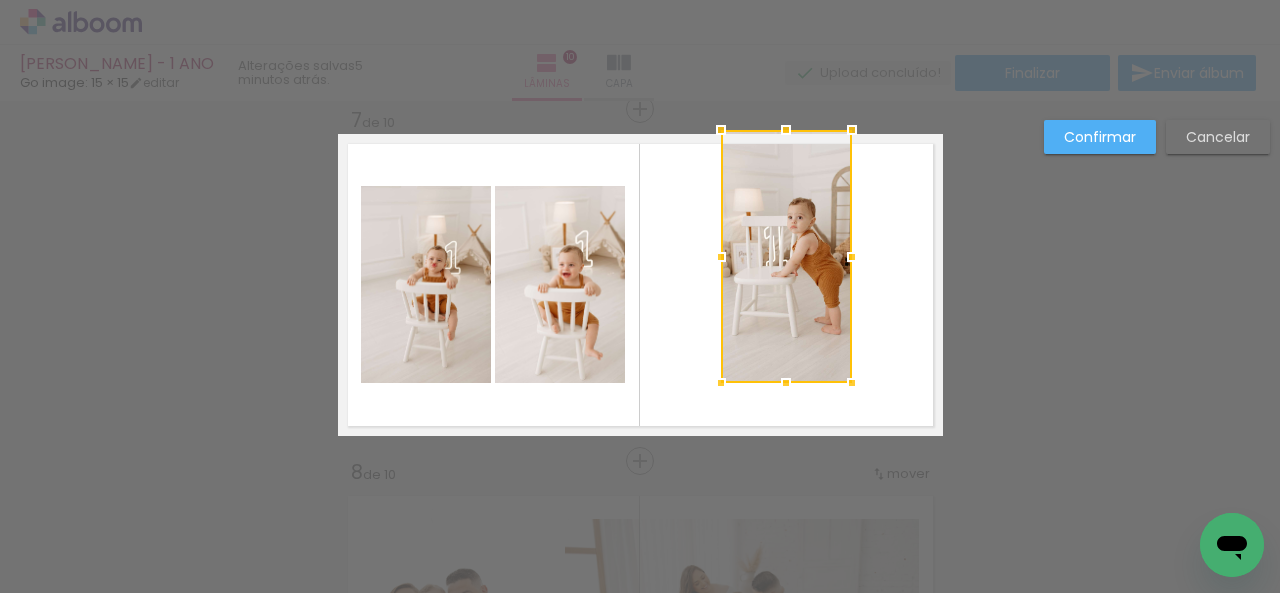
drag, startPoint x: 778, startPoint y: 189, endPoint x: 781, endPoint y: 131, distance: 58.1
click at [781, 131] on div at bounding box center [786, 130] width 40 height 40
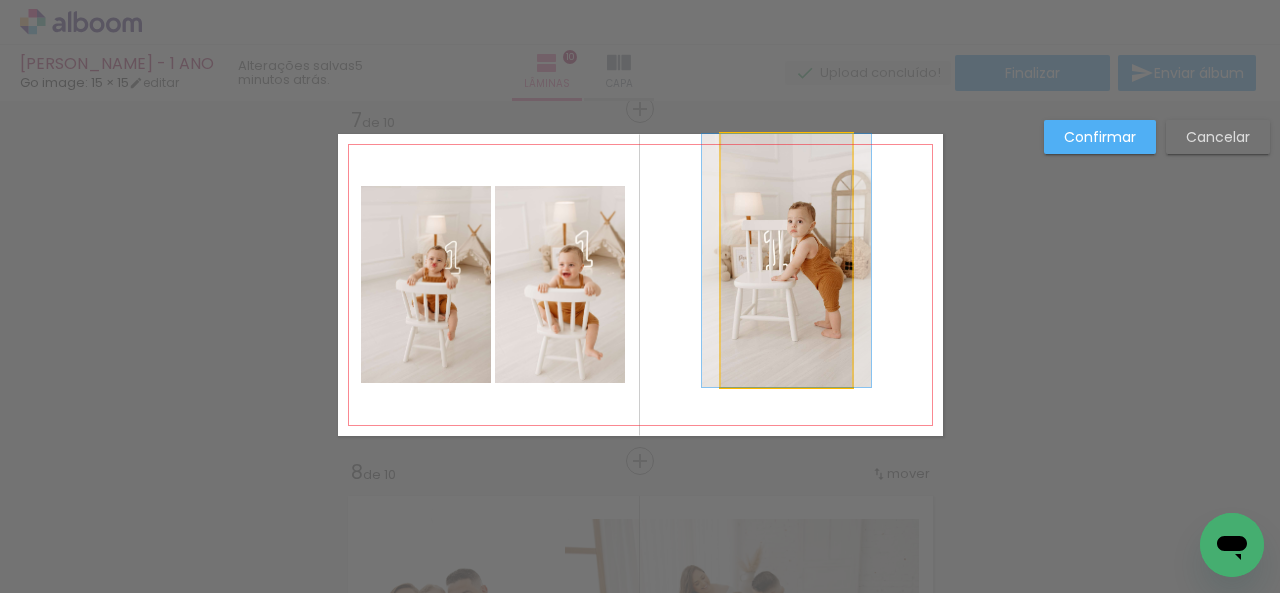
click at [772, 335] on quentale-photo at bounding box center [786, 260] width 131 height 253
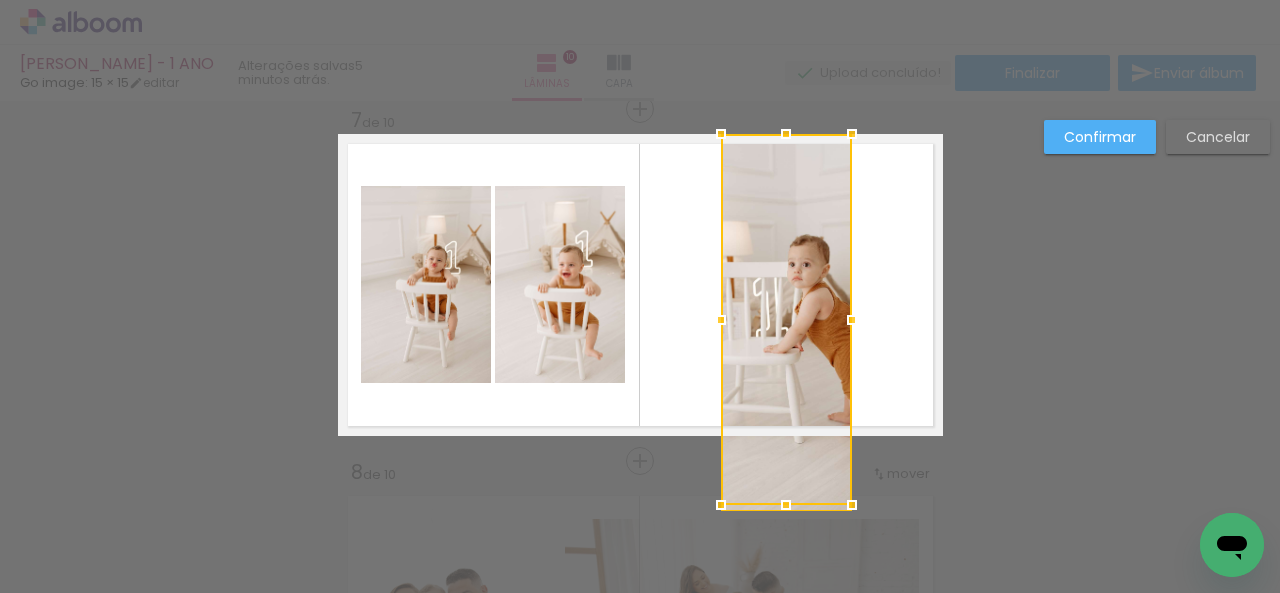
drag, startPoint x: 778, startPoint y: 385, endPoint x: 772, endPoint y: 428, distance: 43.4
click at [772, 428] on div at bounding box center [786, 319] width 131 height 371
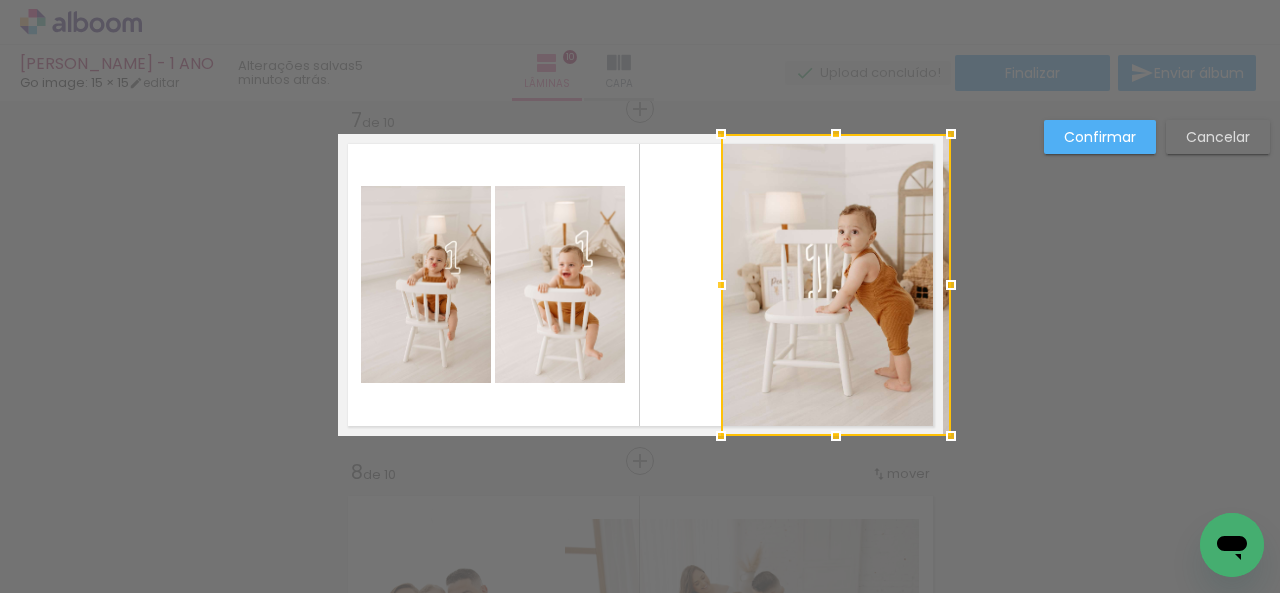
drag, startPoint x: 835, startPoint y: 291, endPoint x: 934, endPoint y: 291, distance: 99.0
click at [935, 290] on div at bounding box center [951, 285] width 40 height 40
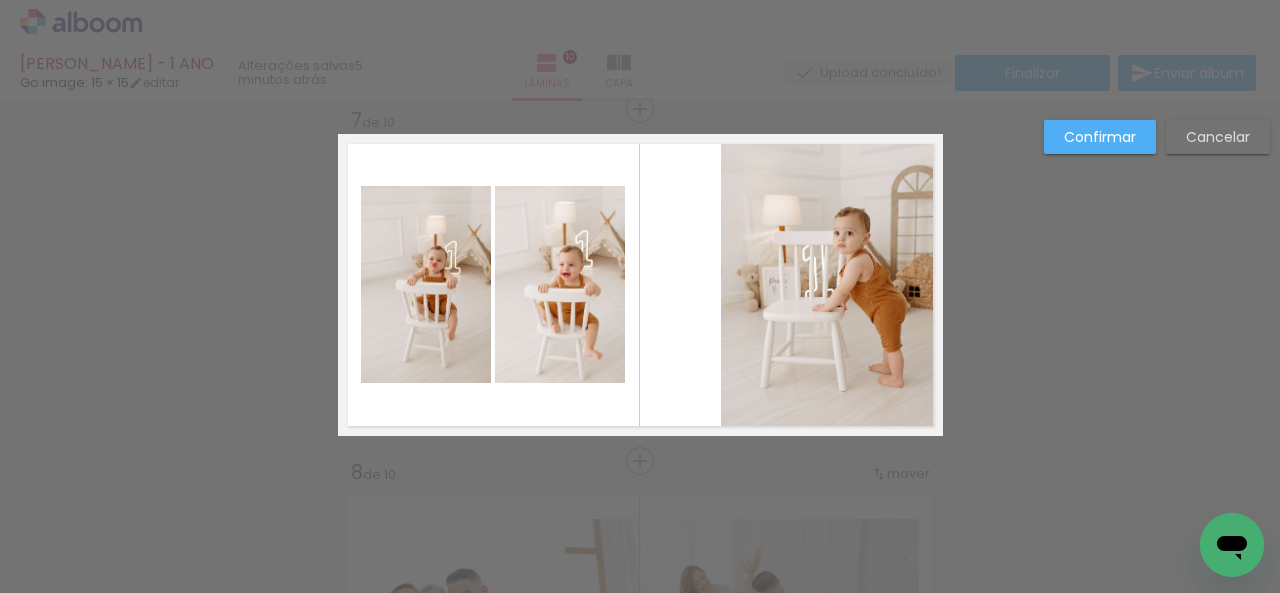
click at [751, 279] on quentale-photo at bounding box center [832, 285] width 222 height 302
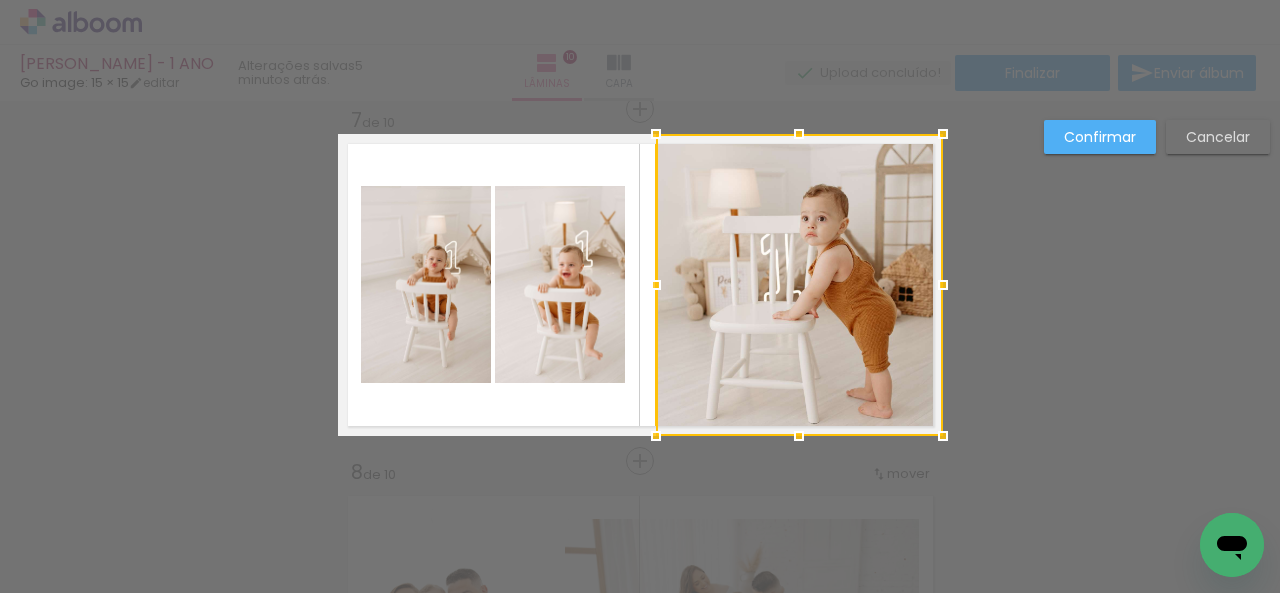
drag, startPoint x: 710, startPoint y: 290, endPoint x: 653, endPoint y: 300, distance: 57.9
click at [653, 300] on div at bounding box center [656, 285] width 40 height 40
click at [0, 0] on slot "Confirmar" at bounding box center [0, 0] width 0 height 0
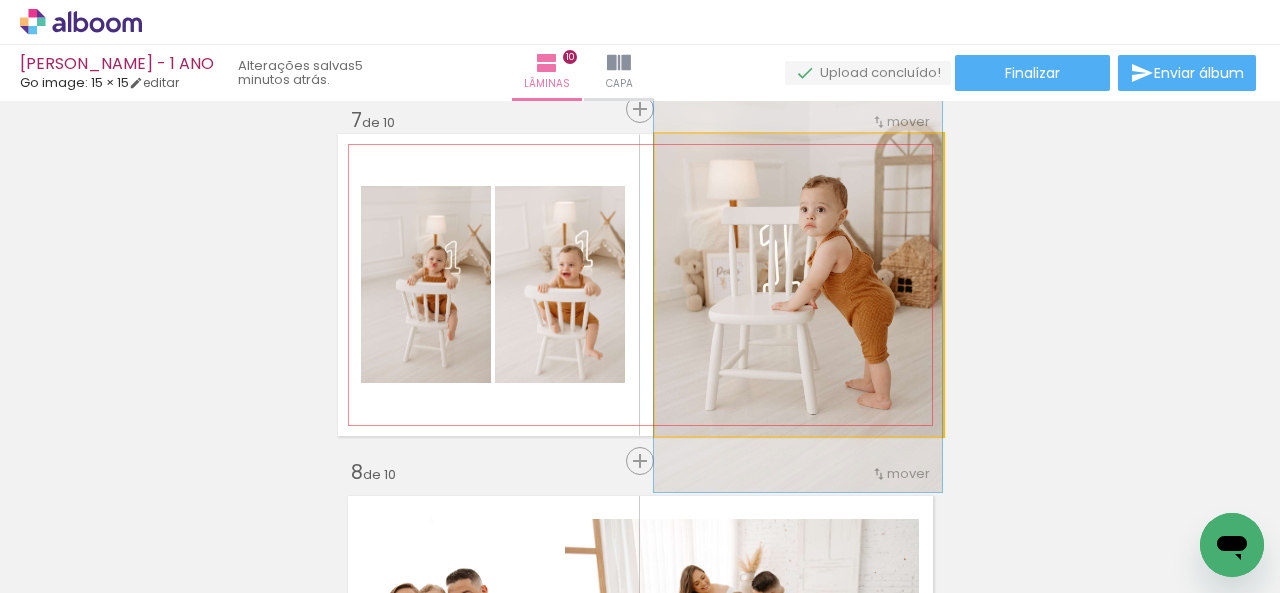
drag, startPoint x: 887, startPoint y: 299, endPoint x: 879, endPoint y: 290, distance: 12.0
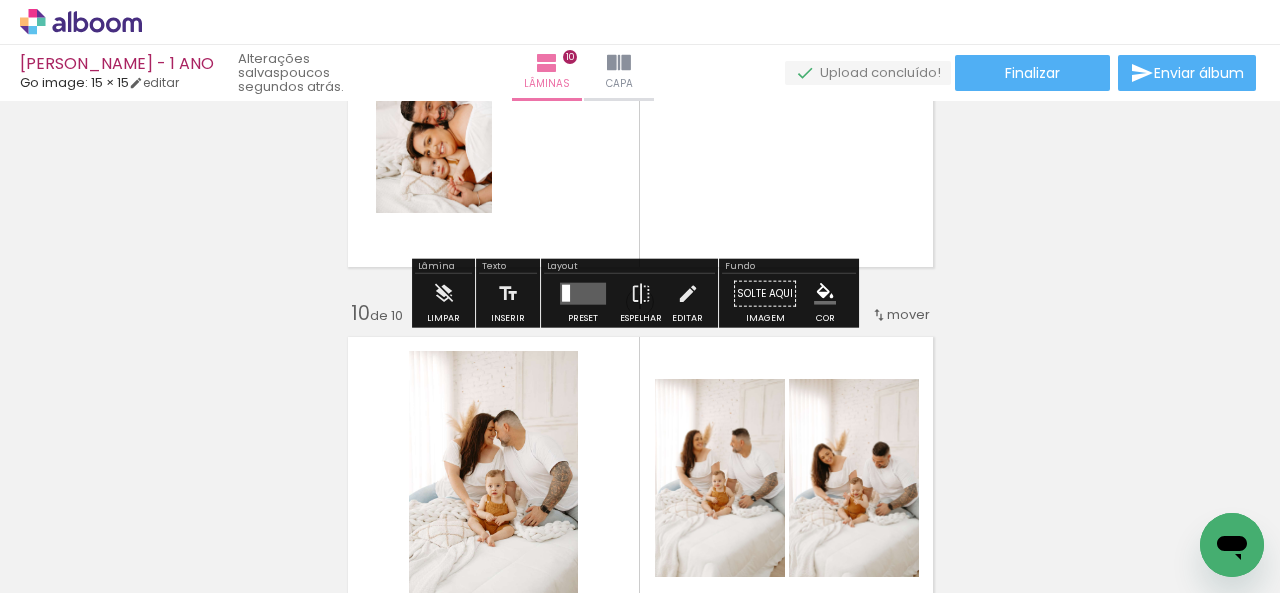
scroll to position [3099, 0]
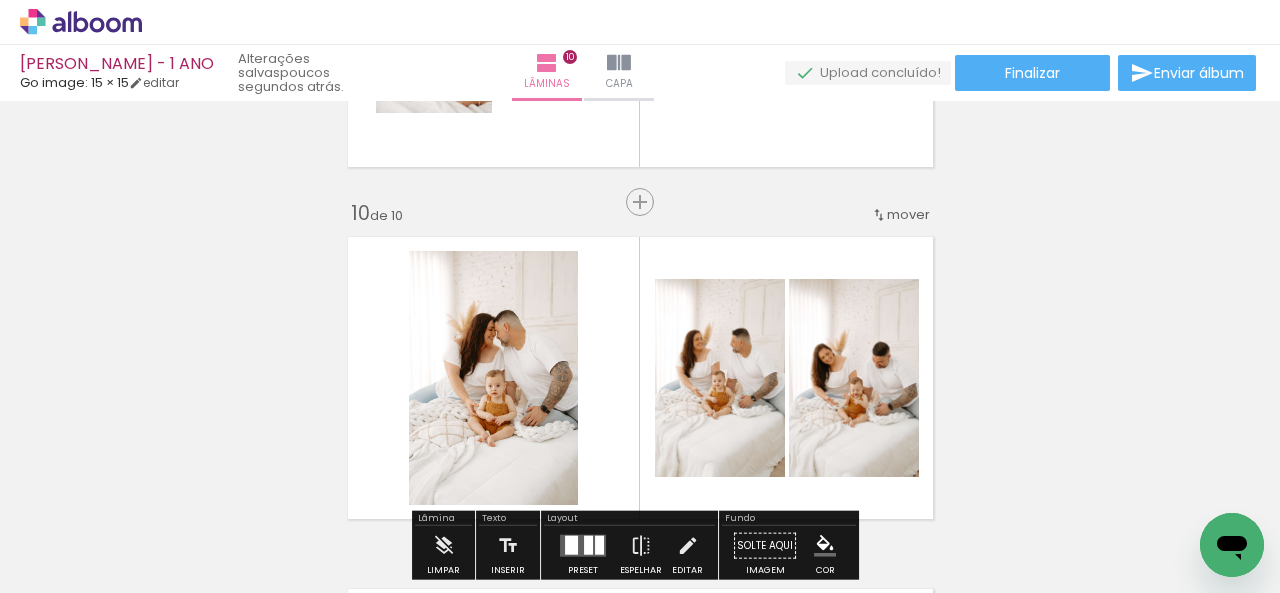
drag, startPoint x: 574, startPoint y: 391, endPoint x: 572, endPoint y: 377, distance: 14.1
click at [572, 377] on quentale-layouter at bounding box center [640, 378] width 605 height 302
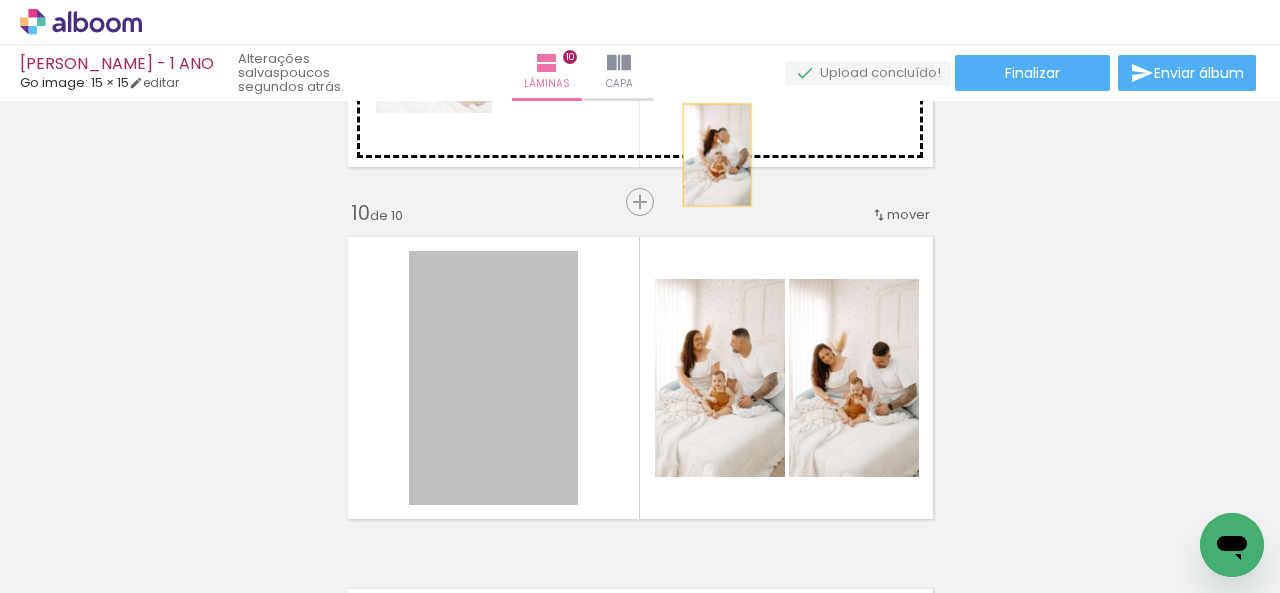
drag, startPoint x: 514, startPoint y: 377, endPoint x: 810, endPoint y: 203, distance: 343.3
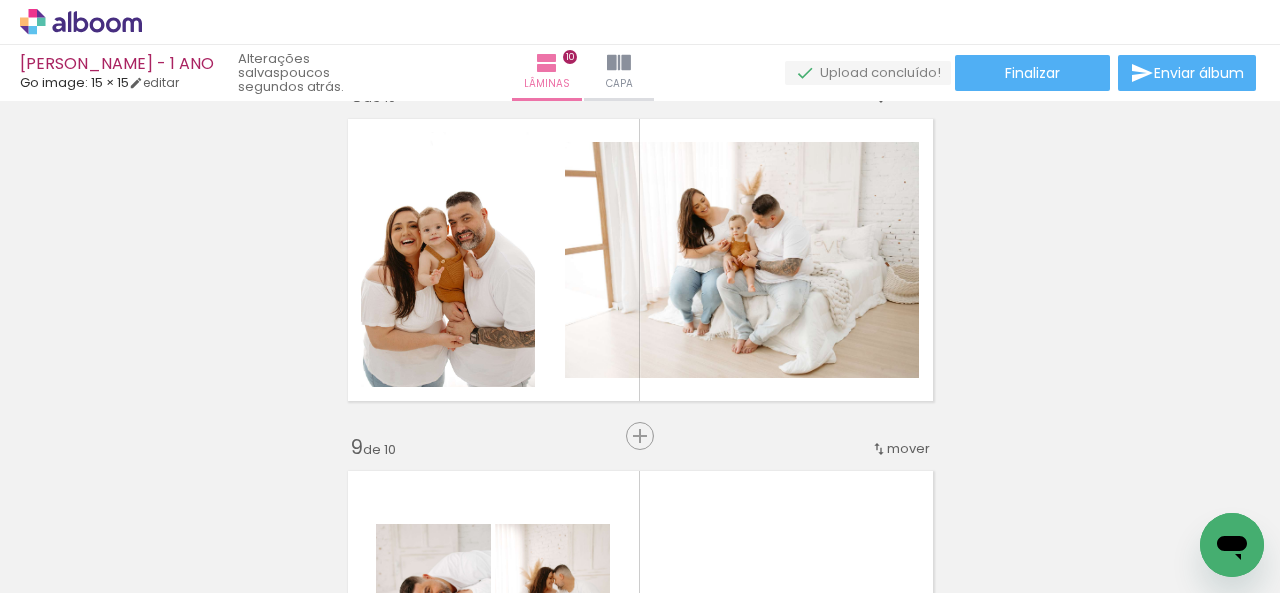
scroll to position [2499, 0]
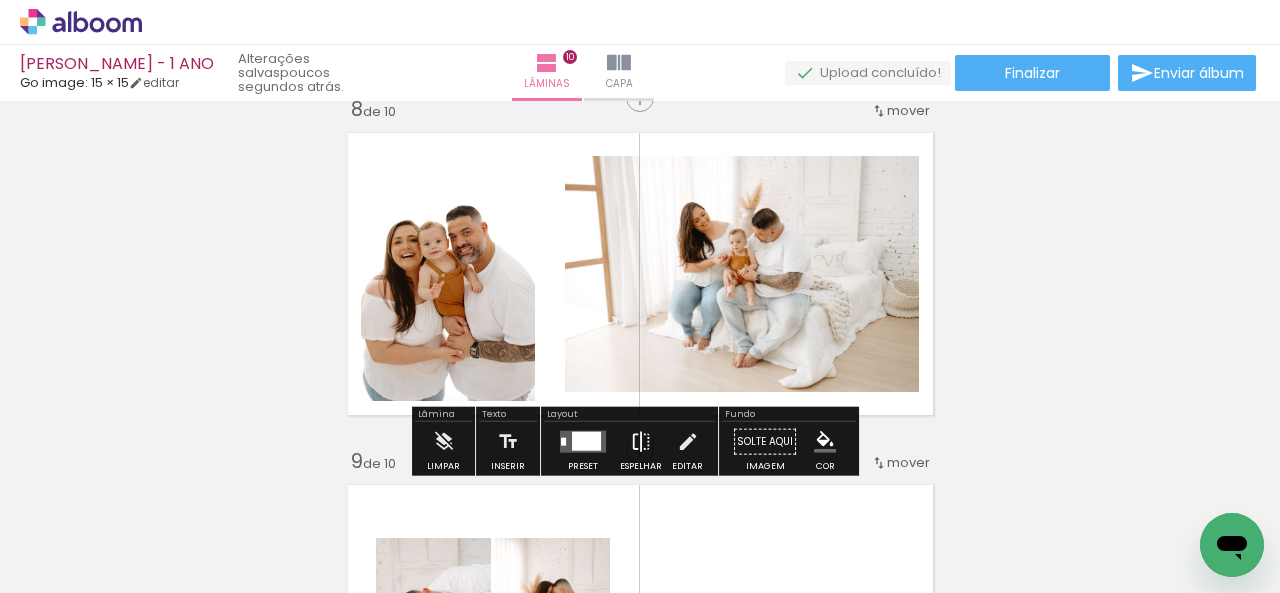
click at [640, 449] on iron-icon at bounding box center [641, 442] width 22 height 40
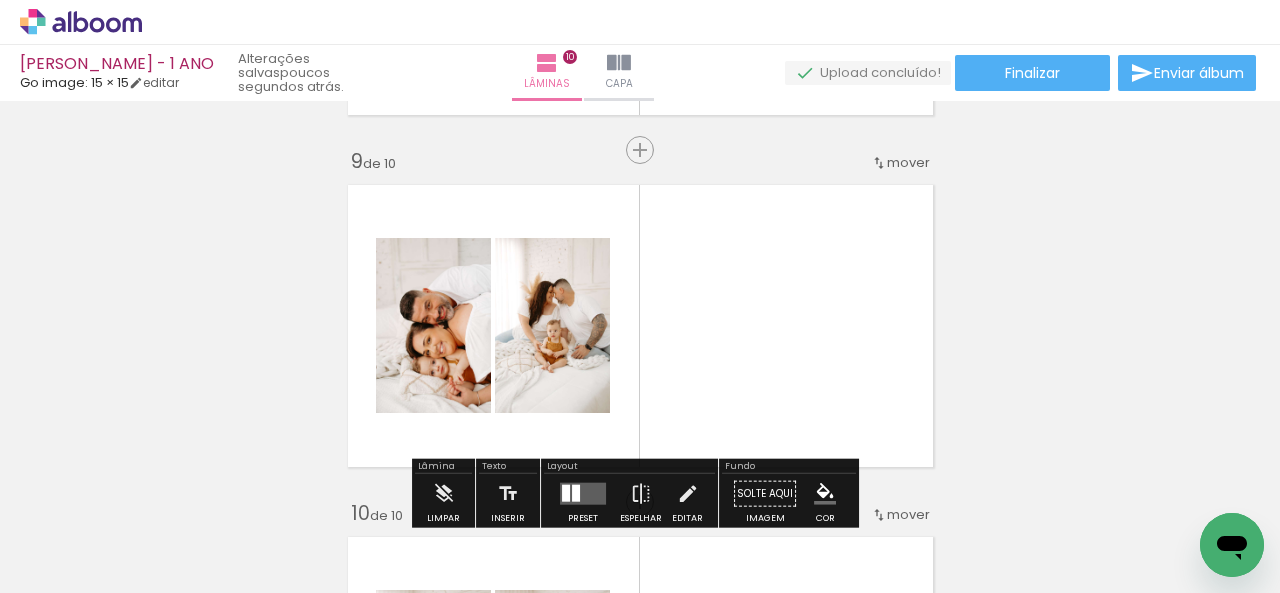
scroll to position [2899, 0]
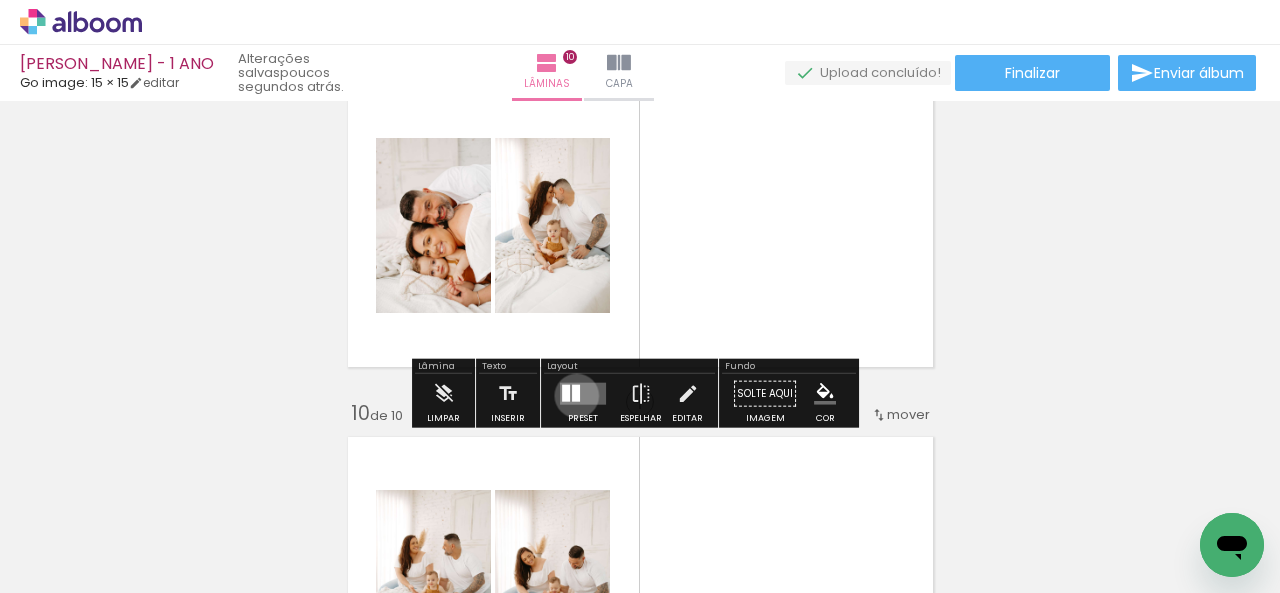
click at [572, 395] on div at bounding box center [576, 393] width 8 height 17
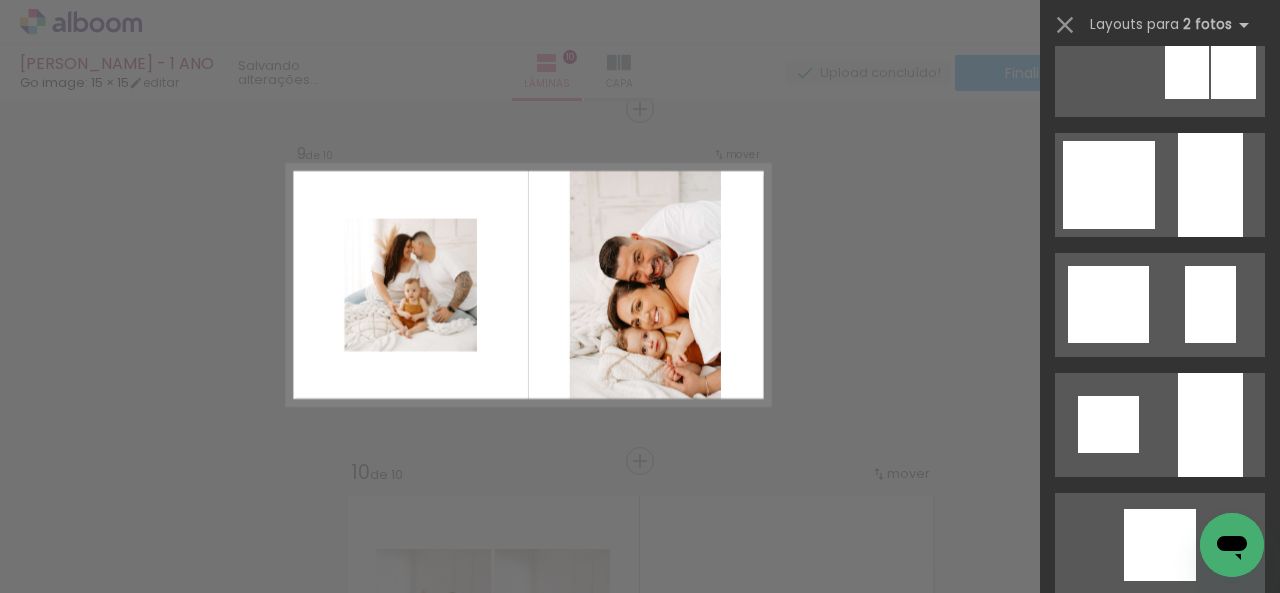
scroll to position [1600, 0]
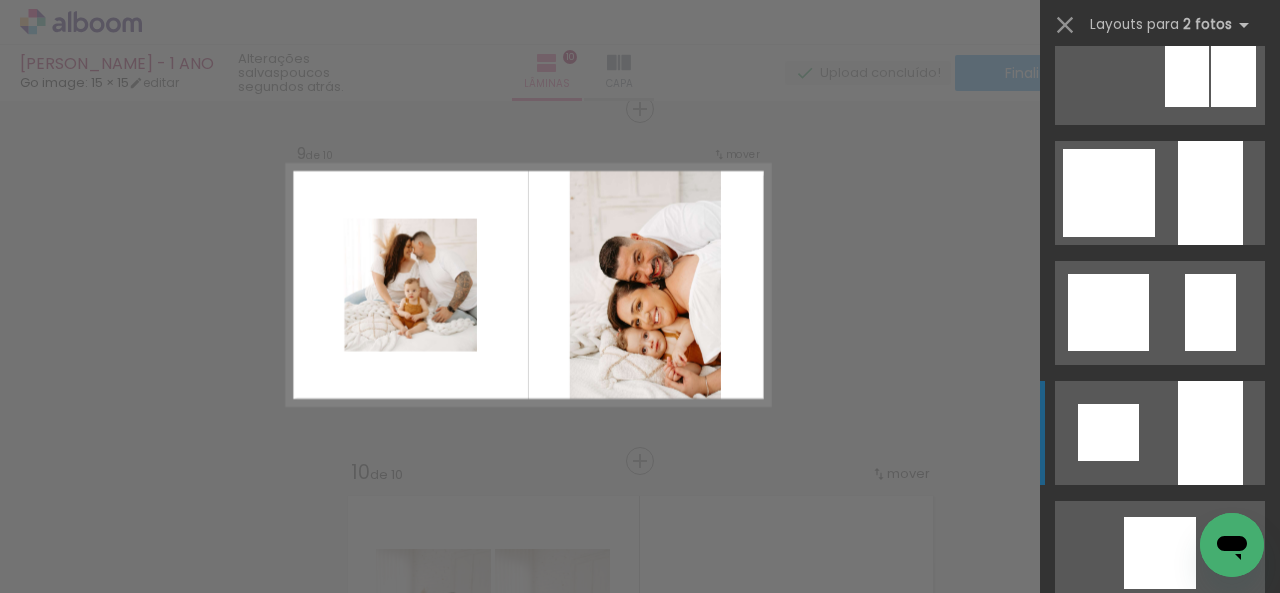
click at [1112, 245] on quentale-layouter at bounding box center [1160, 193] width 210 height 104
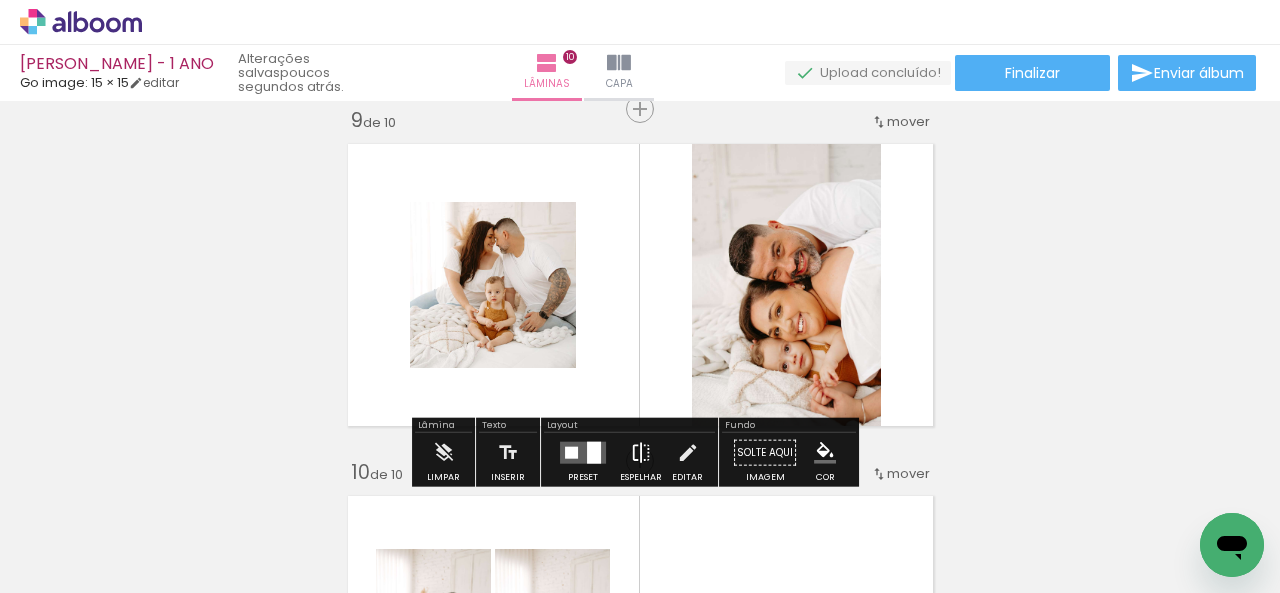
click at [632, 447] on iron-icon at bounding box center [641, 453] width 22 height 40
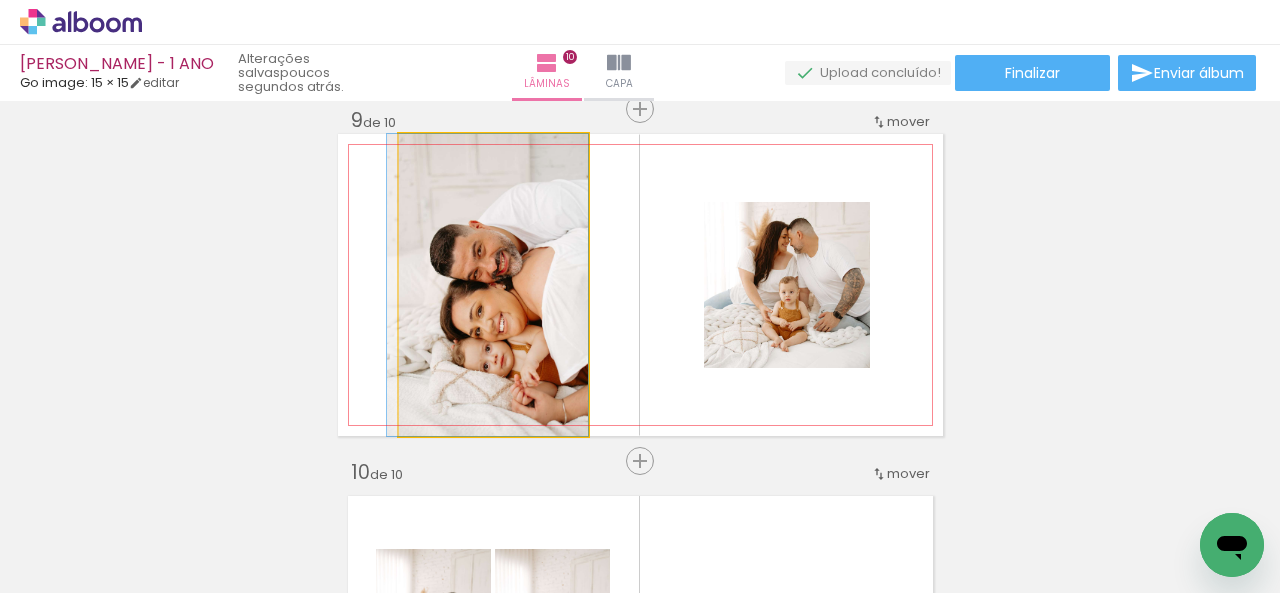
drag, startPoint x: 517, startPoint y: 361, endPoint x: 511, endPoint y: 349, distance: 13.4
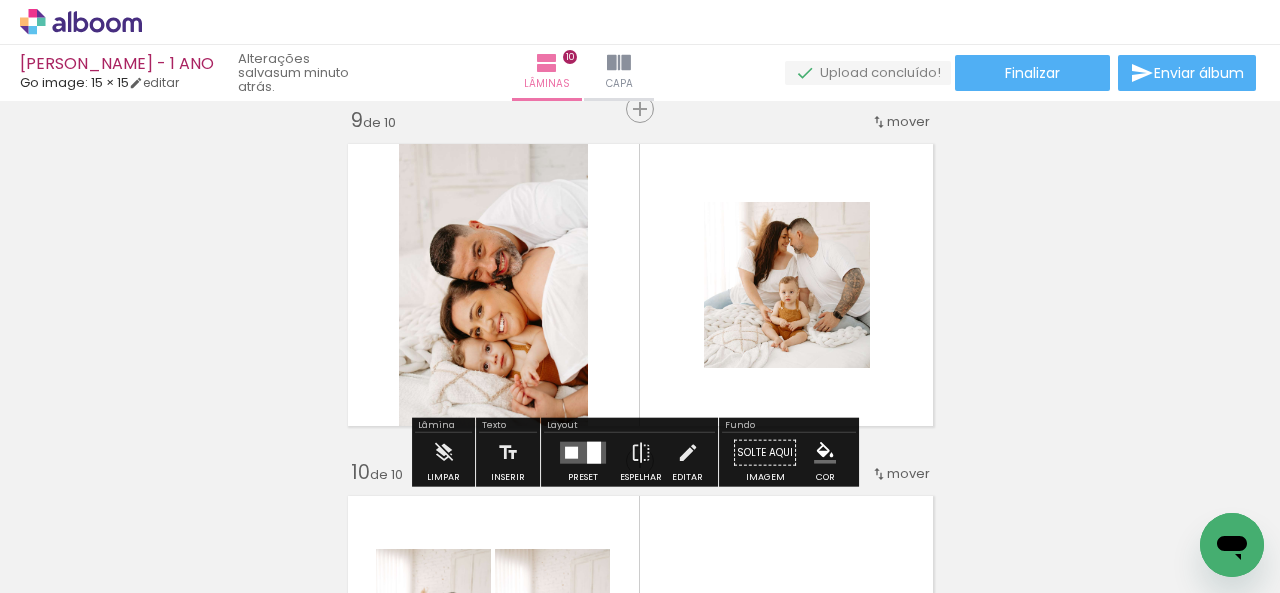
click at [588, 439] on div at bounding box center [583, 453] width 54 height 40
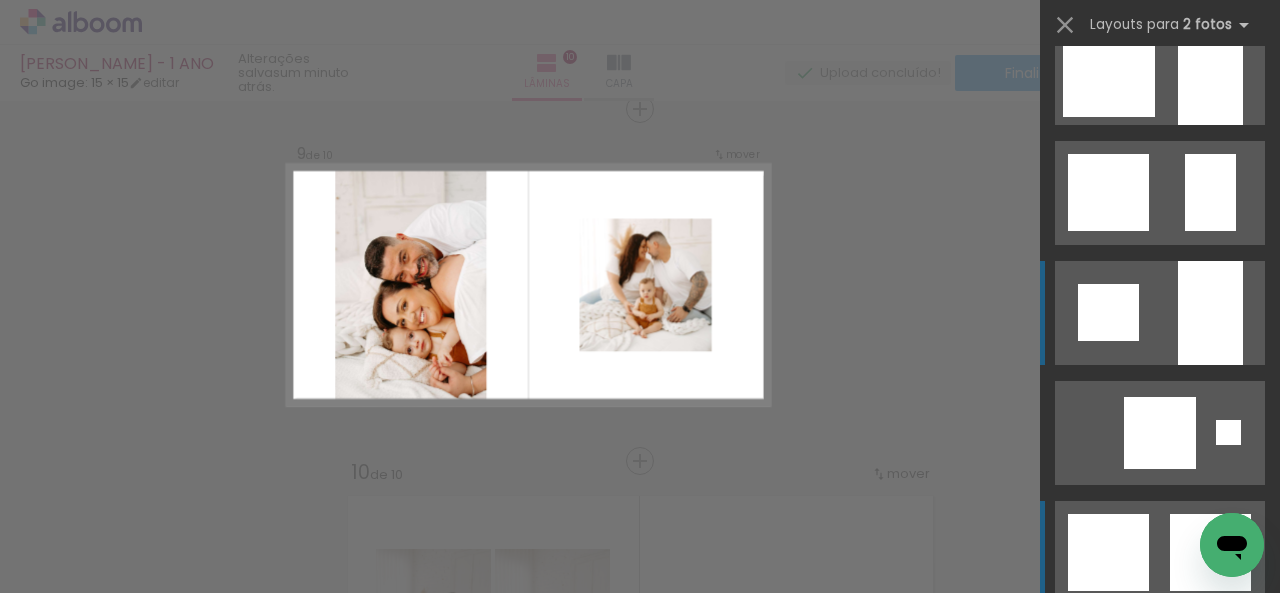
scroll to position [1620, 0]
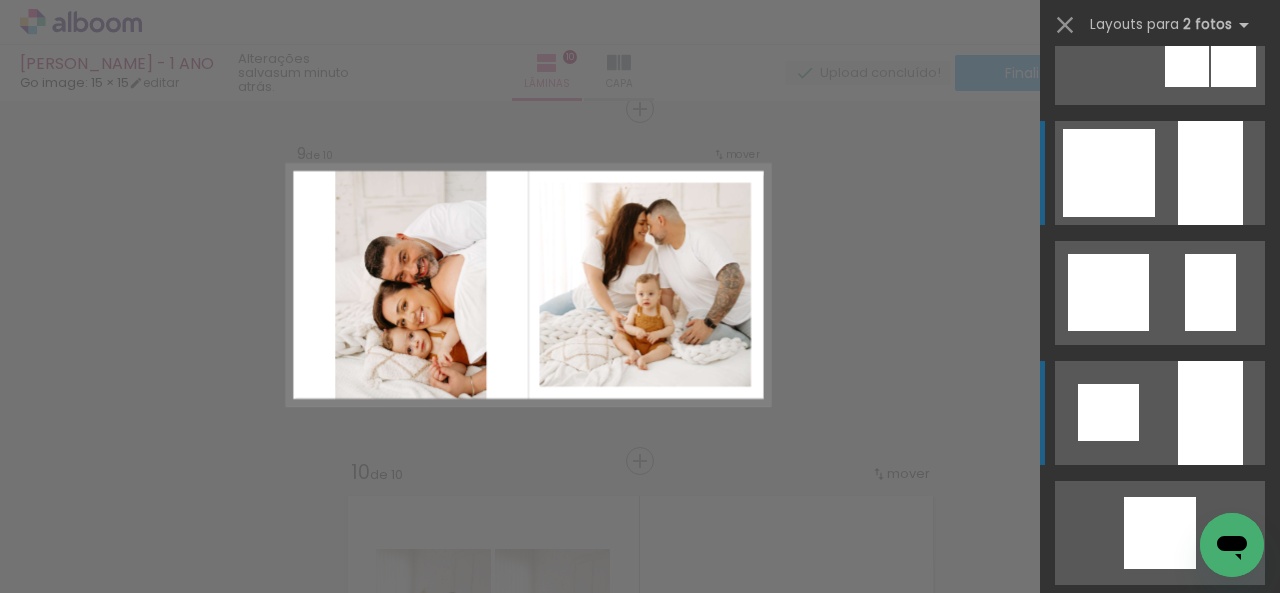
click at [1133, 169] on div at bounding box center [1109, 173] width 92 height 88
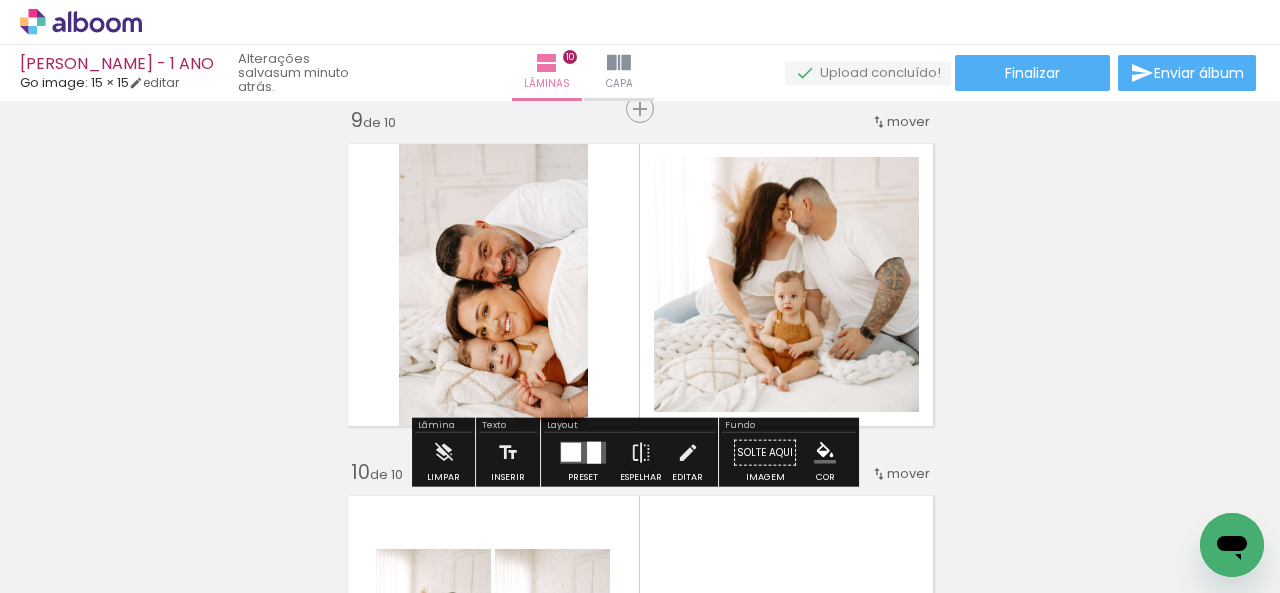
click at [472, 335] on quentale-photo at bounding box center [493, 285] width 189 height 302
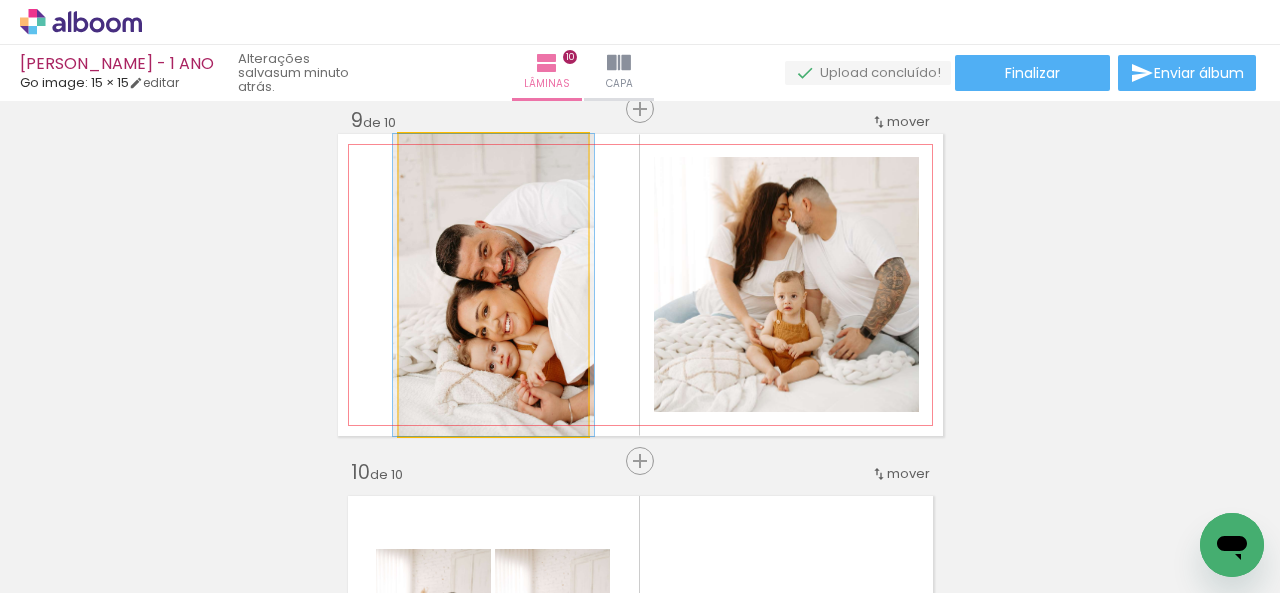
click at [472, 335] on quentale-photo at bounding box center [493, 285] width 189 height 302
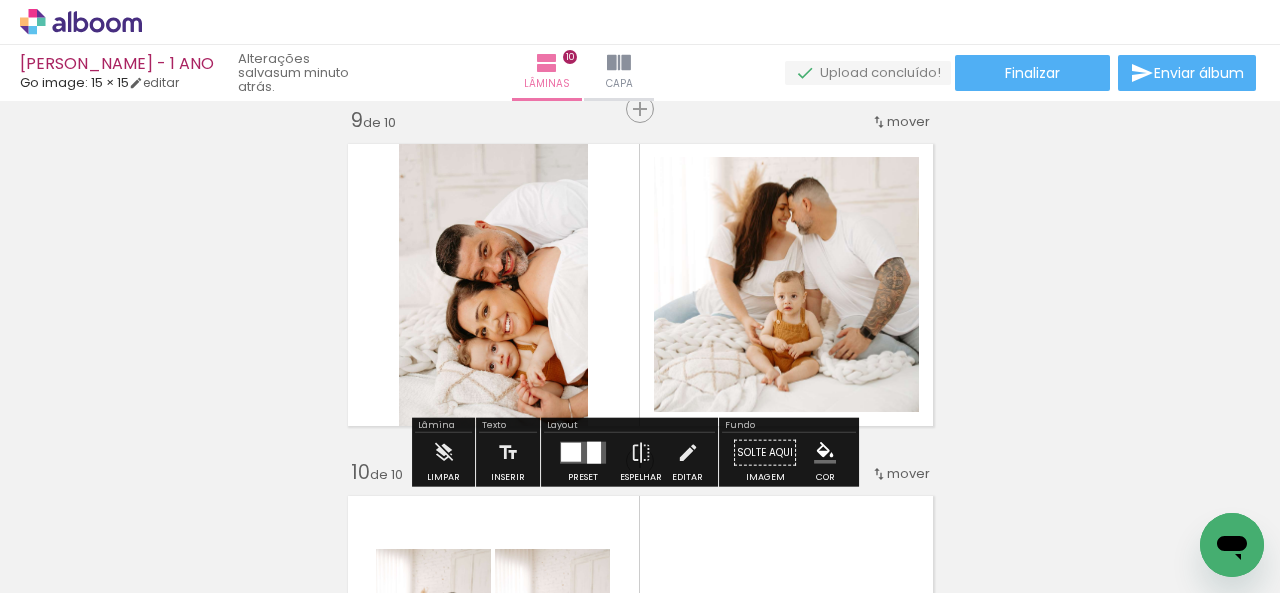
click at [472, 335] on quentale-photo at bounding box center [493, 285] width 189 height 302
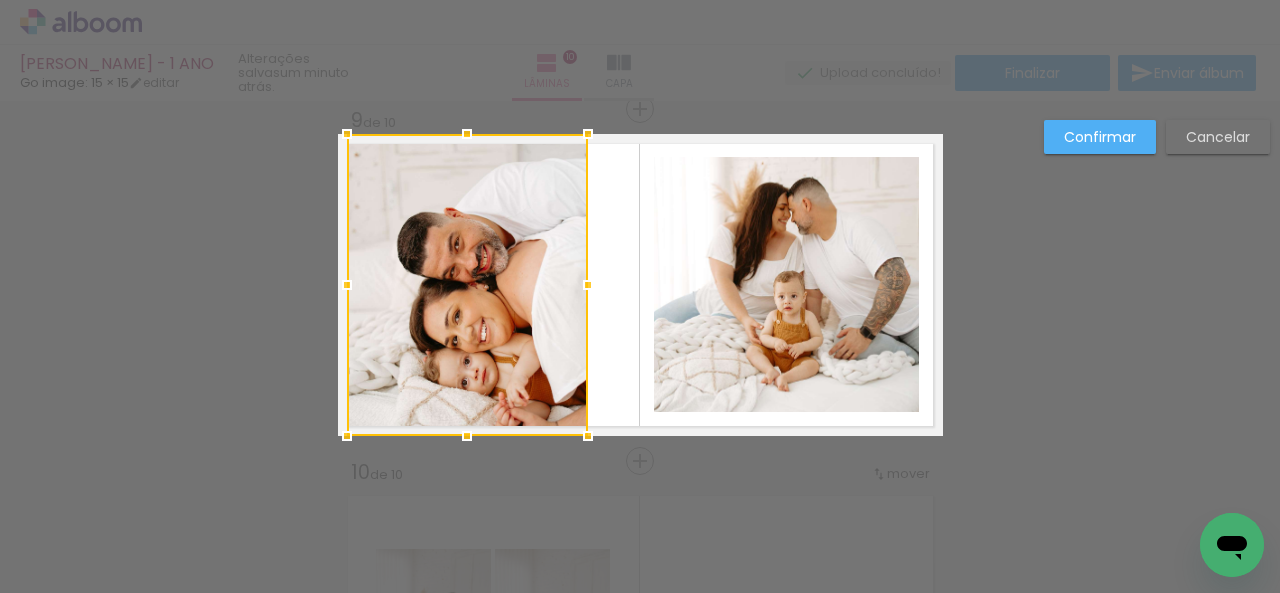
drag, startPoint x: 382, startPoint y: 285, endPoint x: 298, endPoint y: 285, distance: 84.0
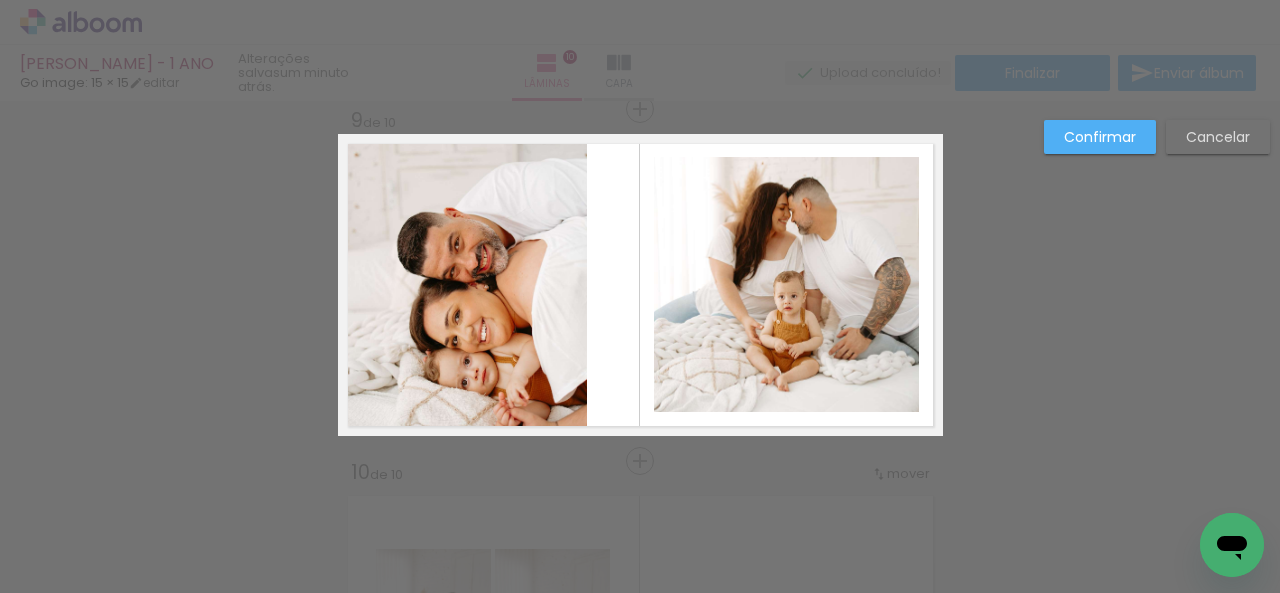
click at [347, 286] on quentale-photo at bounding box center [466, 285] width 241 height 302
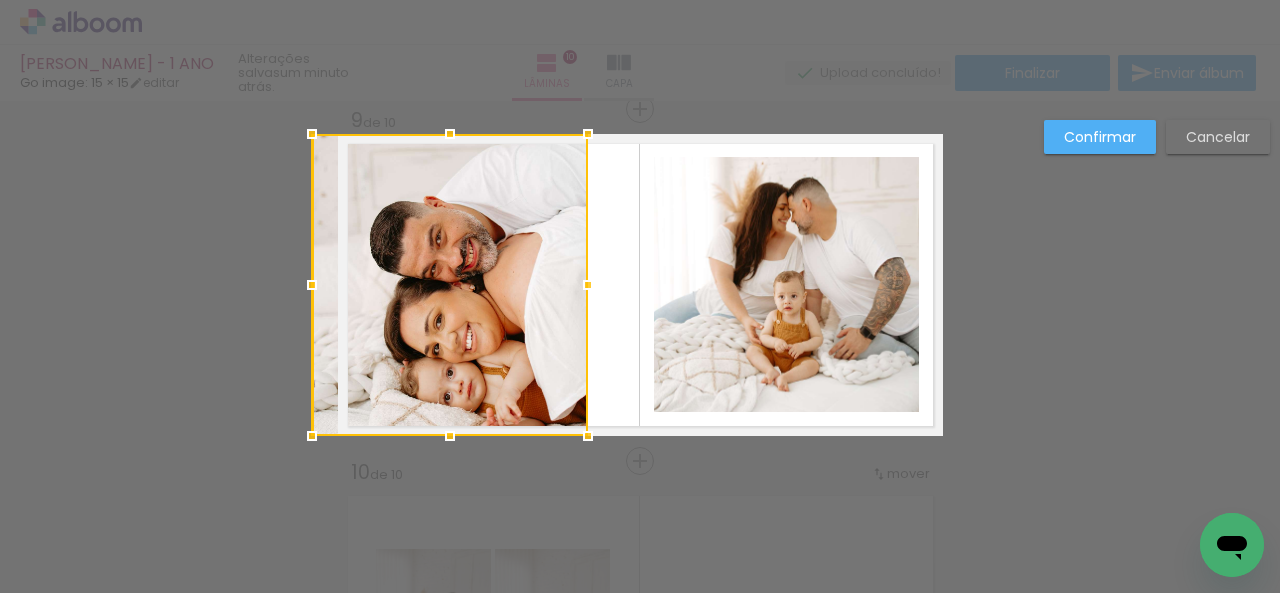
drag, startPoint x: 334, startPoint y: 282, endPoint x: 322, endPoint y: 282, distance: 12.0
click at [322, 282] on div at bounding box center [312, 285] width 40 height 40
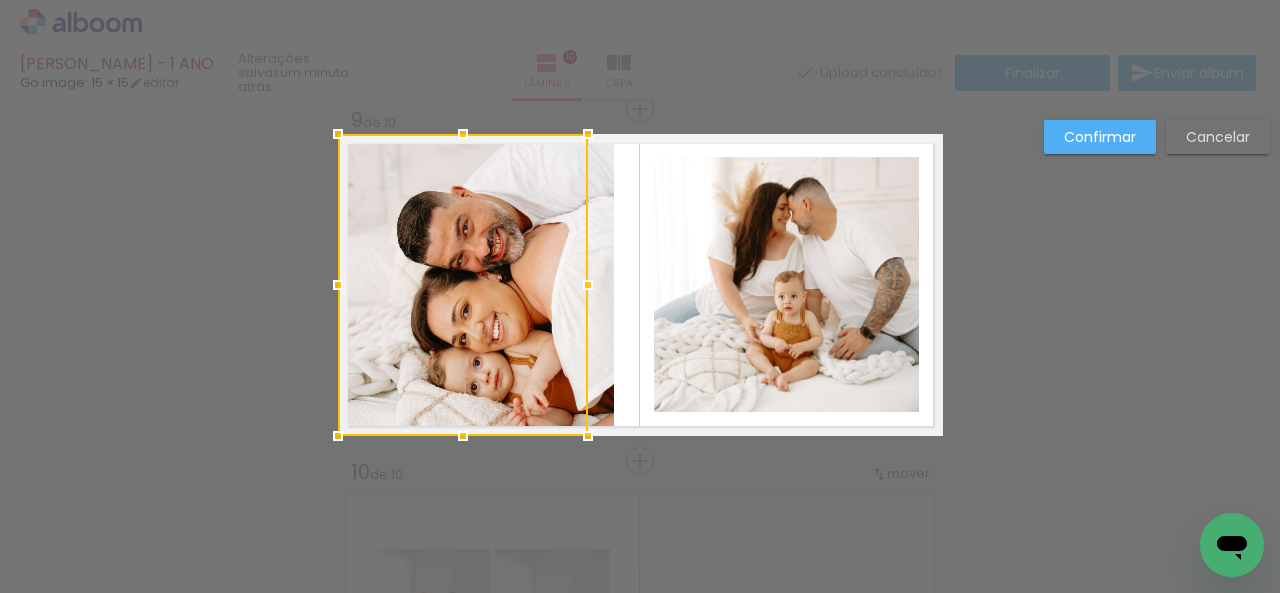
click at [0, 0] on slot "Confirmar" at bounding box center [0, 0] width 0 height 0
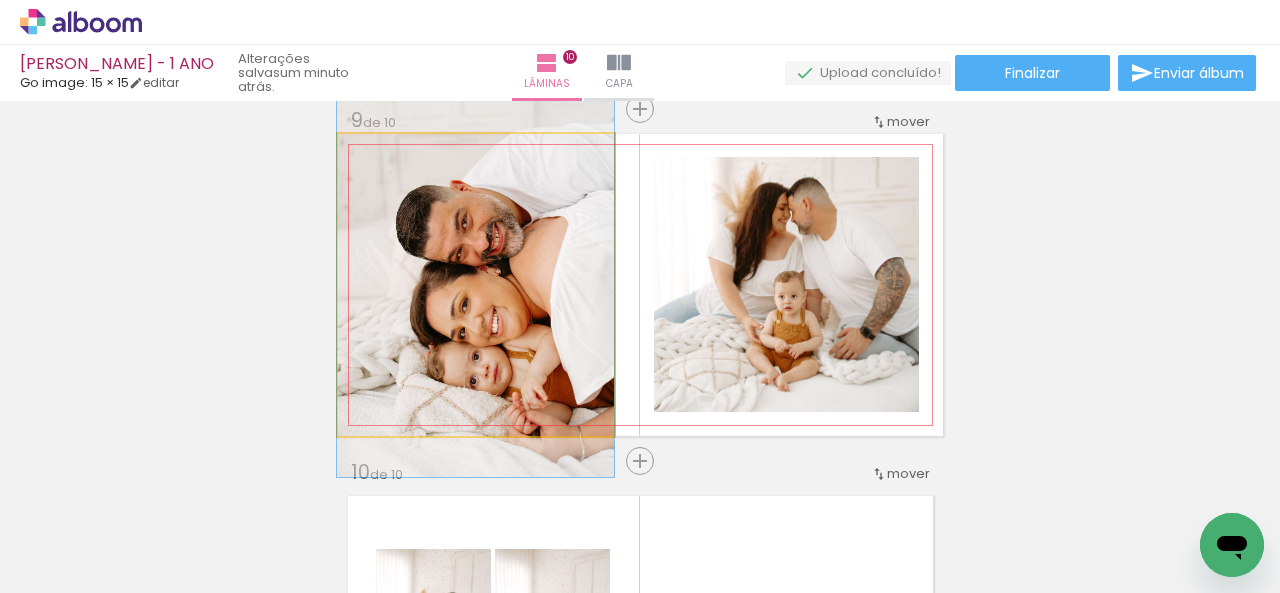
drag, startPoint x: 488, startPoint y: 336, endPoint x: 477, endPoint y: 337, distance: 11.0
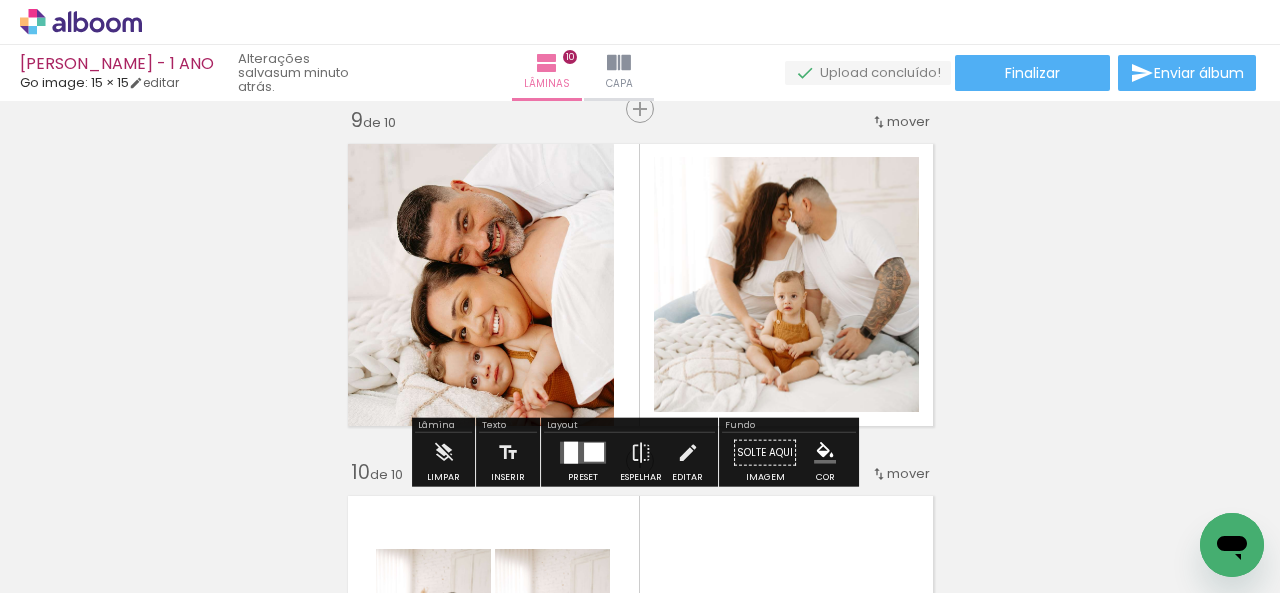
click at [588, 454] on div at bounding box center [594, 452] width 20 height 19
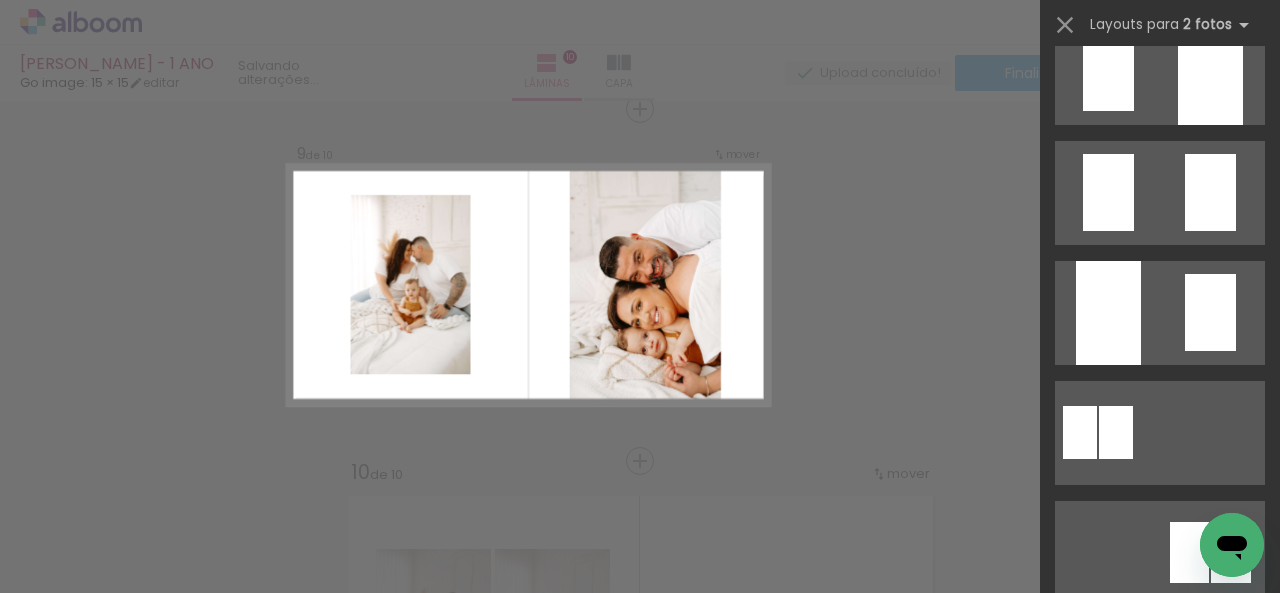
scroll to position [880, 0]
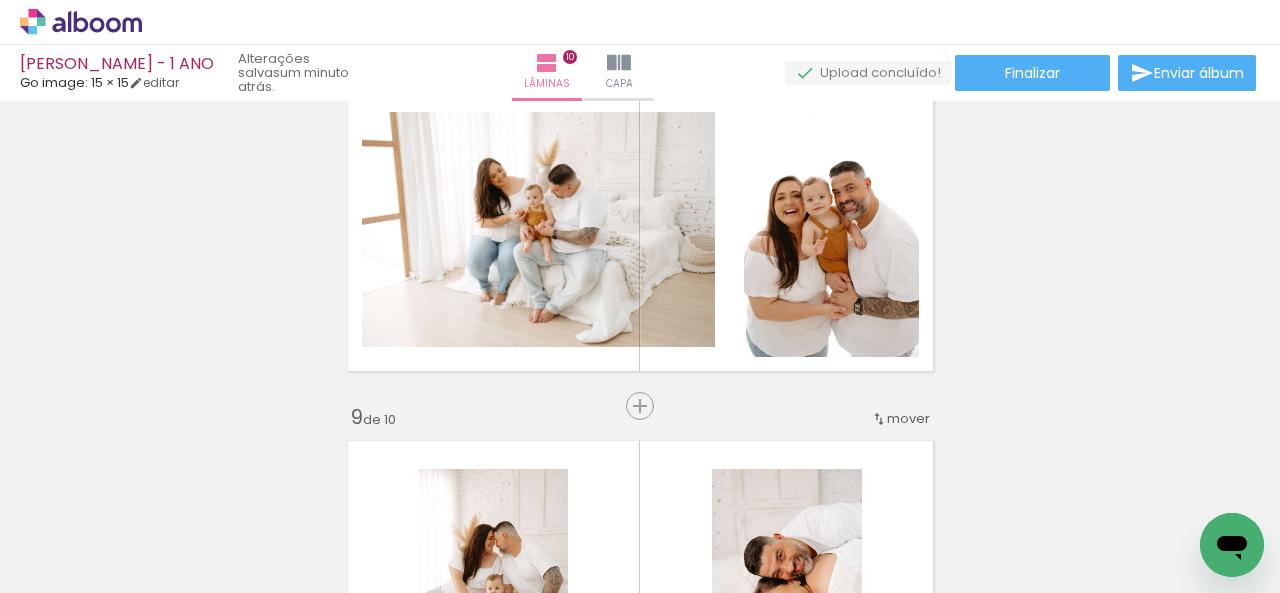
scroll to position [2540, 0]
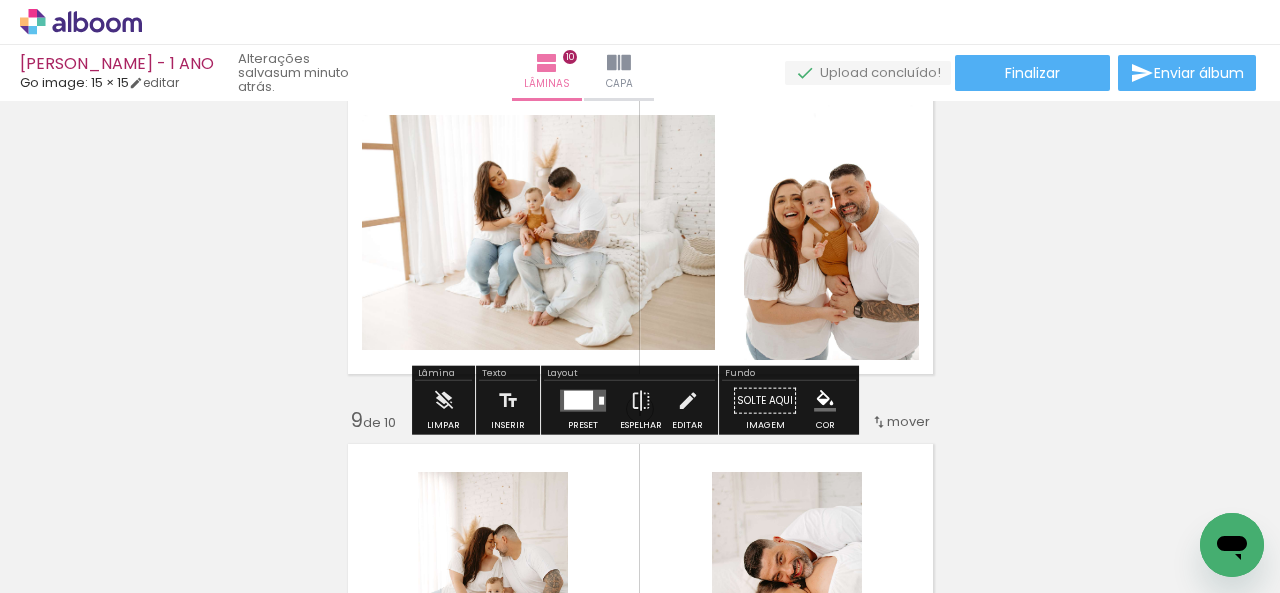
click at [784, 288] on quentale-photo at bounding box center [831, 232] width 175 height 255
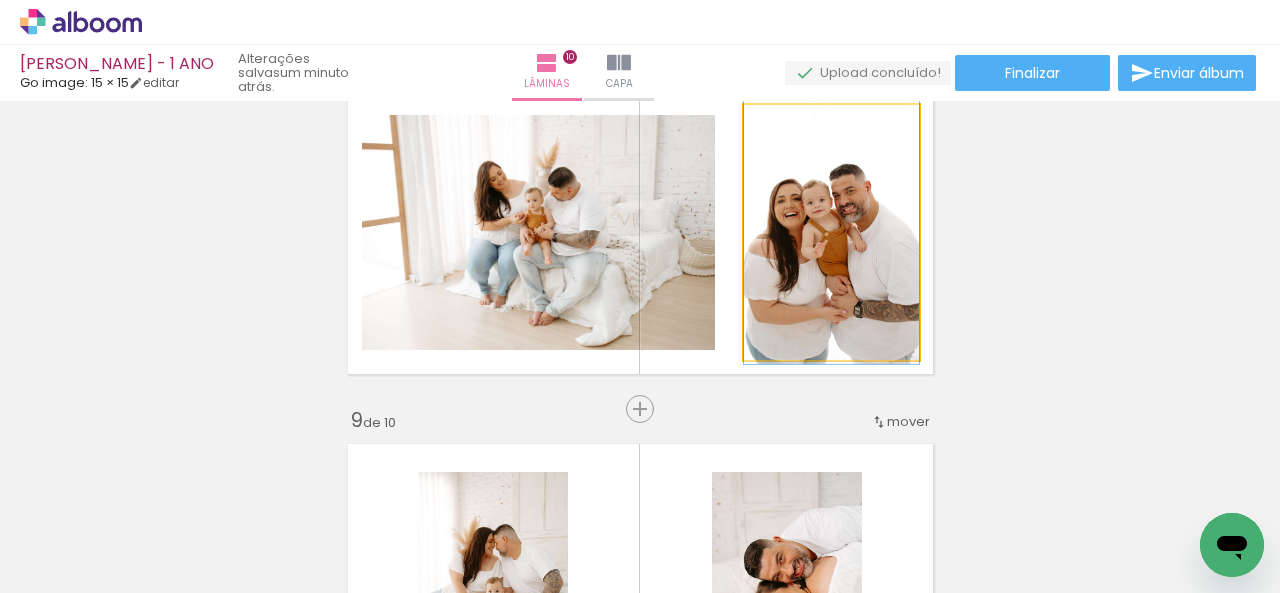
click at [784, 288] on quentale-photo at bounding box center [831, 232] width 175 height 255
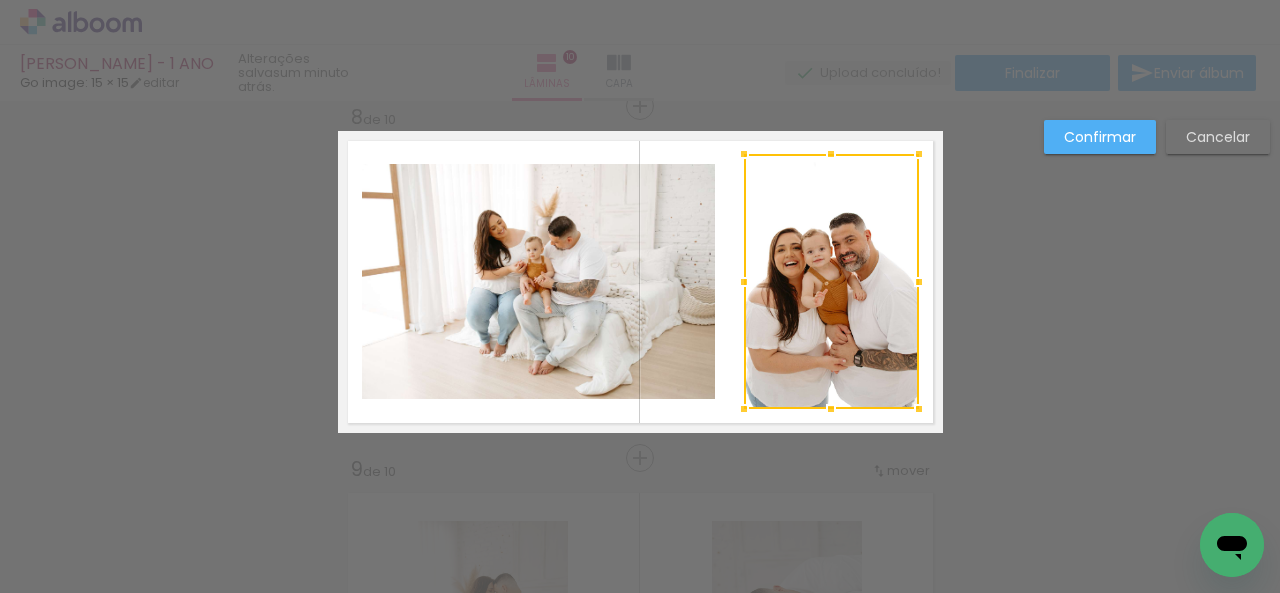
scroll to position [2488, 0]
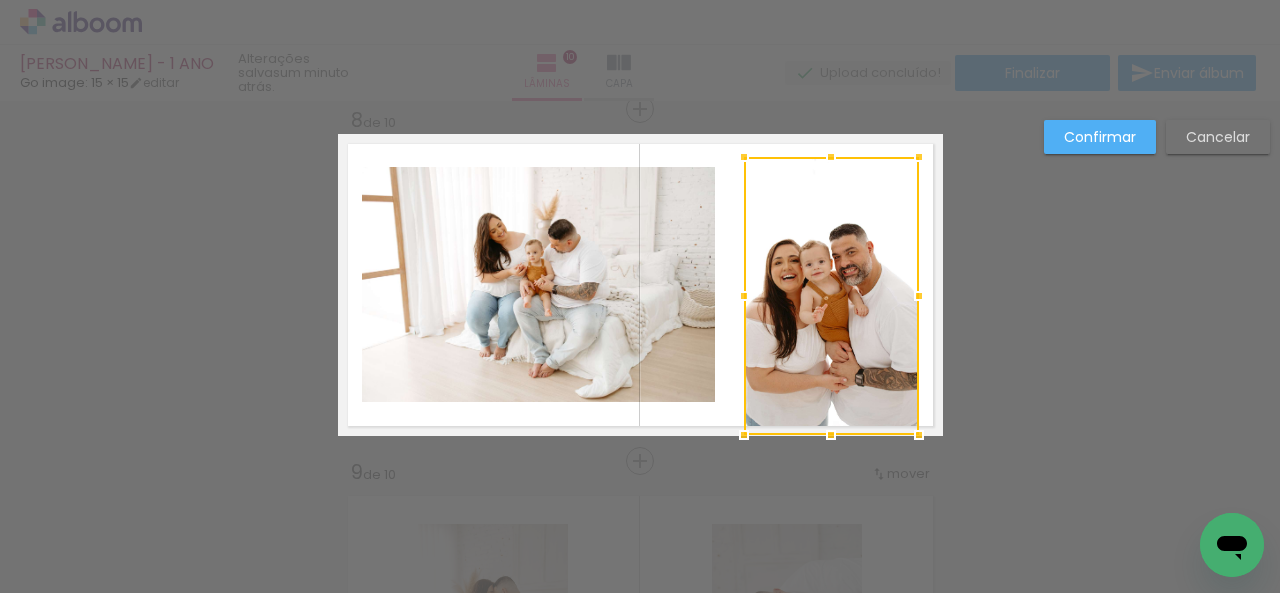
drag, startPoint x: 820, startPoint y: 413, endPoint x: 815, endPoint y: 455, distance: 42.3
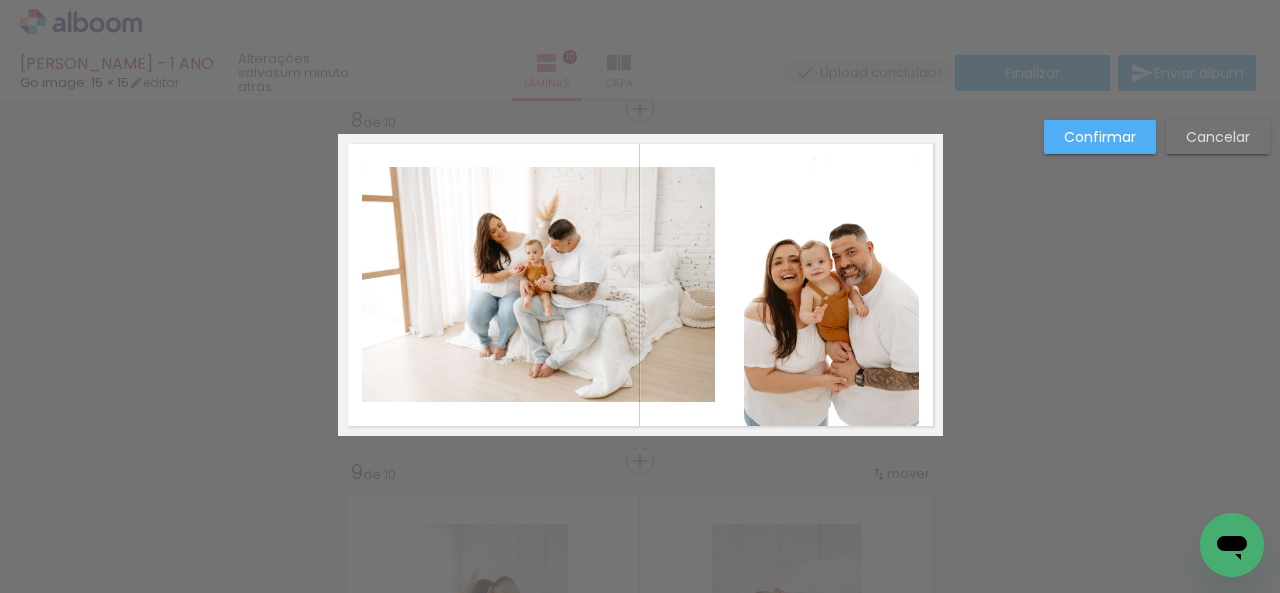
click at [845, 363] on quentale-photo at bounding box center [831, 296] width 175 height 278
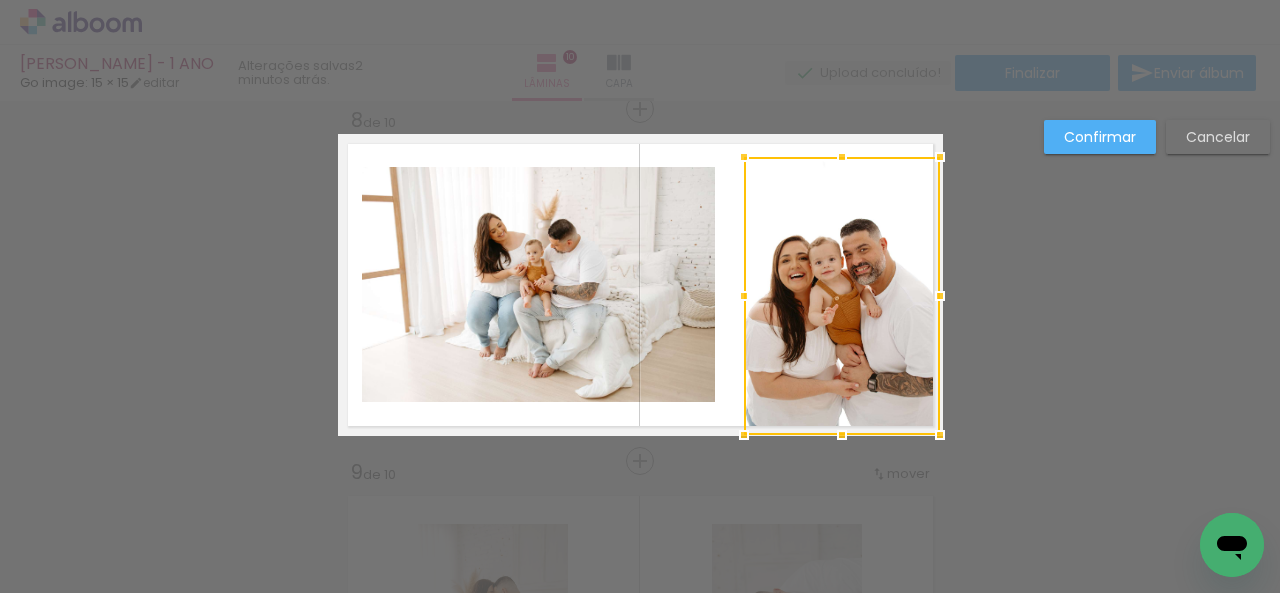
drag, startPoint x: 913, startPoint y: 297, endPoint x: 780, endPoint y: 302, distance: 133.1
click at [938, 297] on div at bounding box center [940, 296] width 40 height 40
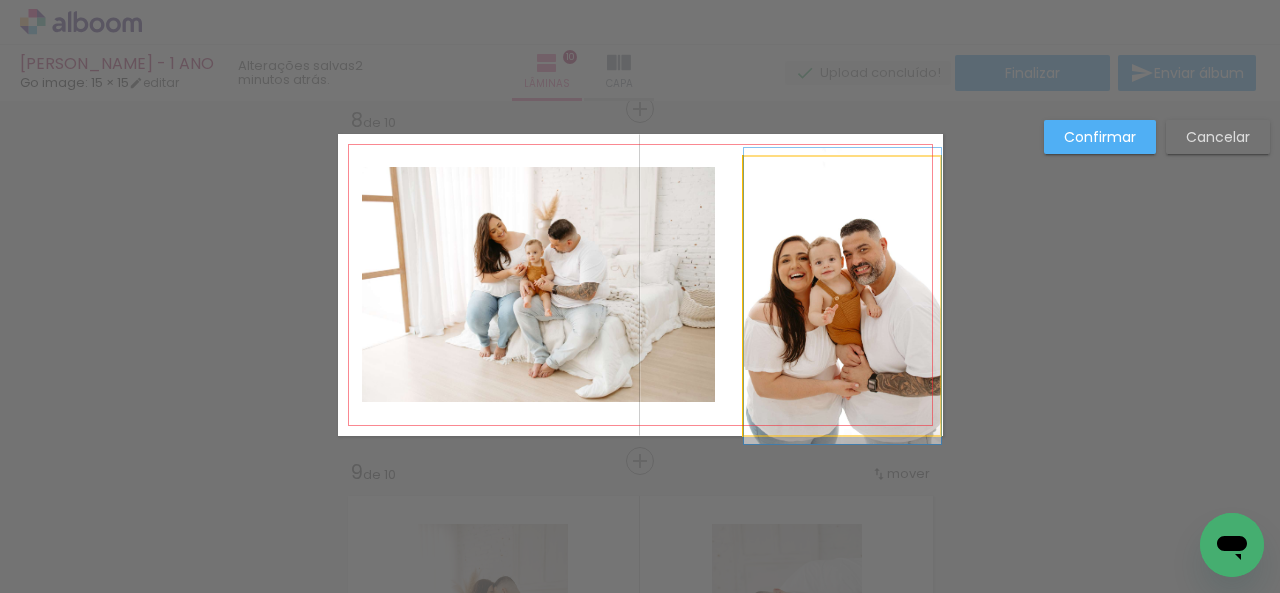
click at [754, 297] on quentale-photo at bounding box center [842, 296] width 197 height 278
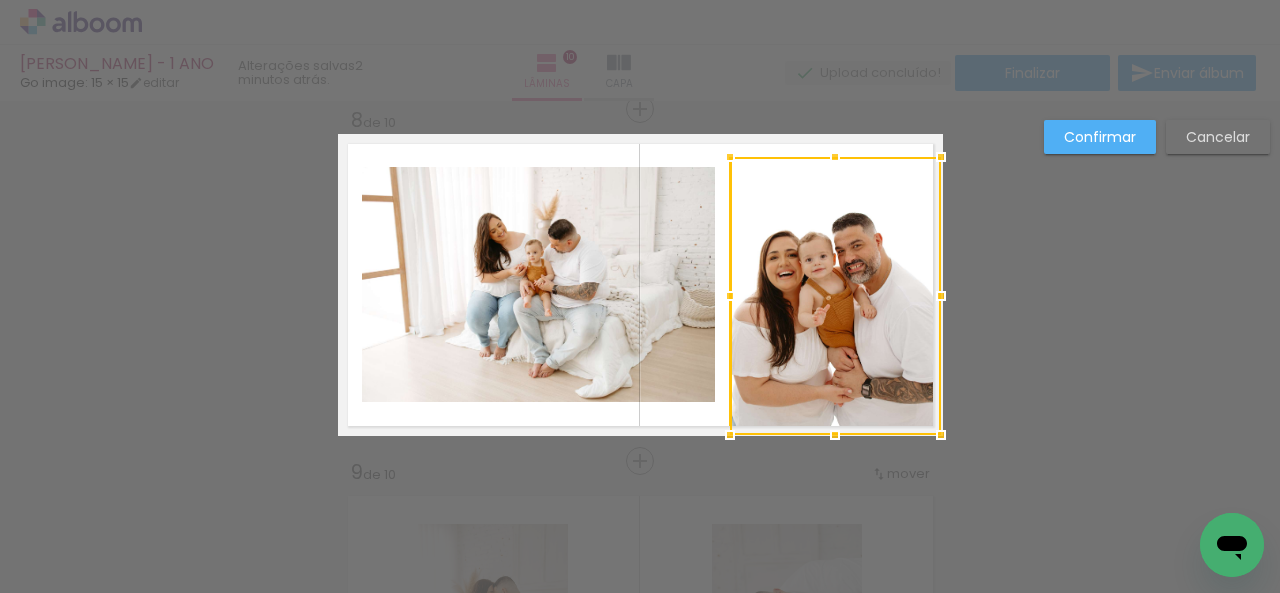
drag, startPoint x: 728, startPoint y: 293, endPoint x: 716, endPoint y: 296, distance: 12.4
click at [716, 296] on div at bounding box center [730, 296] width 40 height 40
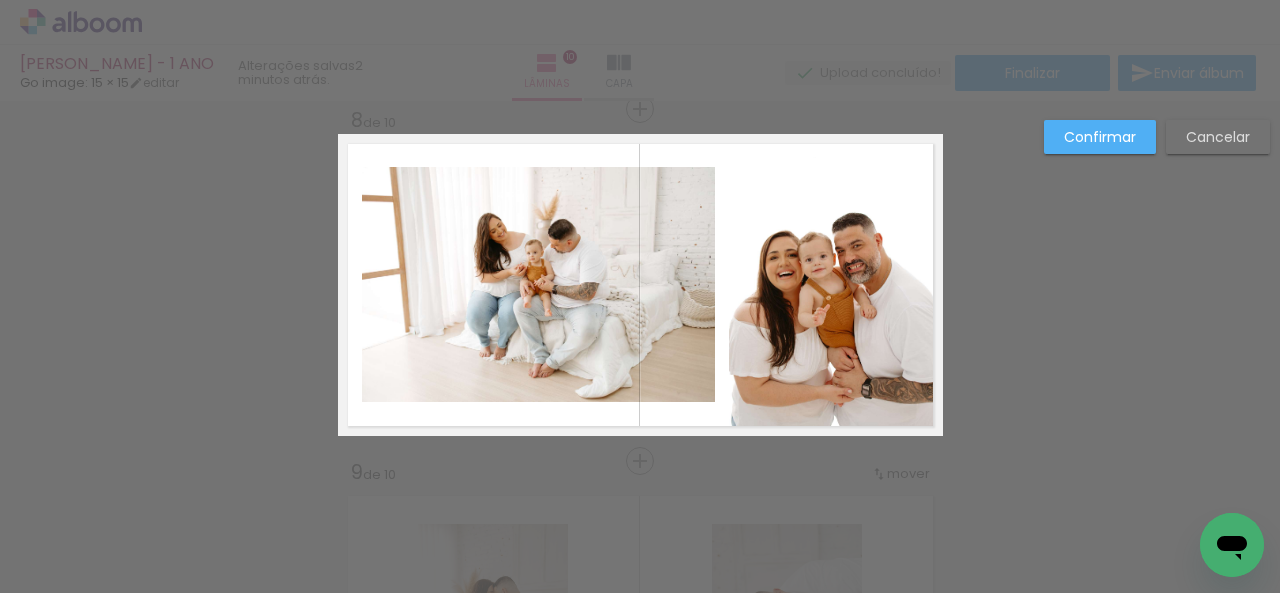
click at [764, 315] on quentale-photo at bounding box center [834, 296] width 211 height 278
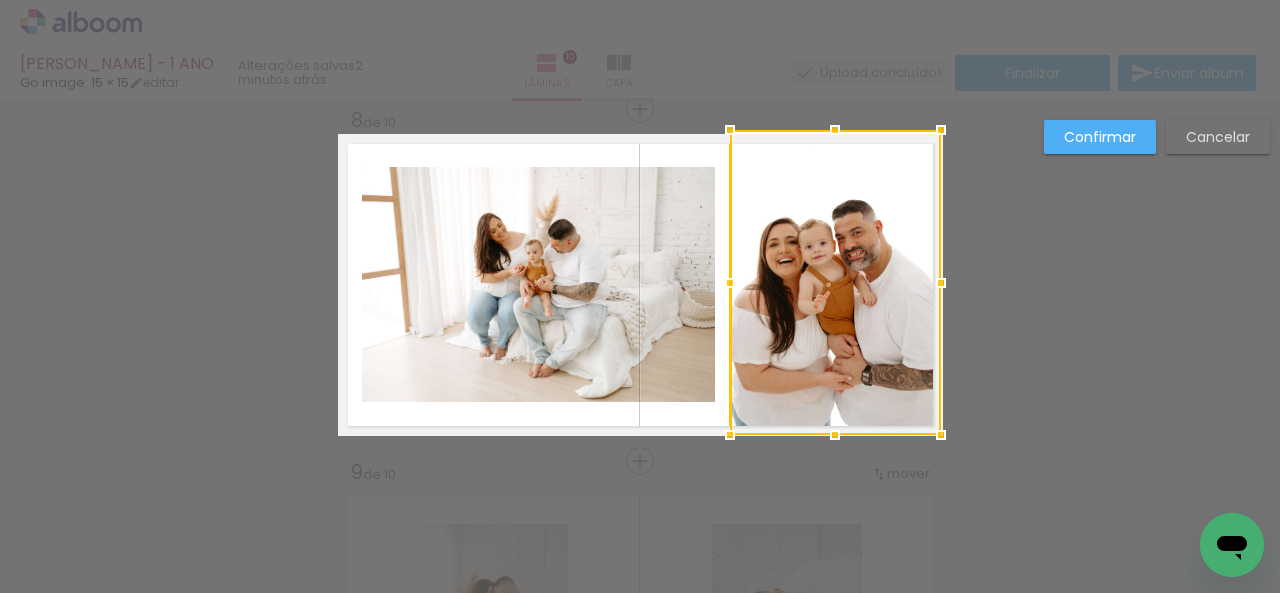
drag, startPoint x: 826, startPoint y: 161, endPoint x: 825, endPoint y: 94, distance: 67.0
click at [825, 0] on div "Pedro - 1 ANO Go image: 15 × 15 editar 2 minutos atrás. Lâminas 10 Capa Finaliz…" at bounding box center [640, 0] width 1280 height 0
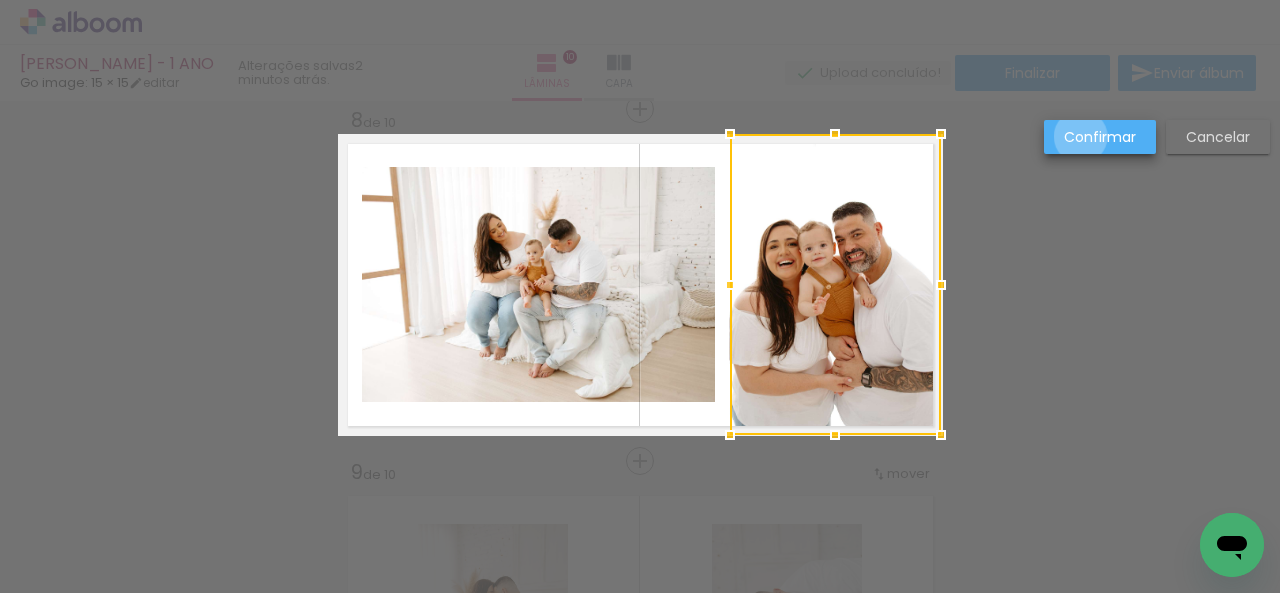
click at [0, 0] on slot "Confirmar" at bounding box center [0, 0] width 0 height 0
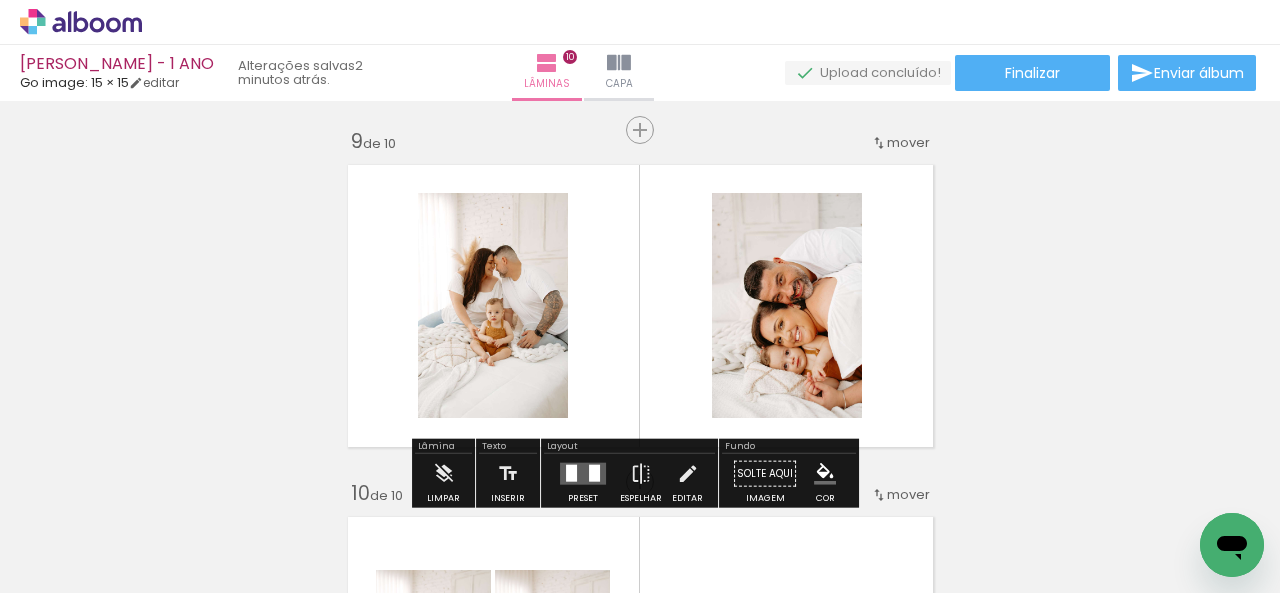
scroll to position [2788, 0]
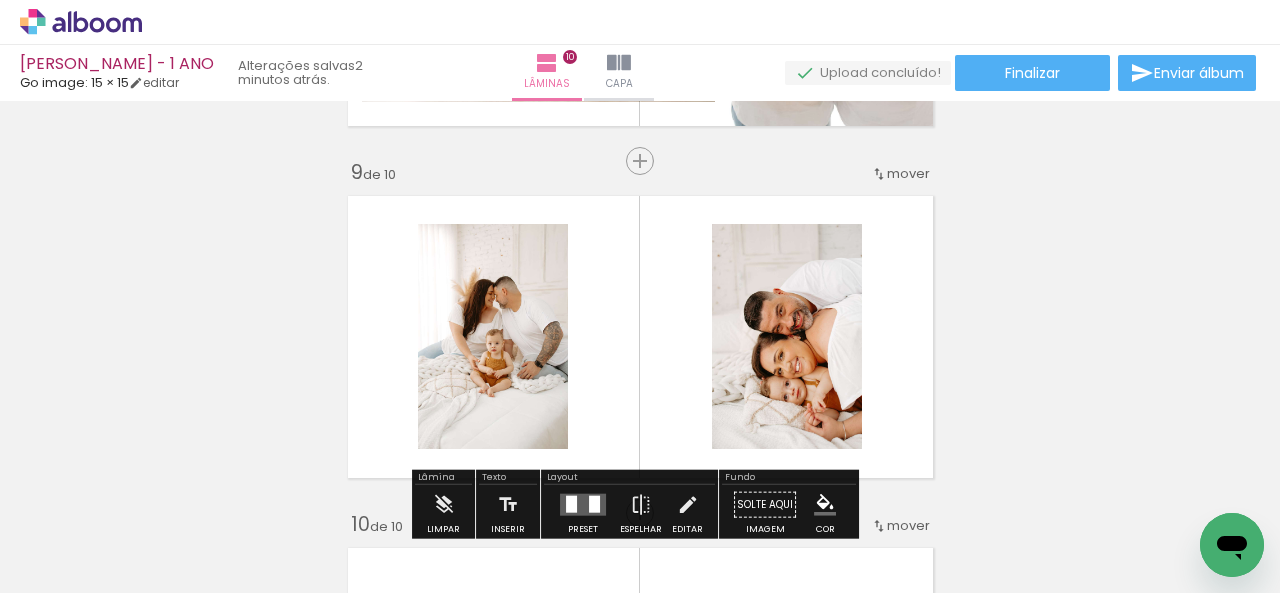
click at [878, 173] on iron-icon at bounding box center [879, 174] width 16 height 16
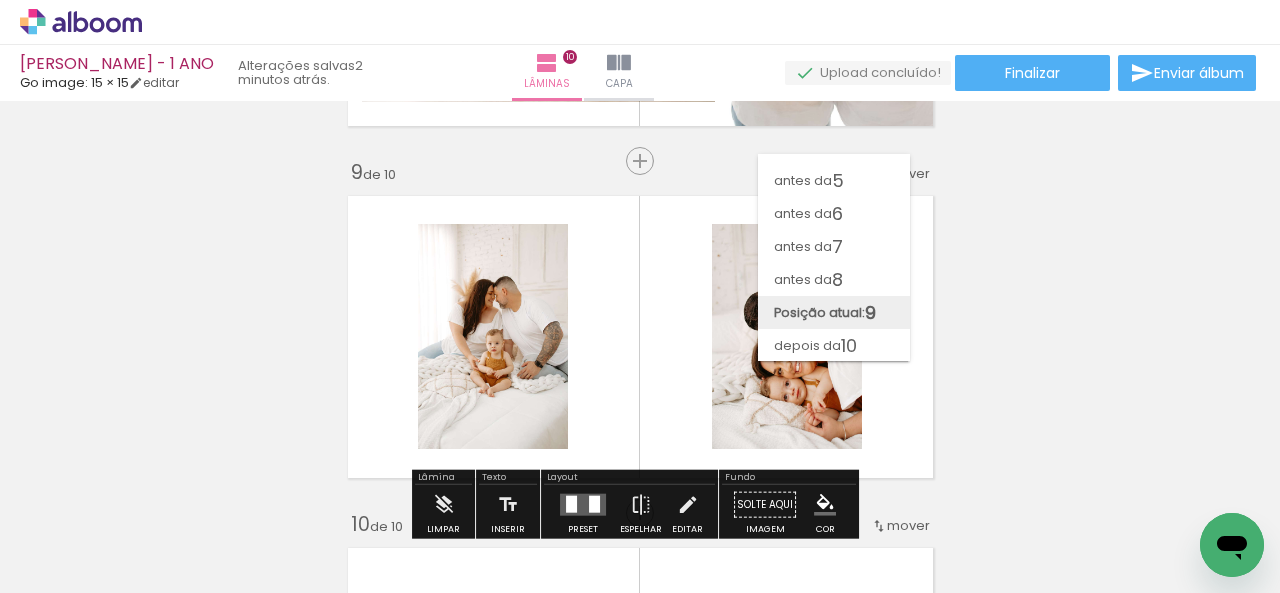
scroll to position [122, 0]
click at [845, 329] on span "10" at bounding box center [849, 345] width 16 height 33
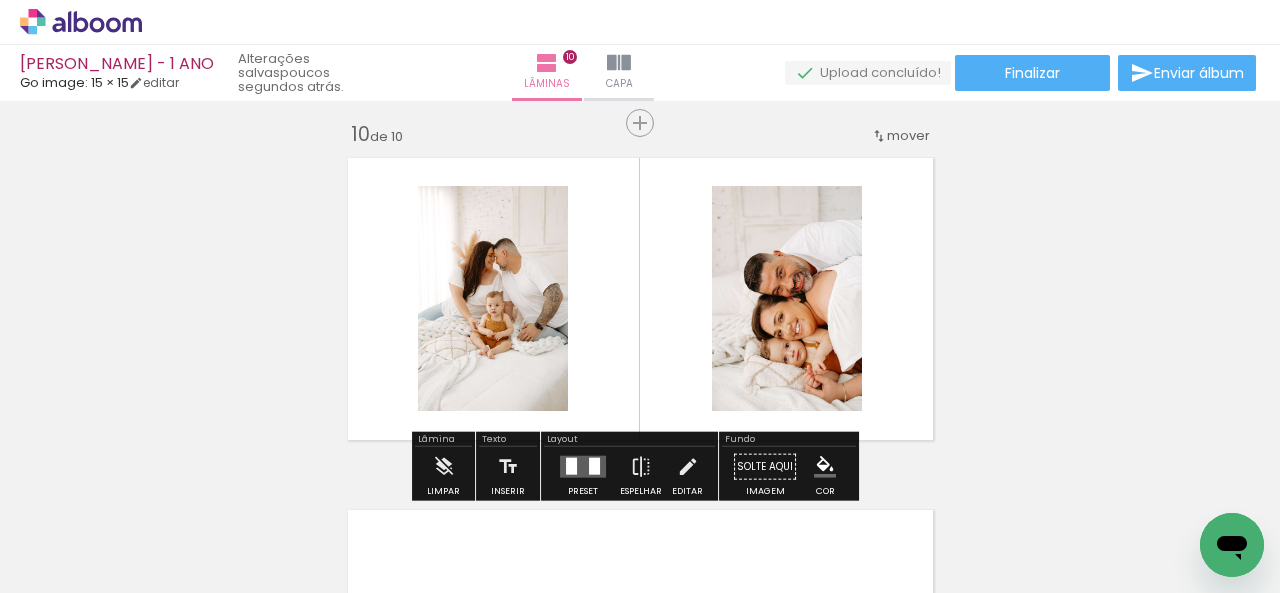
scroll to position [3192, 0]
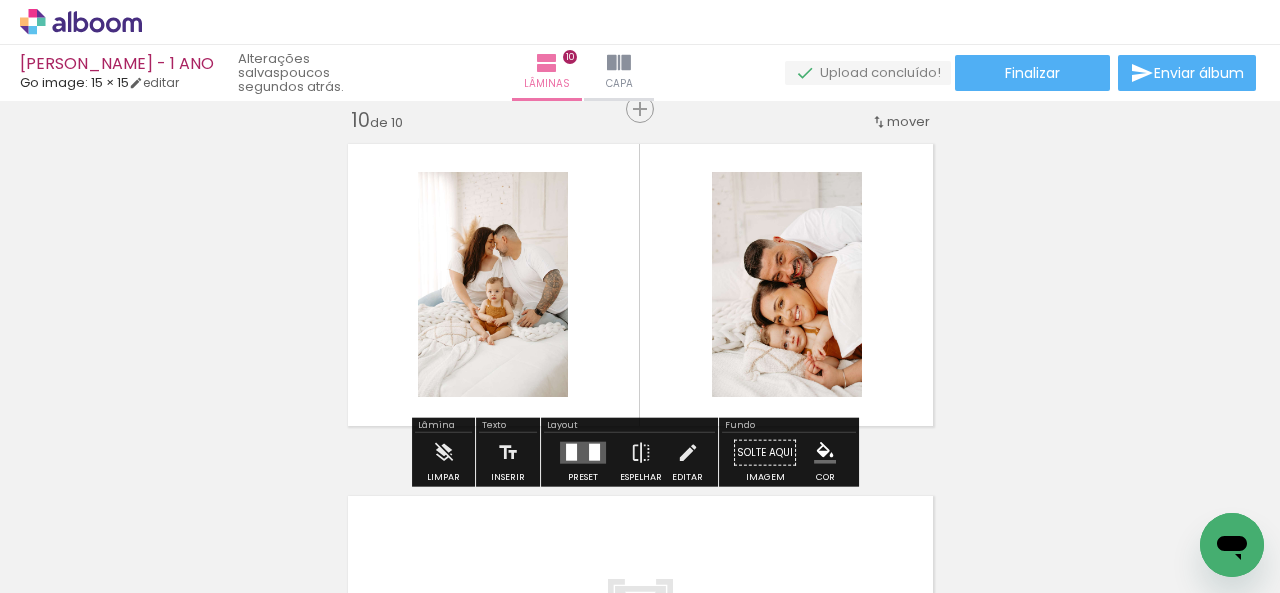
click at [833, 342] on quentale-photo at bounding box center [787, 284] width 150 height 225
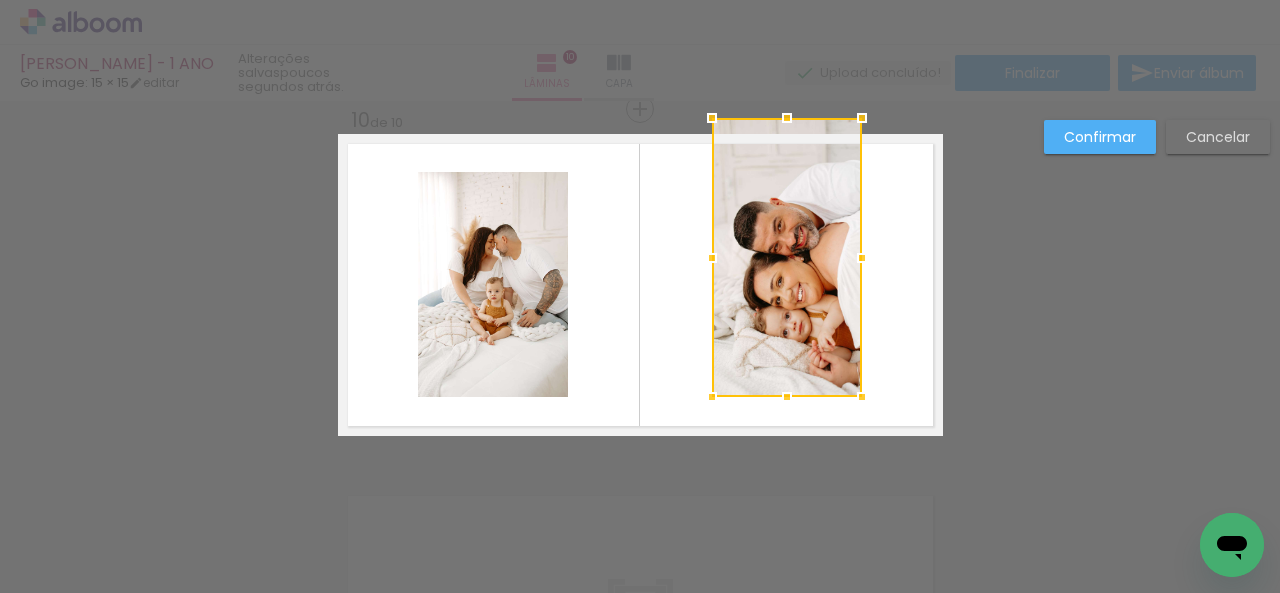
drag, startPoint x: 785, startPoint y: 168, endPoint x: 785, endPoint y: 153, distance: 15.0
click at [785, 153] on div at bounding box center [787, 257] width 150 height 279
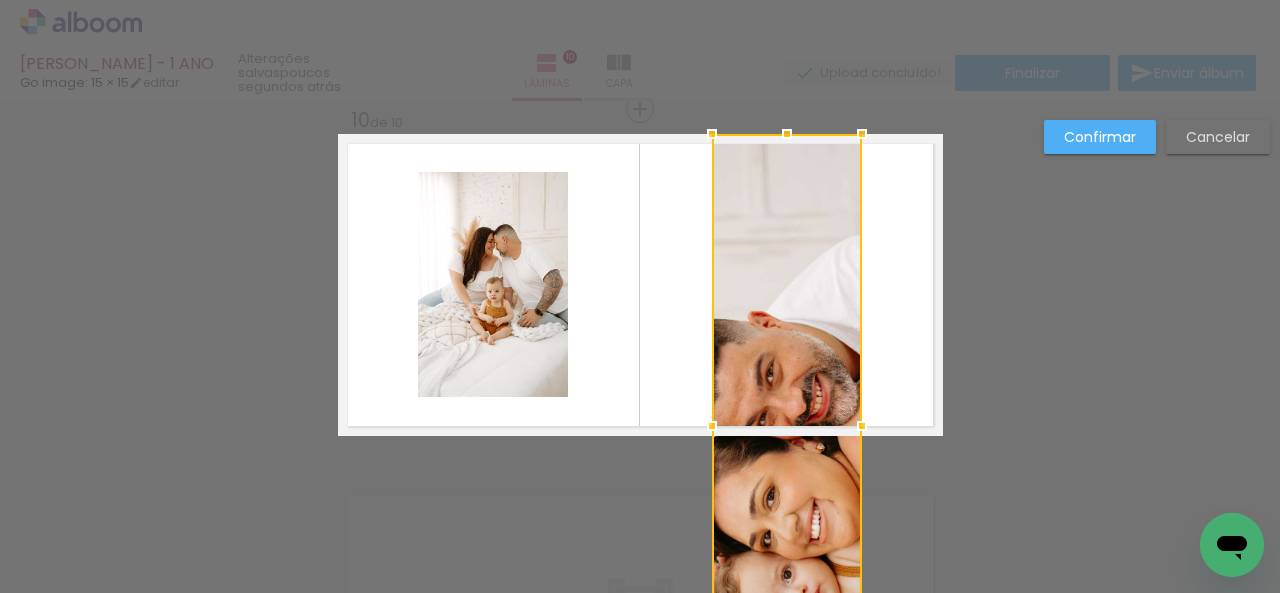
drag, startPoint x: 779, startPoint y: 397, endPoint x: 777, endPoint y: 407, distance: 10.2
click at [777, 407] on div at bounding box center [787, 425] width 150 height 583
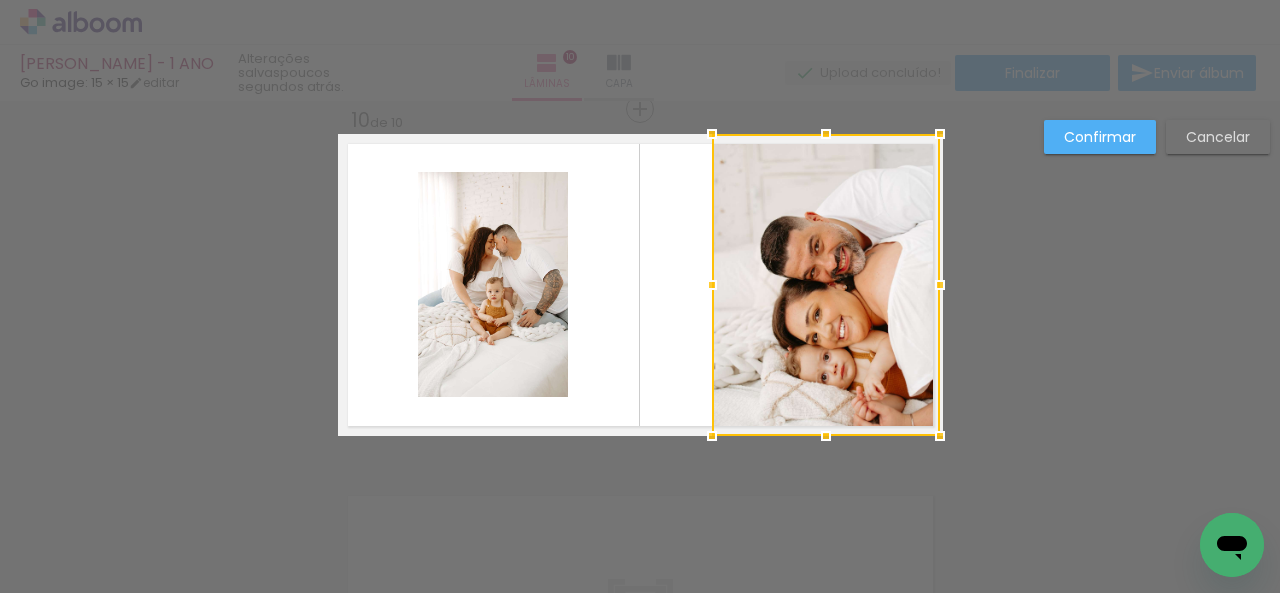
drag, startPoint x: 858, startPoint y: 286, endPoint x: 951, endPoint y: 291, distance: 93.1
click at [951, 291] on div at bounding box center [940, 285] width 40 height 40
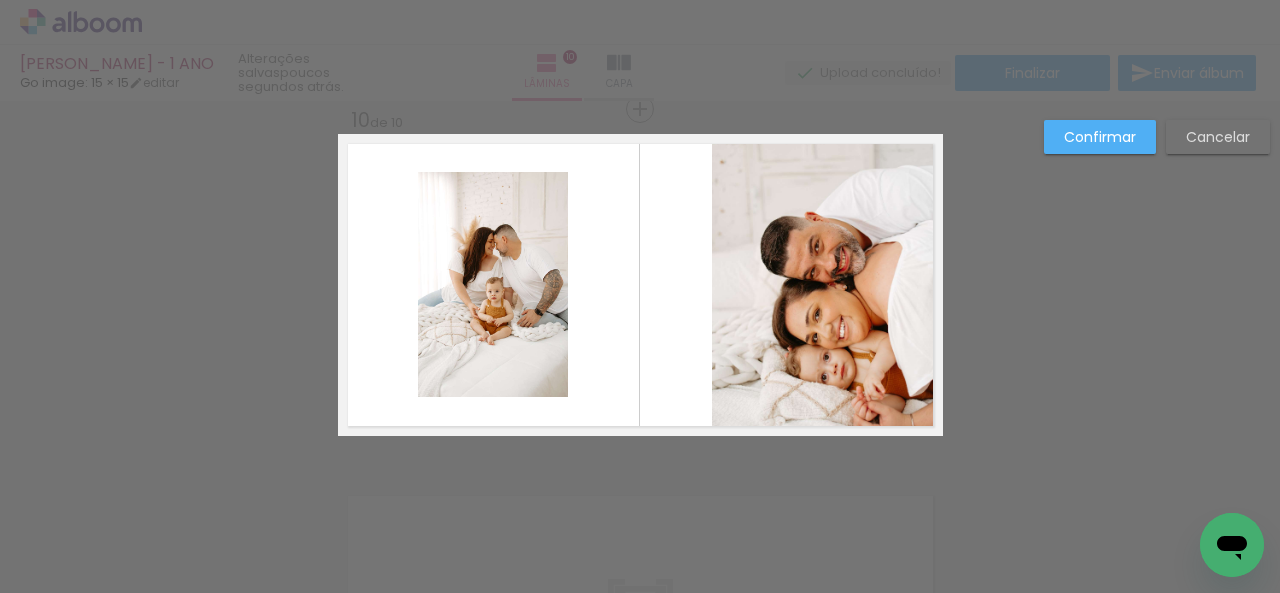
click at [933, 283] on quentale-layouter at bounding box center [640, 285] width 605 height 302
click at [927, 283] on quentale-photo at bounding box center [826, 285] width 228 height 302
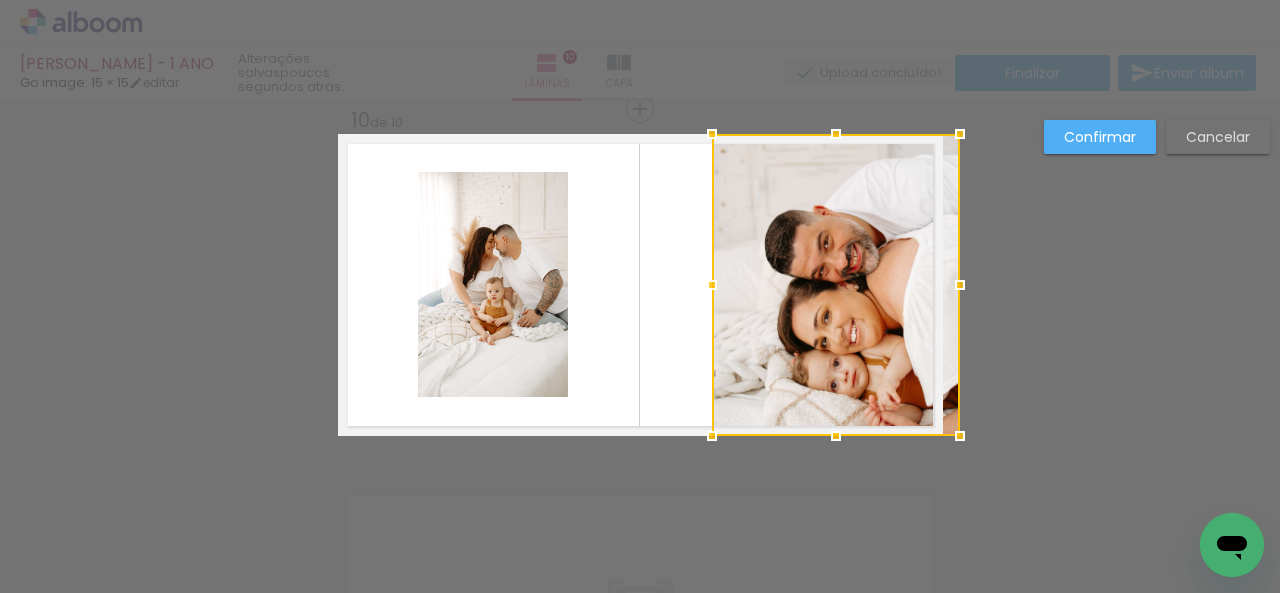
click at [940, 283] on div at bounding box center [960, 285] width 40 height 40
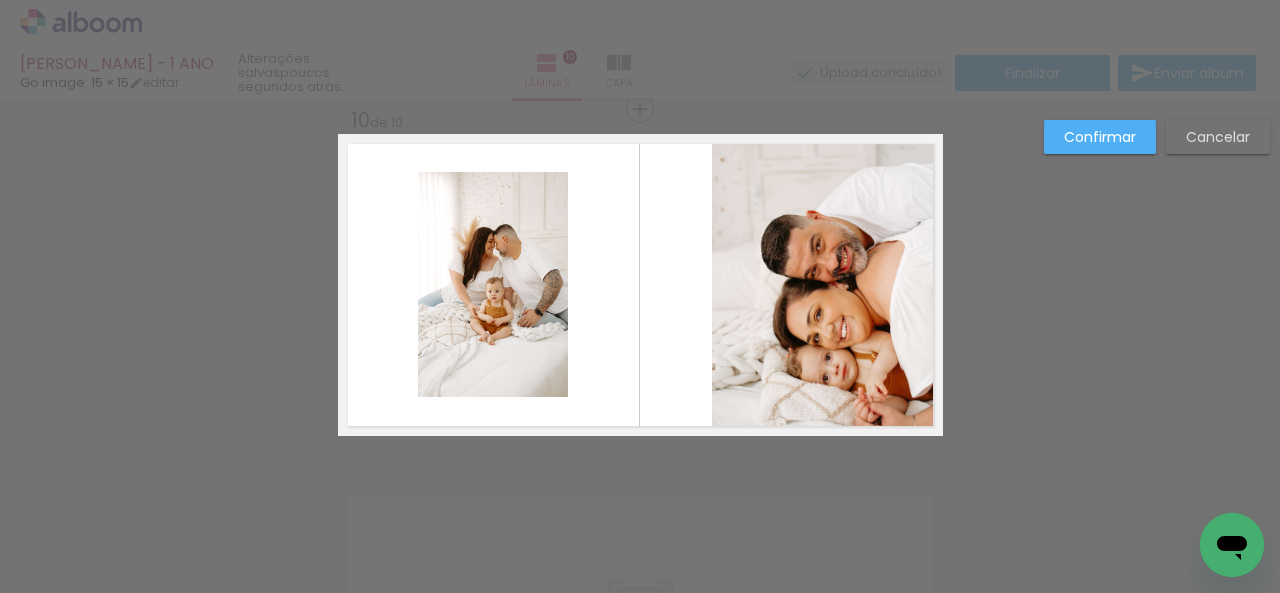
click at [734, 299] on quentale-photo at bounding box center [827, 285] width 231 height 302
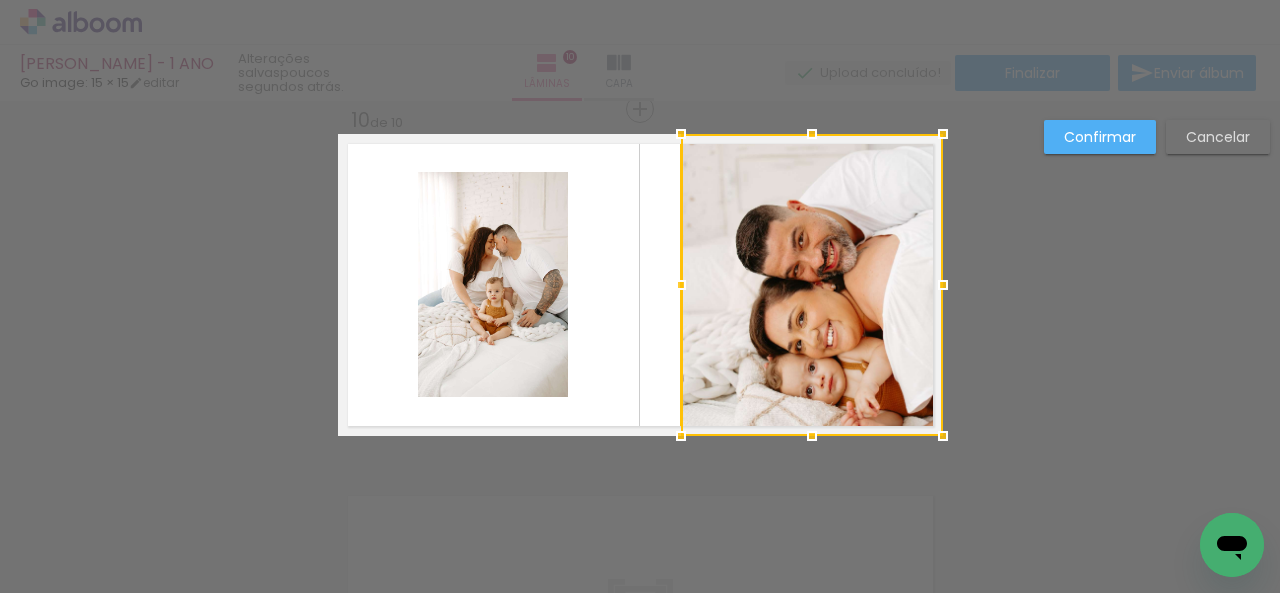
drag, startPoint x: 702, startPoint y: 283, endPoint x: 672, endPoint y: 283, distance: 30.0
click at [672, 283] on div at bounding box center [681, 285] width 40 height 40
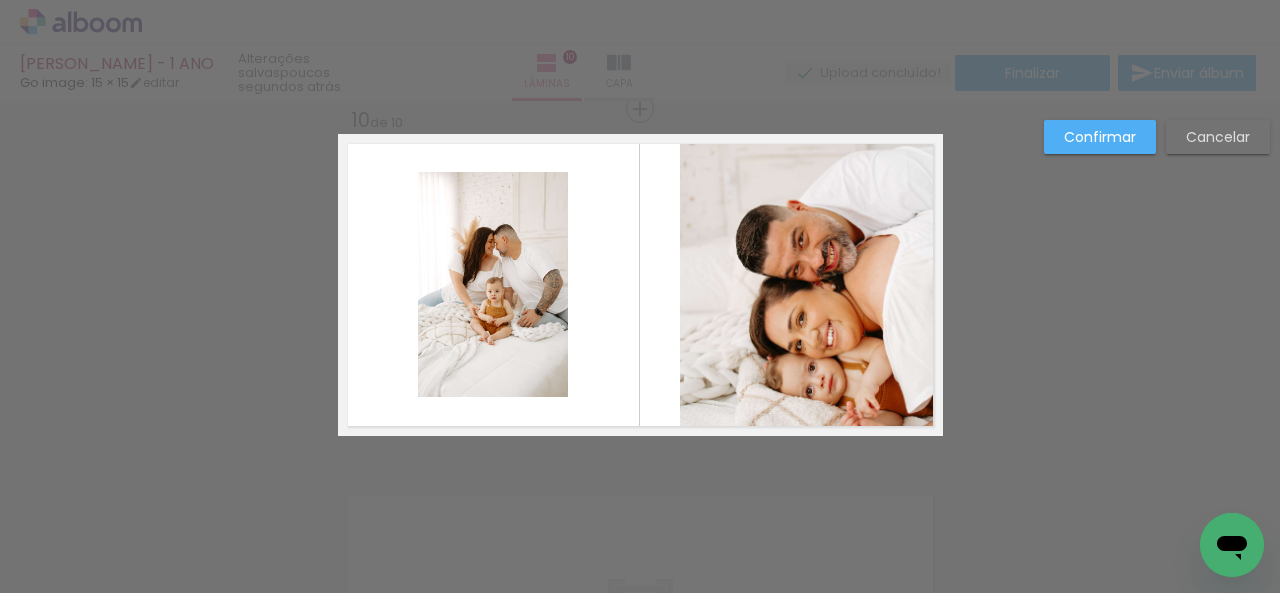
click at [482, 274] on quentale-photo at bounding box center [493, 284] width 150 height 225
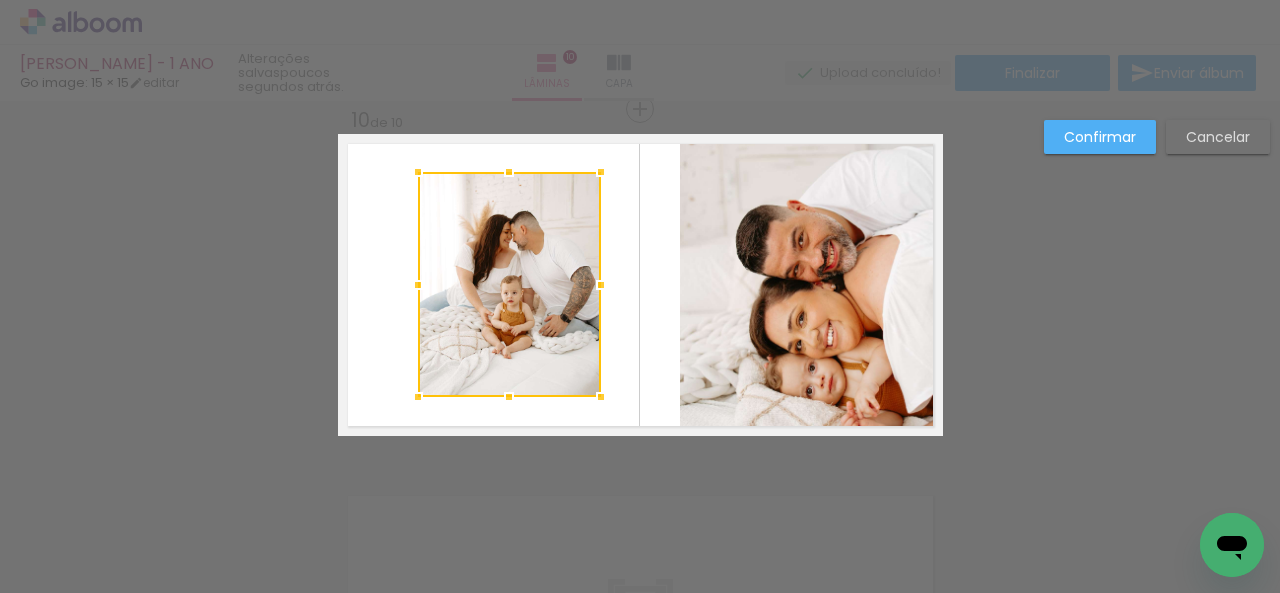
drag, startPoint x: 558, startPoint y: 284, endPoint x: 590, endPoint y: 284, distance: 32.0
click at [590, 284] on div at bounding box center [601, 285] width 40 height 40
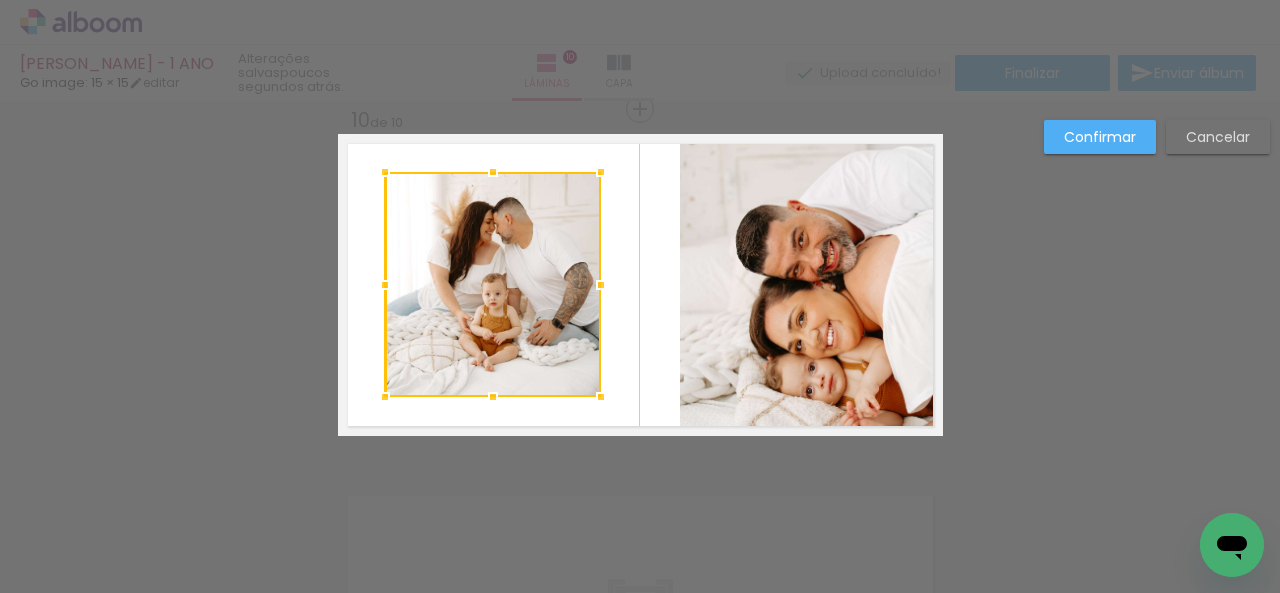
drag, startPoint x: 402, startPoint y: 286, endPoint x: 369, endPoint y: 286, distance: 33.0
click at [369, 286] on div at bounding box center [385, 285] width 40 height 40
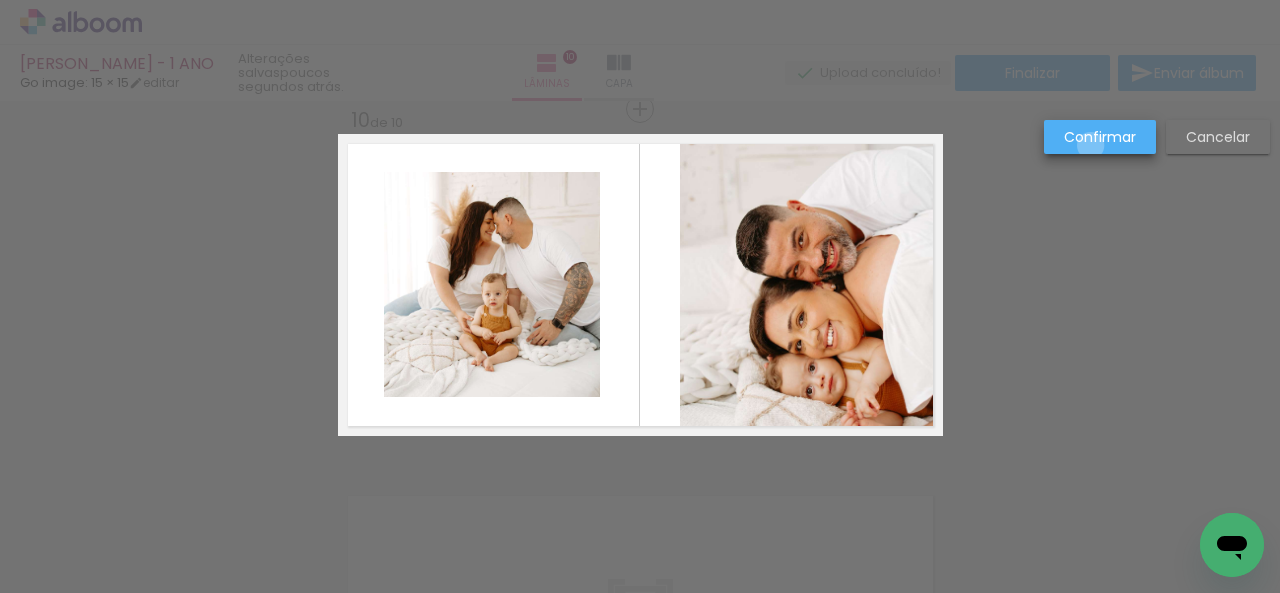
click at [0, 0] on slot "Confirmar" at bounding box center [0, 0] width 0 height 0
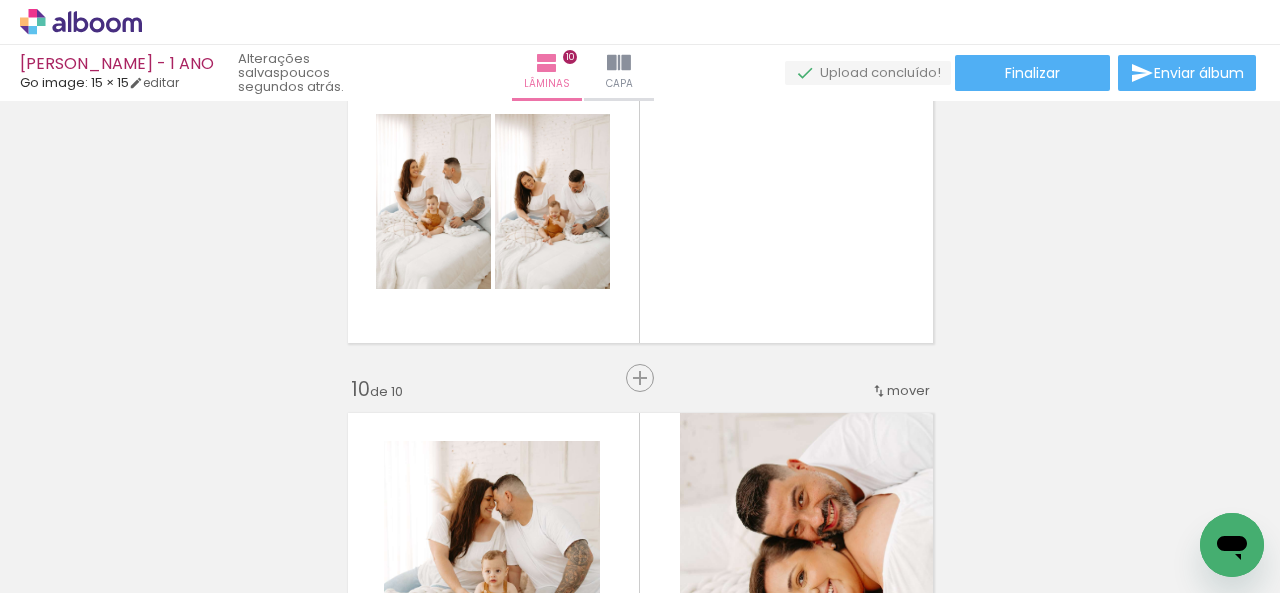
scroll to position [2892, 0]
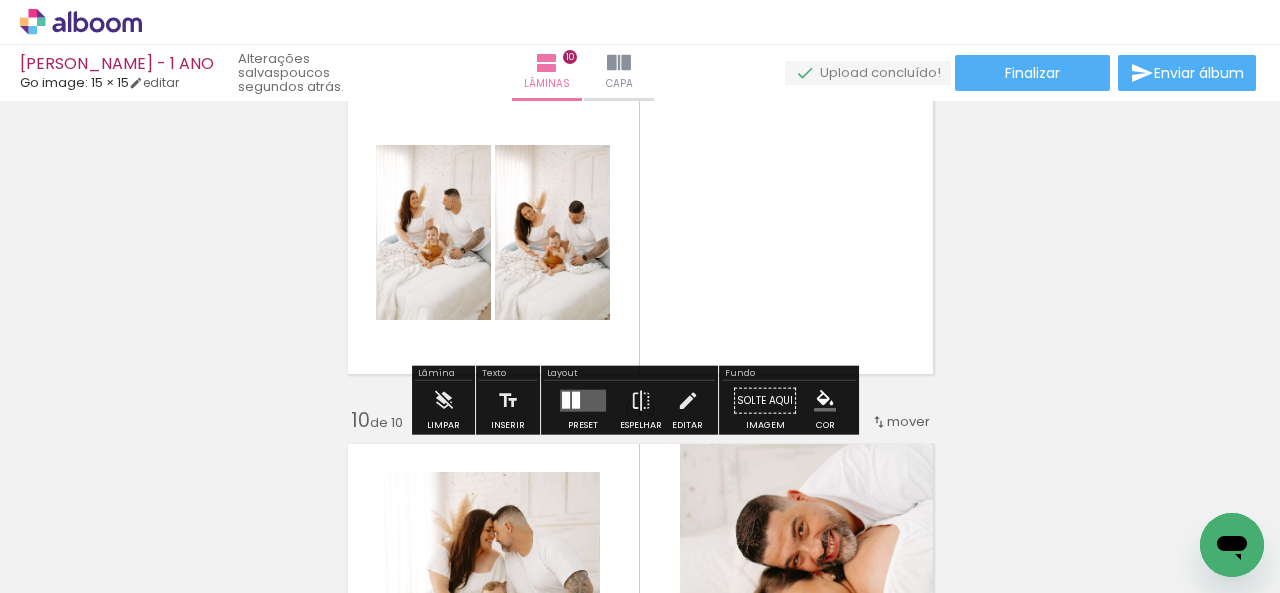
click at [574, 393] on quentale-layouter at bounding box center [583, 401] width 46 height 22
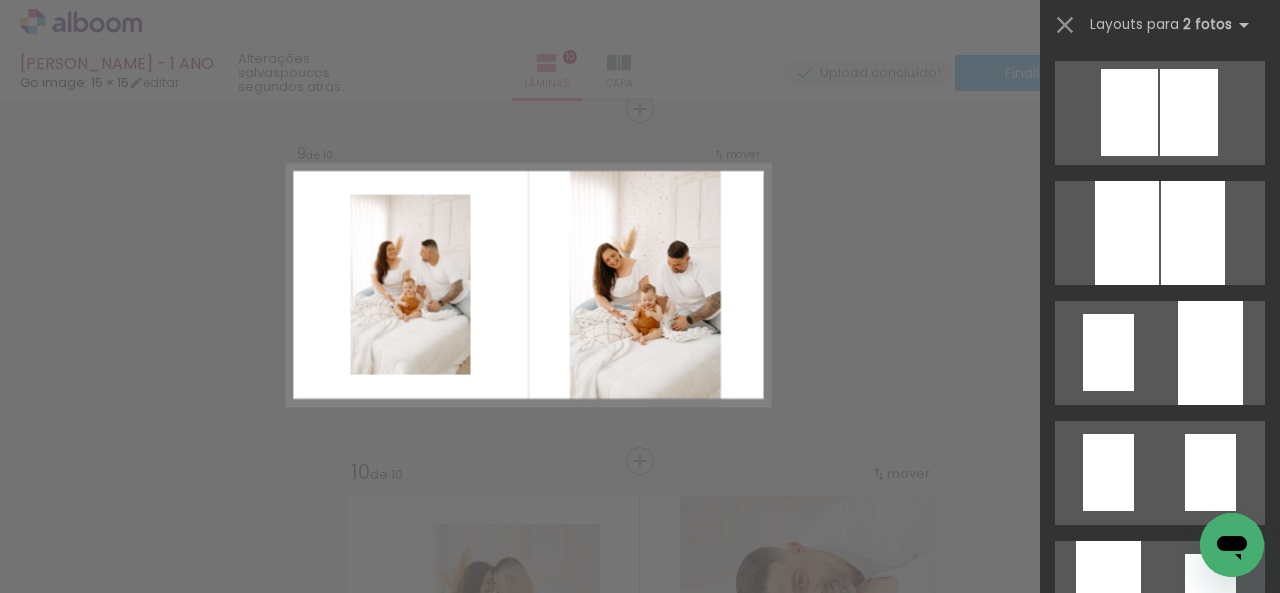
scroll to position [1000, 0]
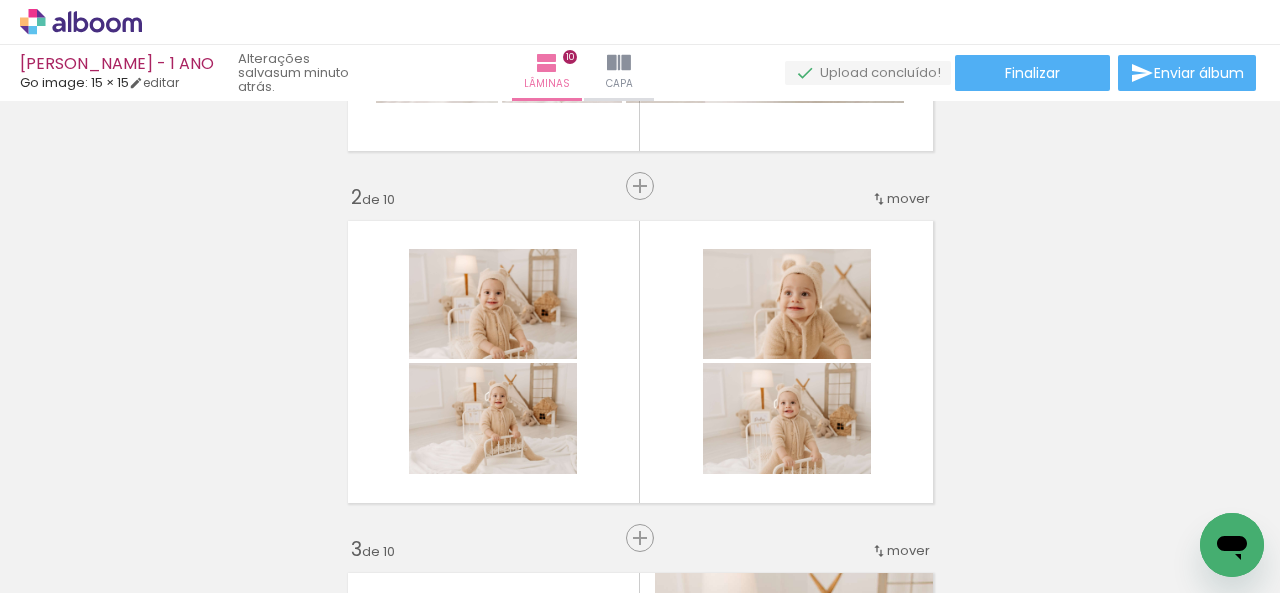
scroll to position [400, 0]
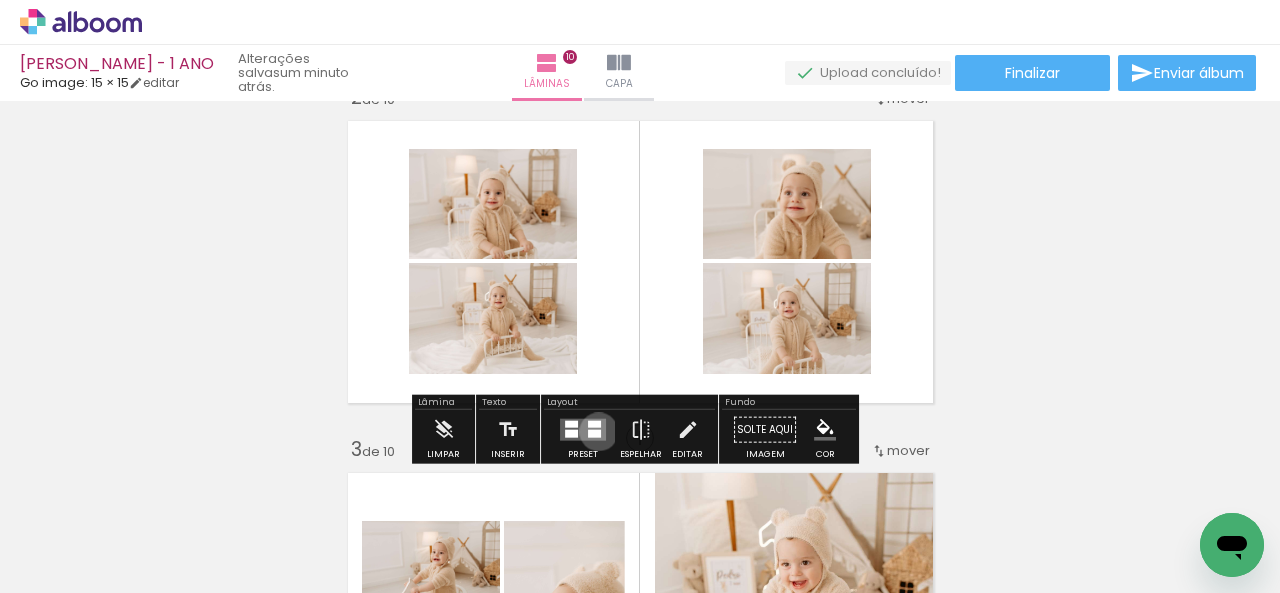
click at [594, 432] on div at bounding box center [594, 434] width 13 height 8
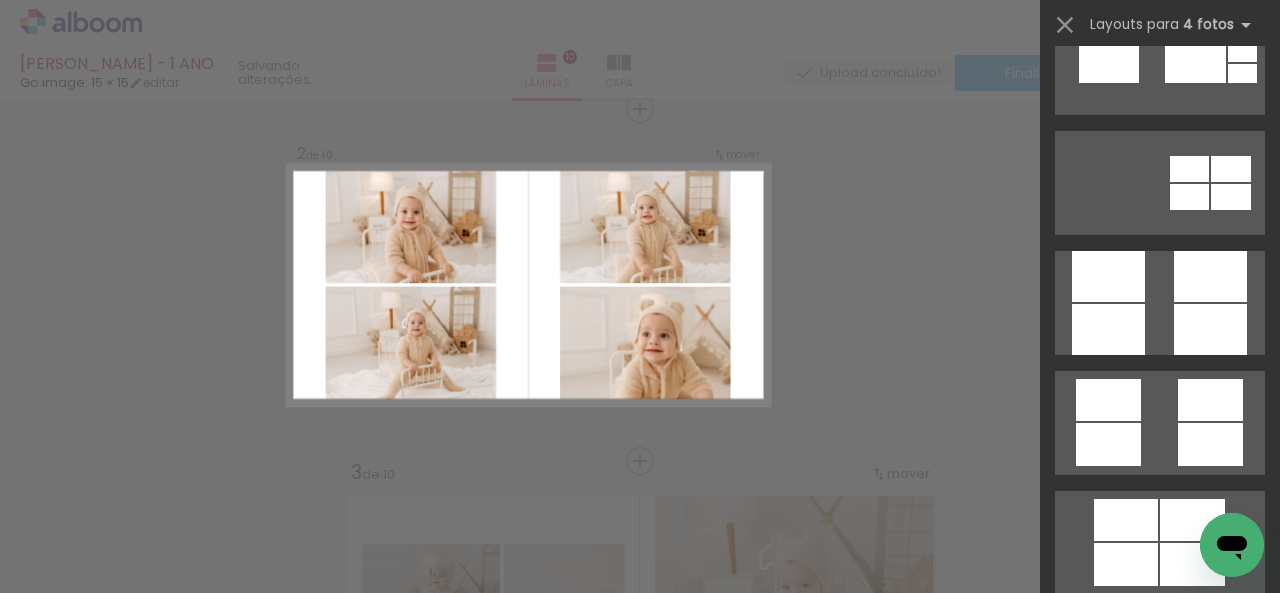
scroll to position [5499, 0]
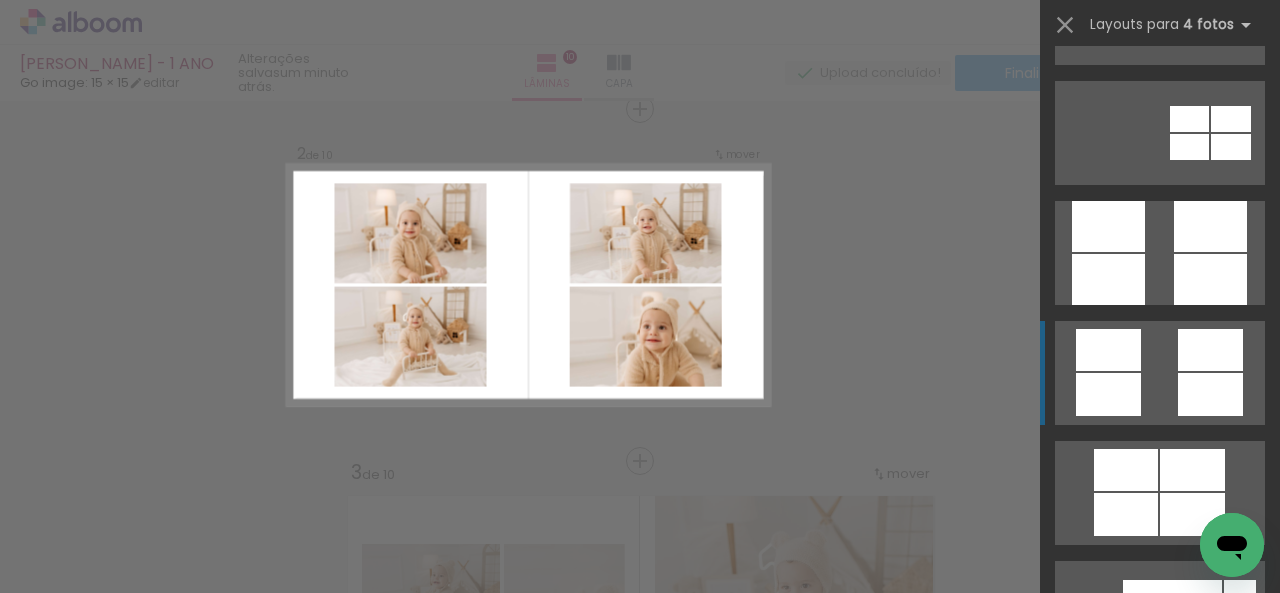
click at [1159, 65] on quentale-layouter at bounding box center [1160, 13] width 210 height 104
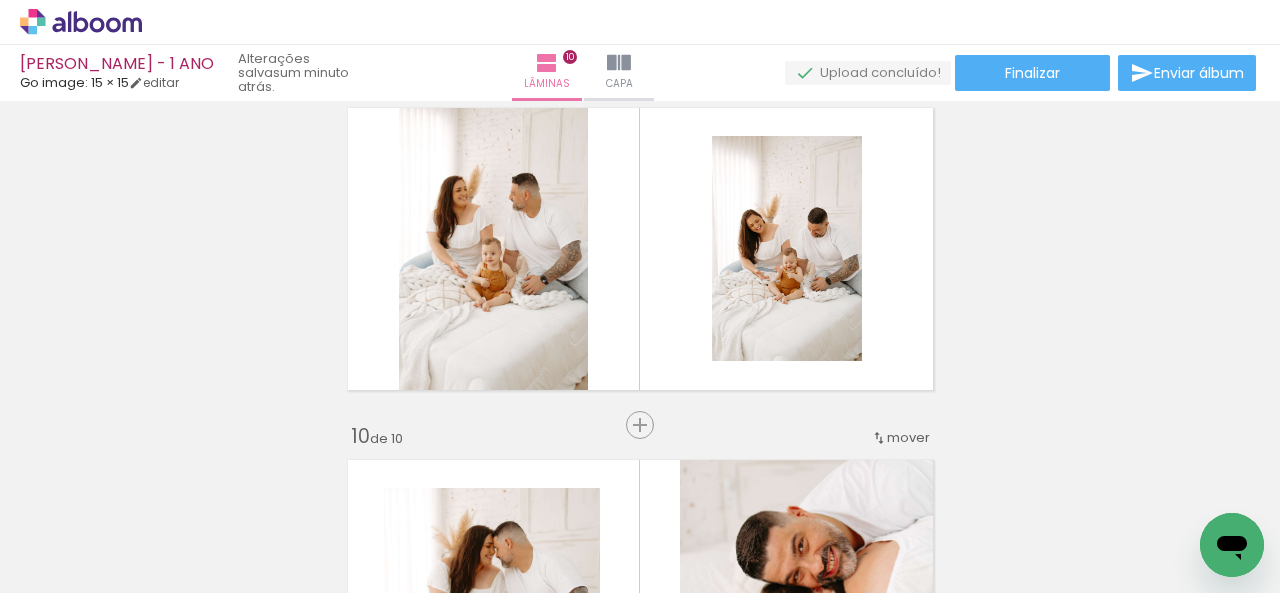
scroll to position [3176, 0]
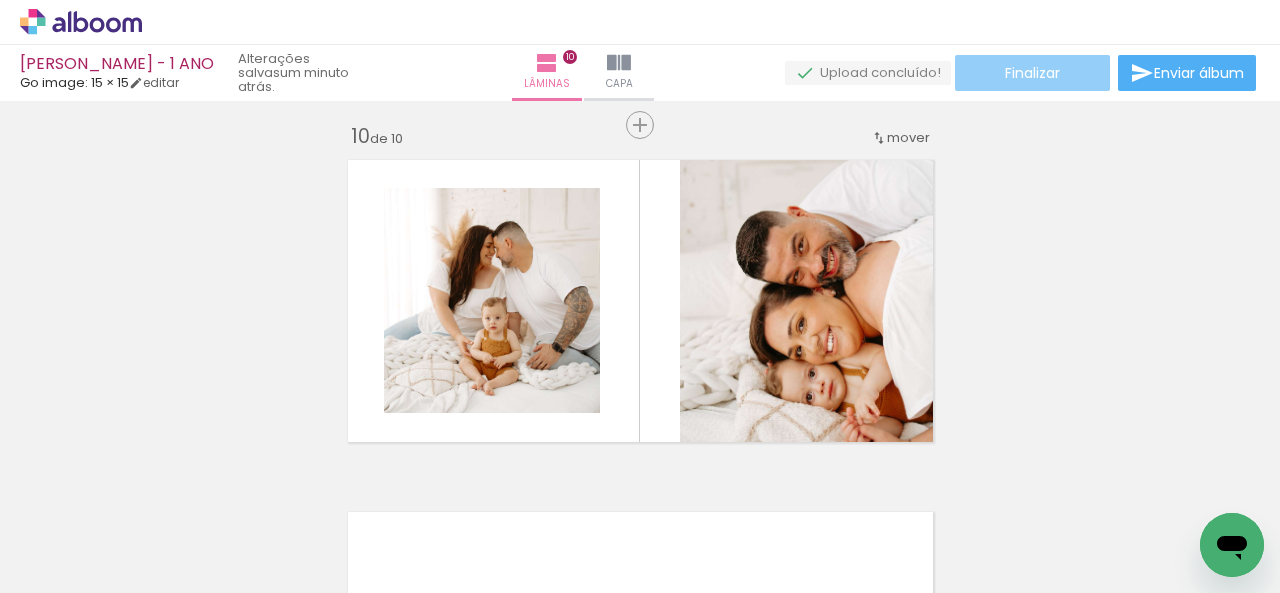
click at [1011, 80] on span "Finalizar" at bounding box center [1032, 73] width 55 height 14
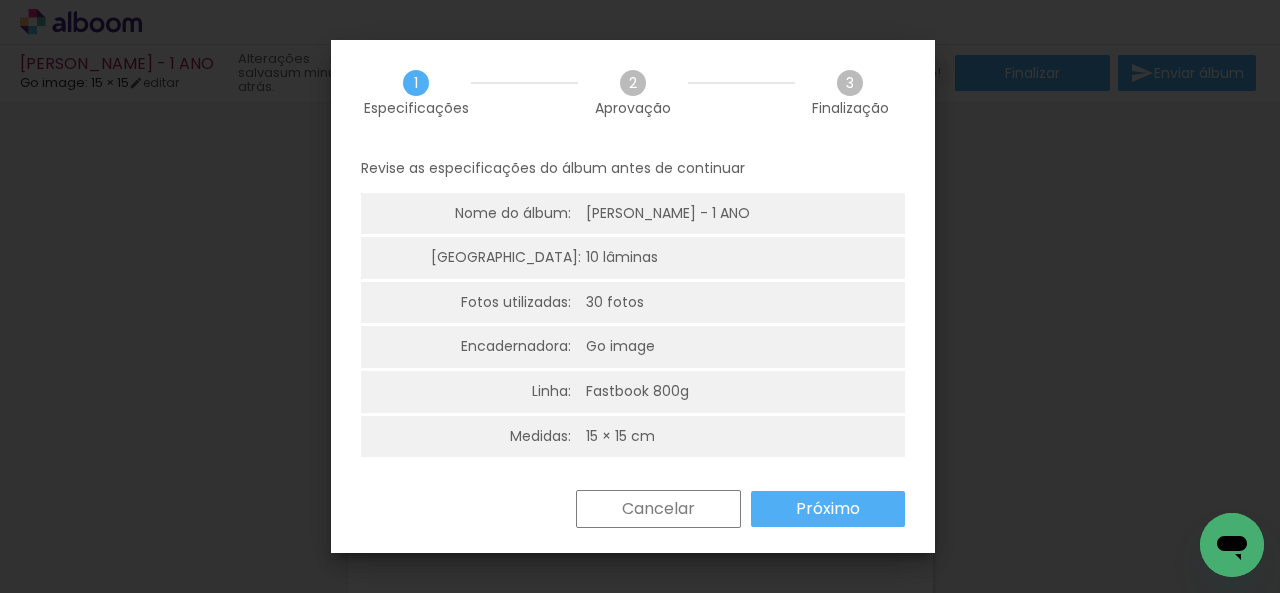
click at [0, 0] on slot "Próximo" at bounding box center [0, 0] width 0 height 0
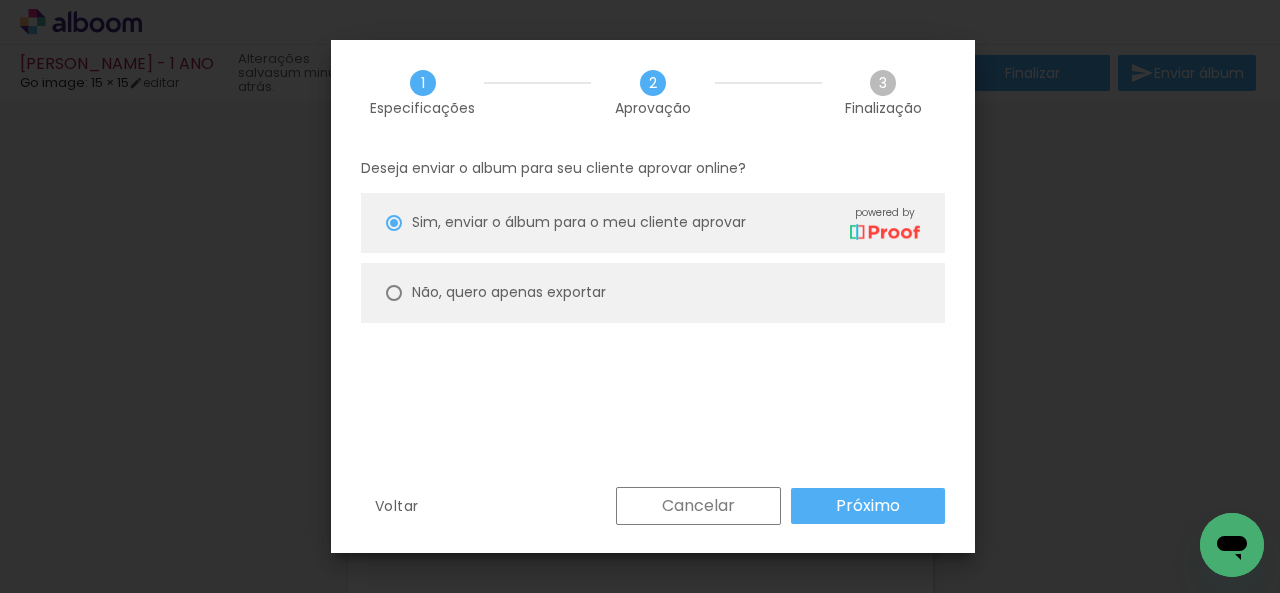
click at [656, 300] on paper-radio-button "Não, quero apenas exportar" at bounding box center [653, 293] width 584 height 60
type paper-radio-button "on"
click at [844, 489] on paper-button "Próximo" at bounding box center [868, 506] width 154 height 36
type input "Alta, 300 DPI"
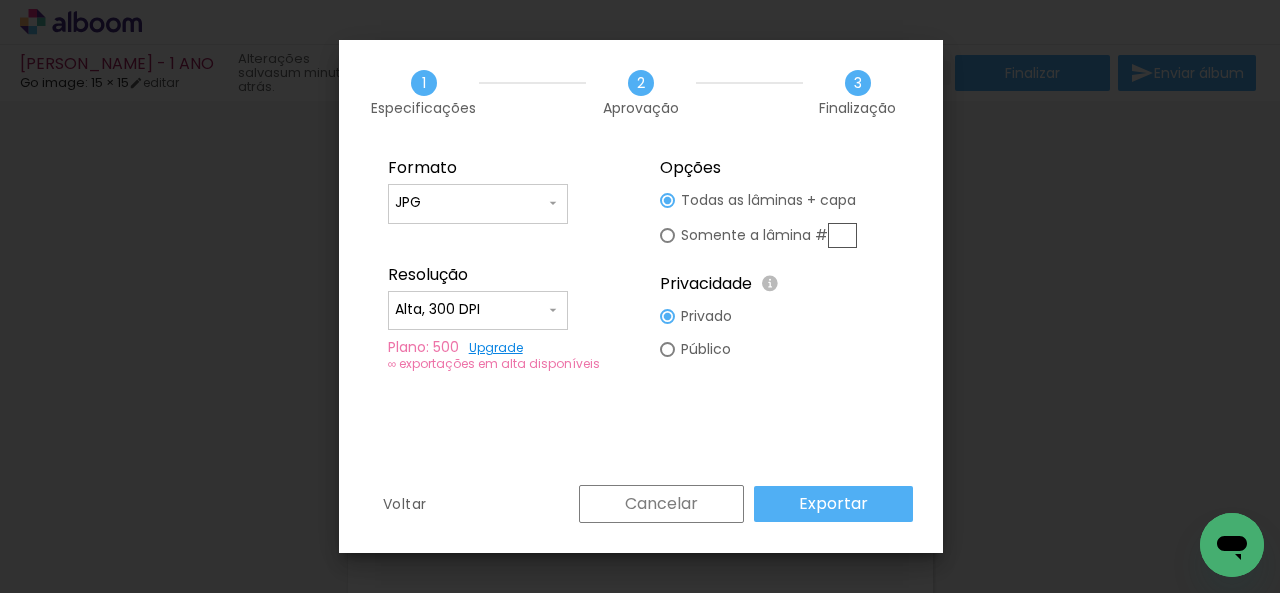
click at [844, 489] on paper-button "Exportar" at bounding box center [833, 504] width 159 height 36
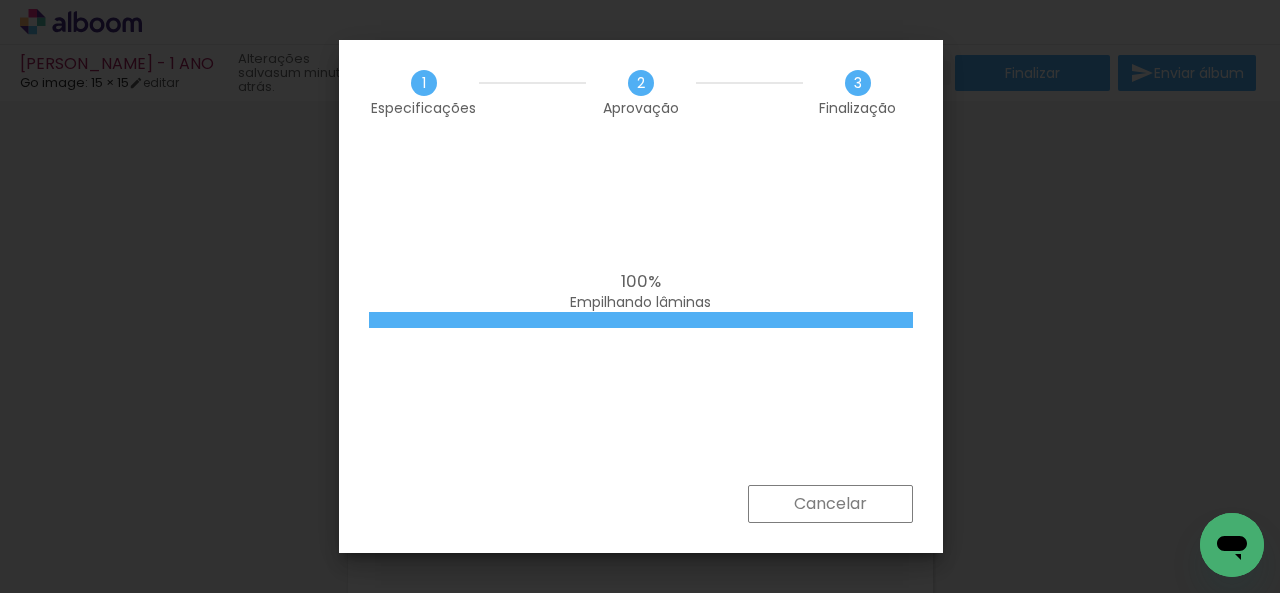
scroll to position [5499, 0]
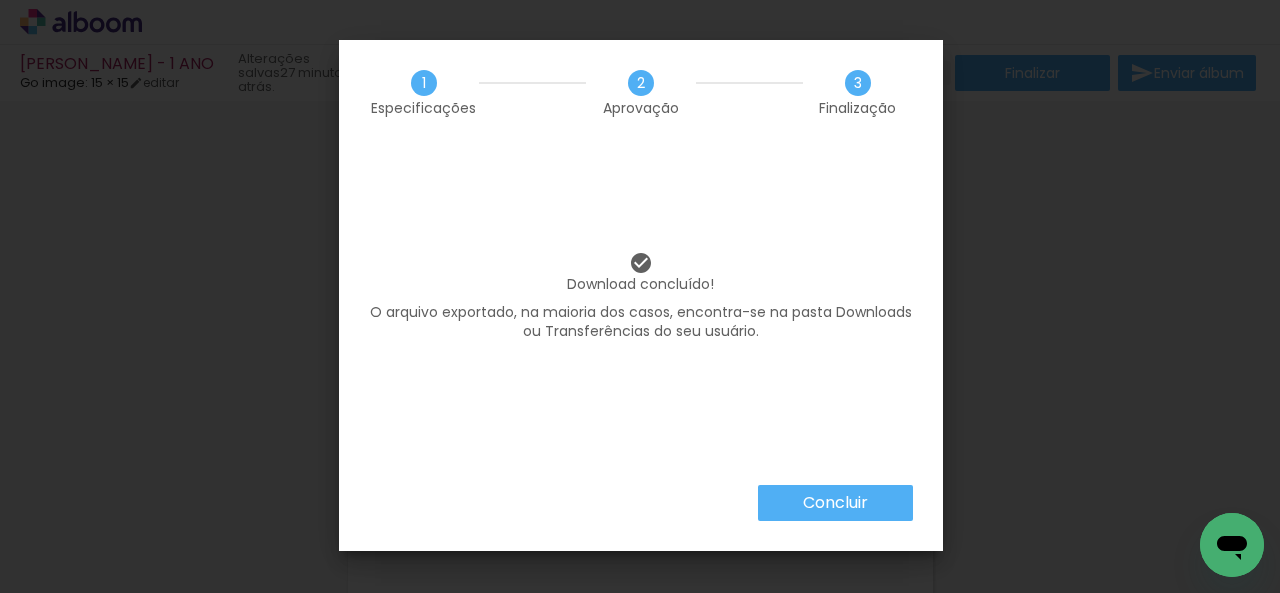
scroll to position [5499, 0]
